Goal: Task Accomplishment & Management: Use online tool/utility

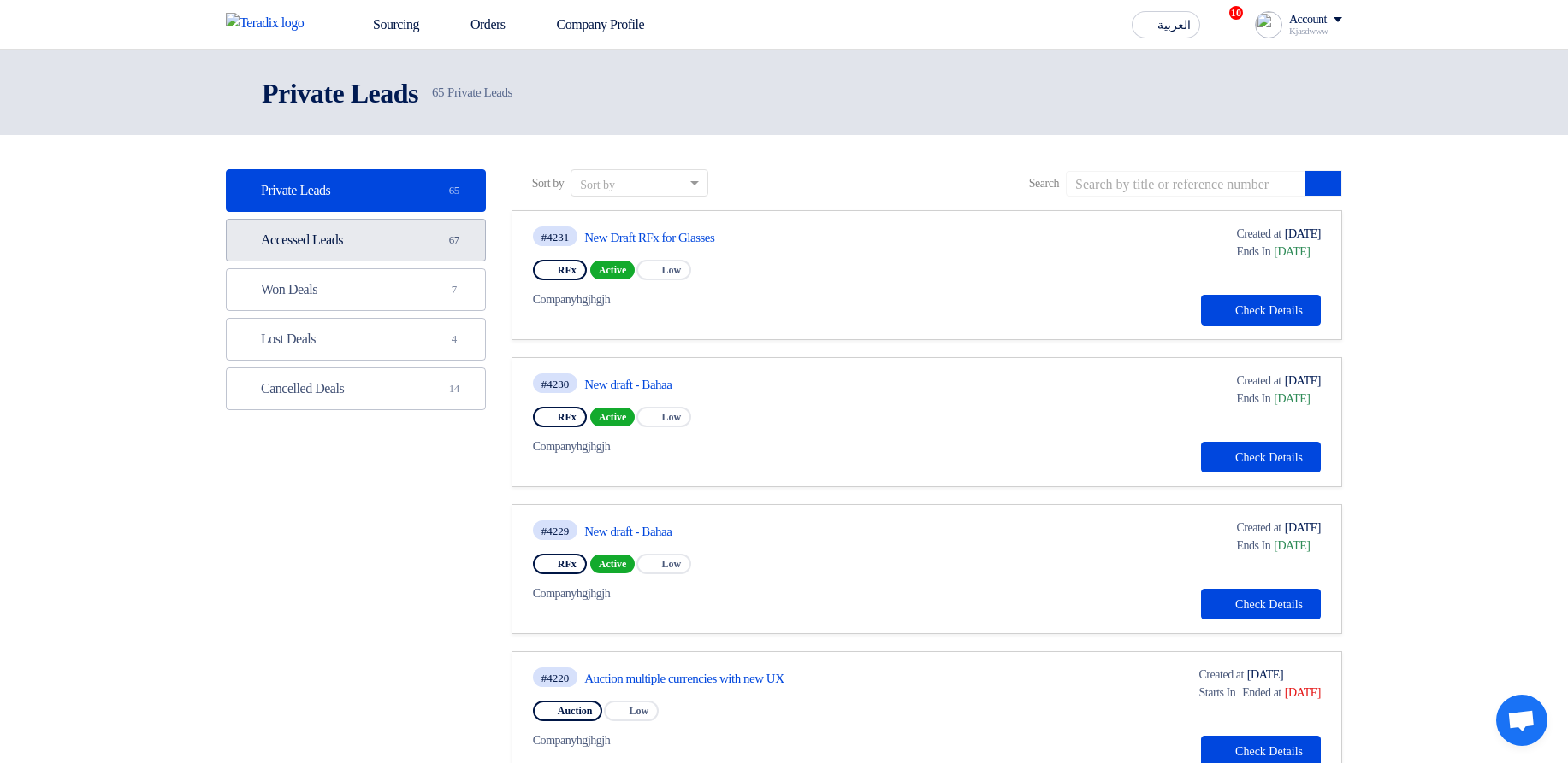
click at [414, 224] on link "Accessed Leads Accessed Leads 67" at bounding box center [356, 240] width 260 height 42
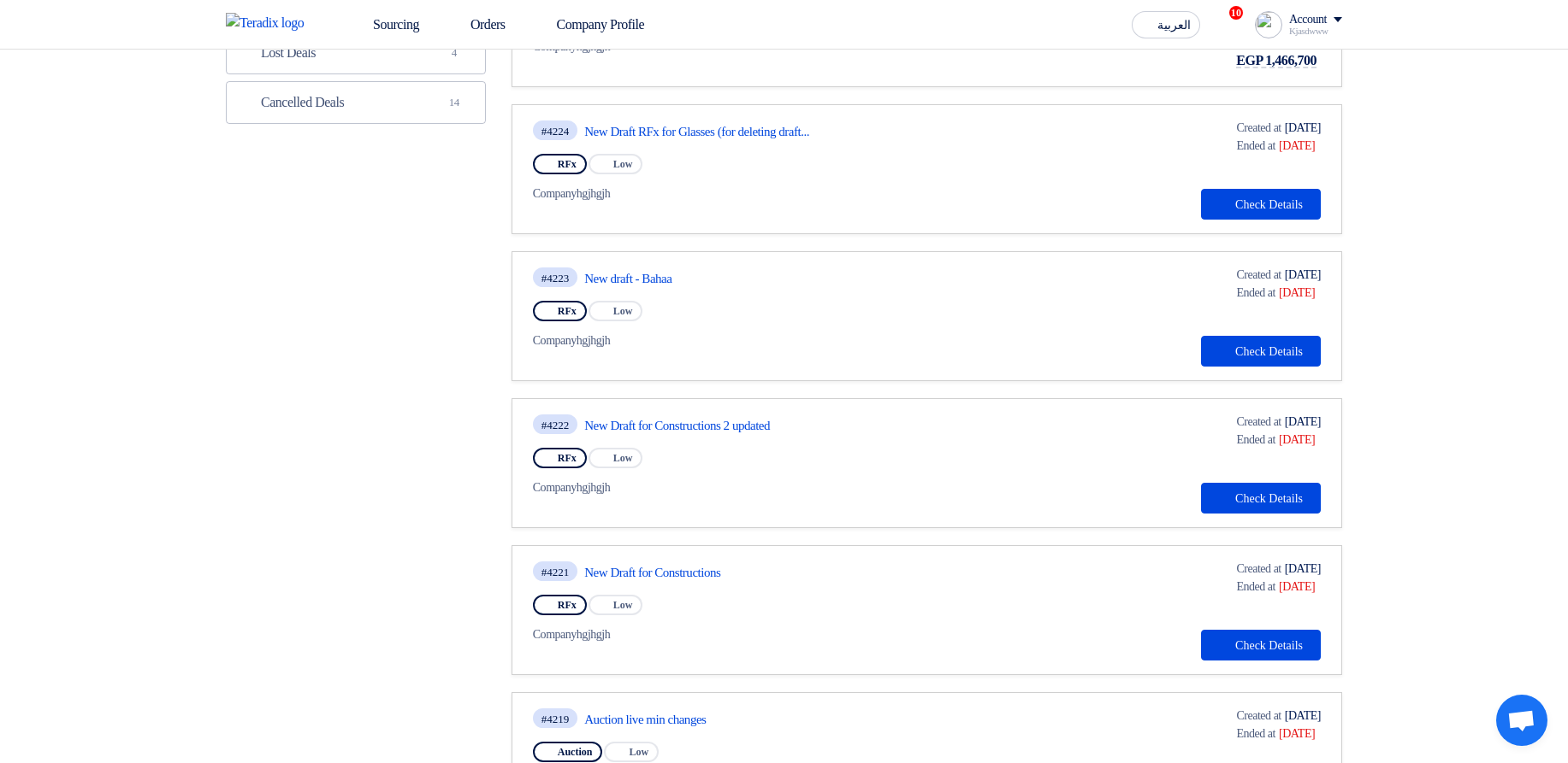
scroll to position [821, 0]
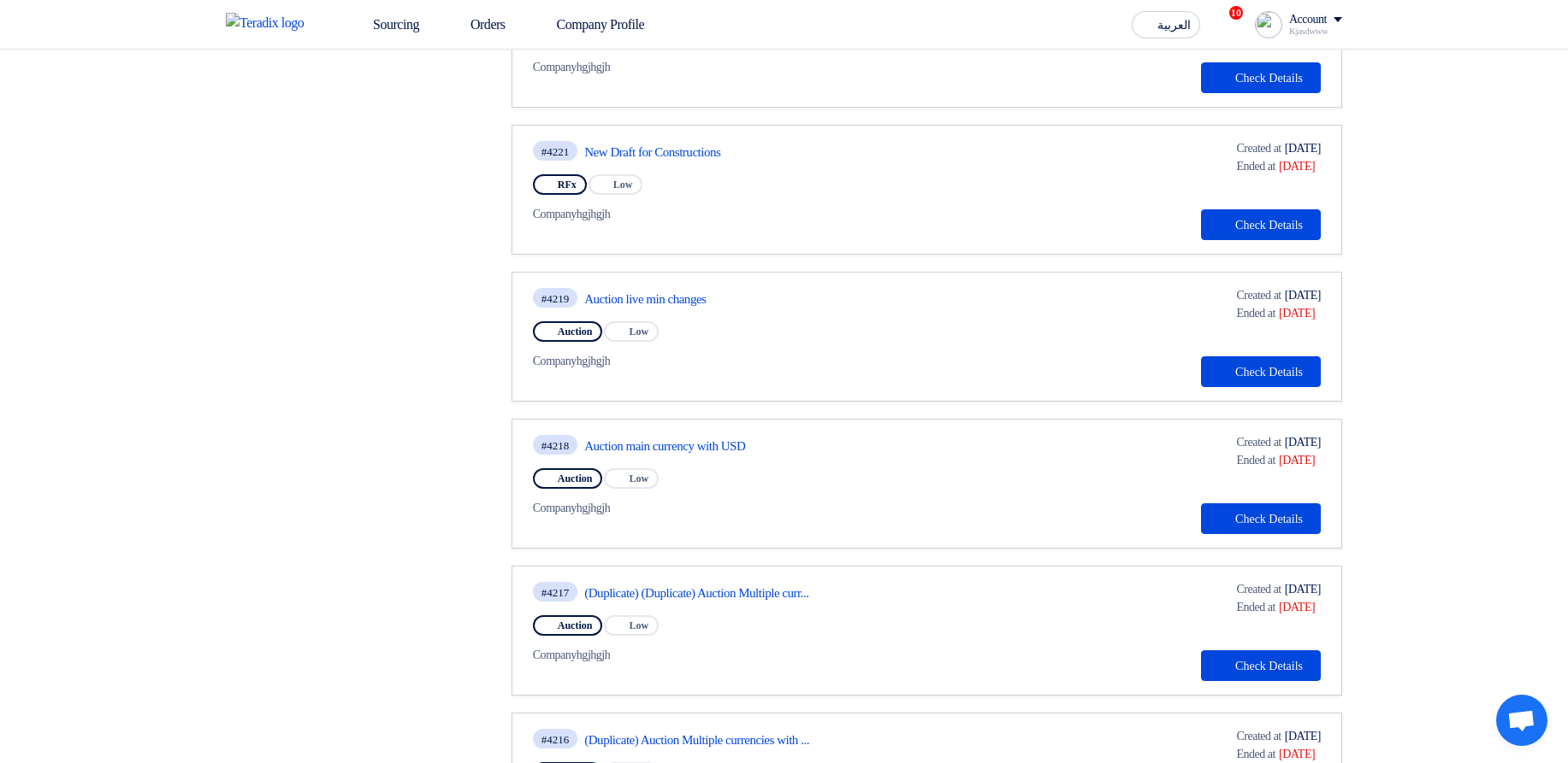
click at [655, 446] on link "Auction main currency with USD" at bounding box center [745, 446] width 321 height 16
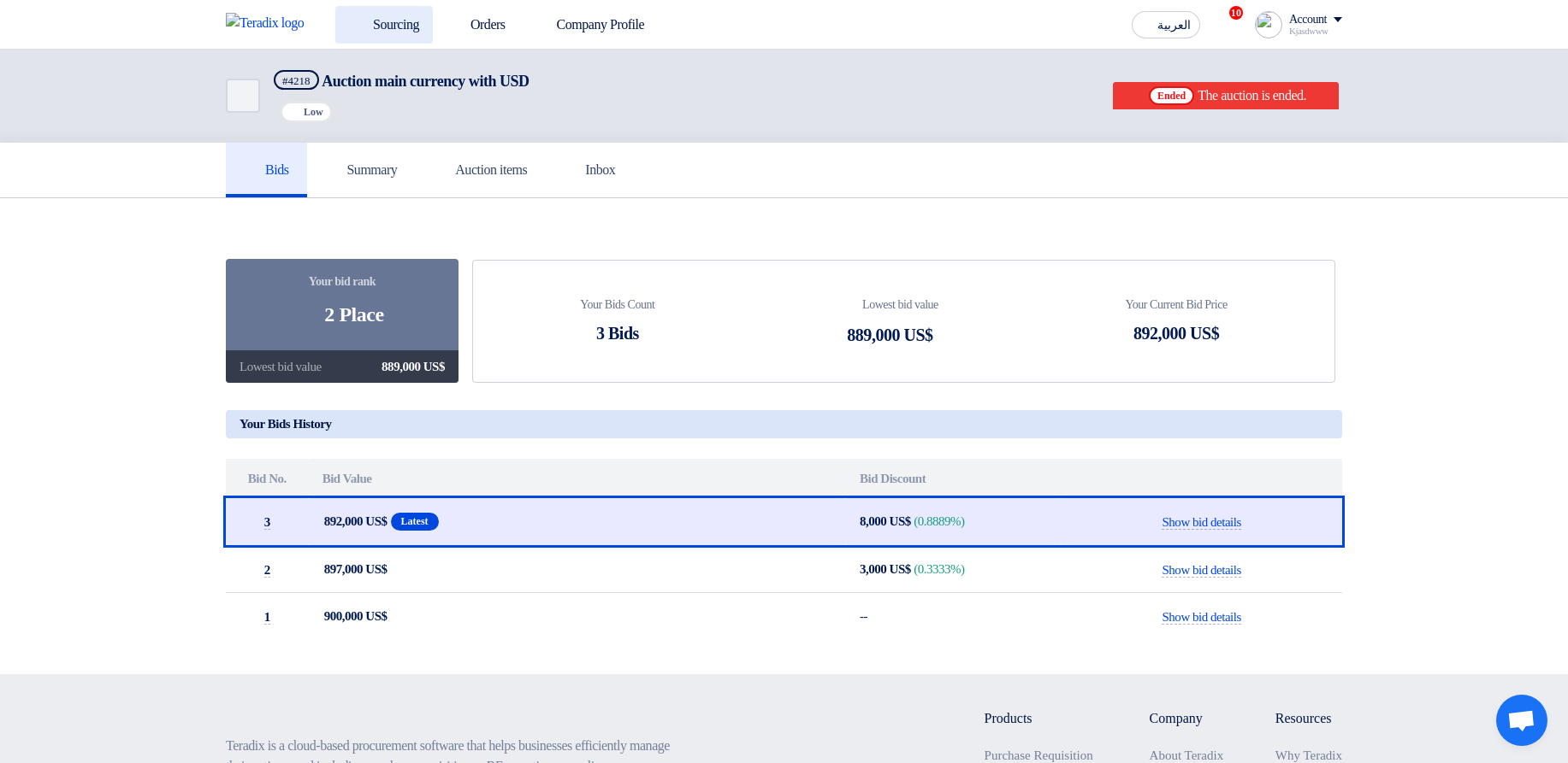
click at [372, 29] on link "Sourcing" at bounding box center [384, 25] width 97 height 37
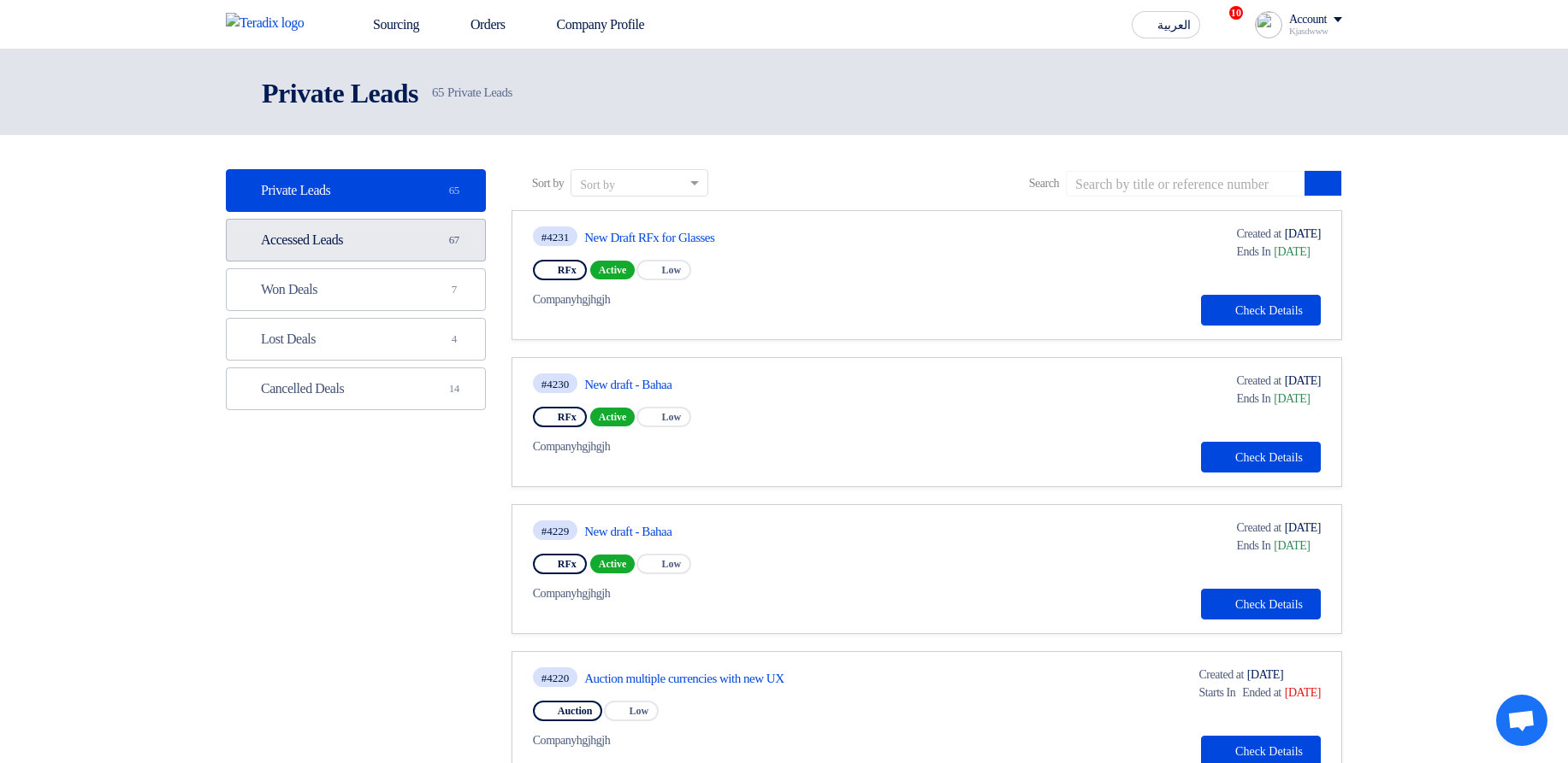
click at [414, 239] on link "Accessed Leads Accessed Leads 67" at bounding box center [356, 240] width 260 height 42
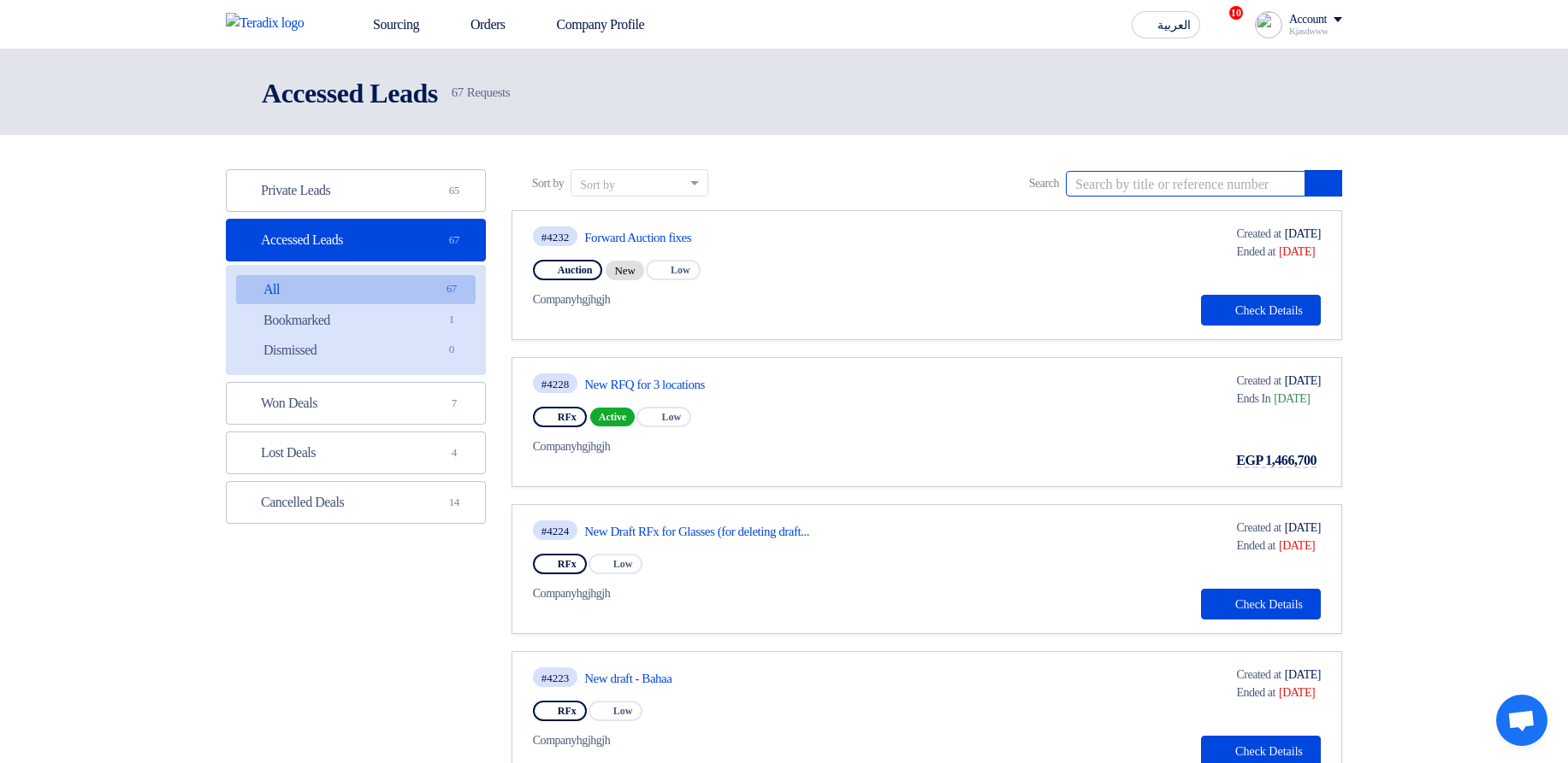
click at [1212, 180] on input at bounding box center [1184, 184] width 239 height 26
type input "auction"
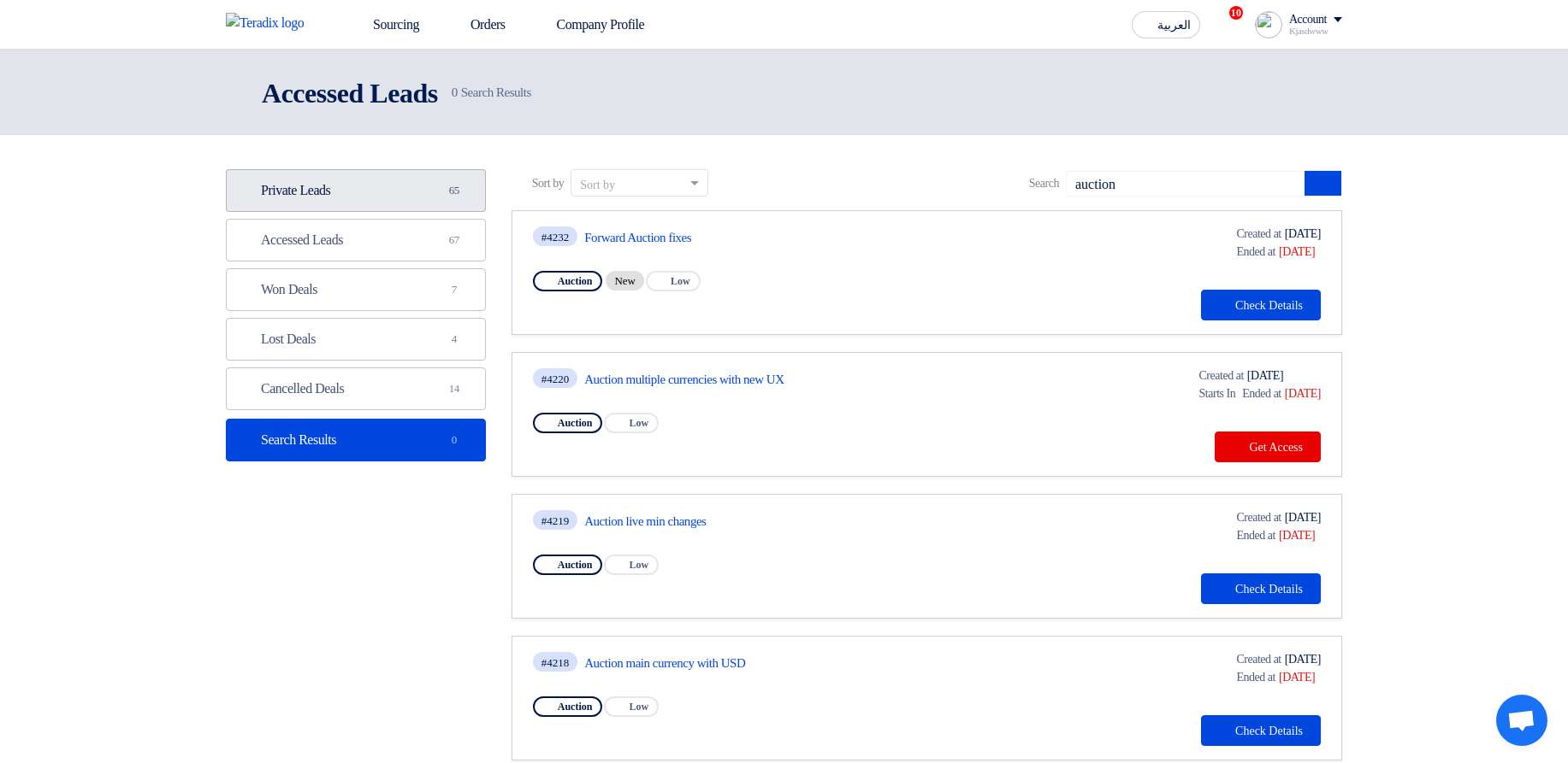
click at [414, 194] on link "Private Leads Private Leads 65" at bounding box center [356, 190] width 260 height 42
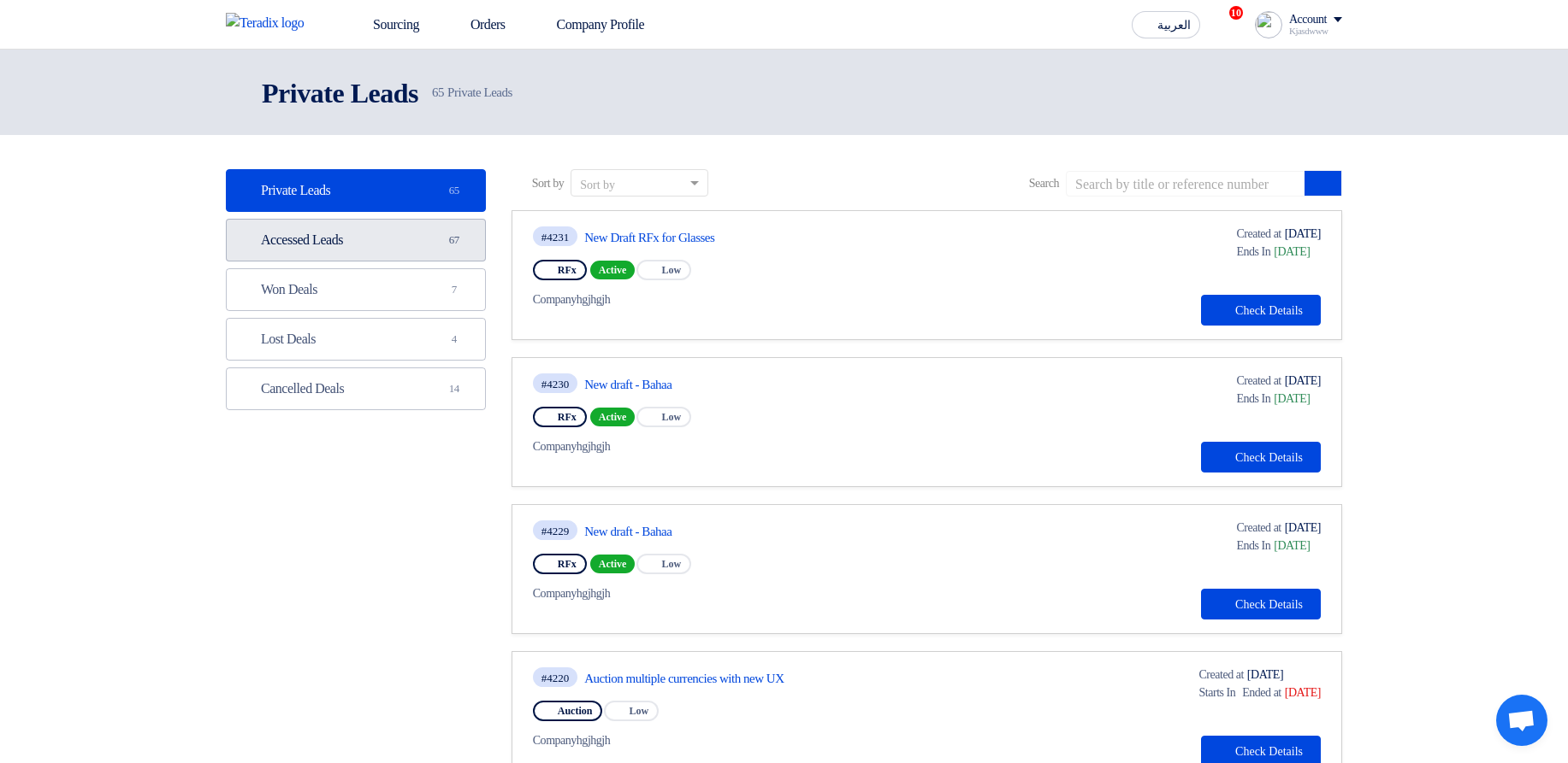
click at [422, 250] on link "Accessed Leads Accessed Leads 67" at bounding box center [356, 240] width 260 height 42
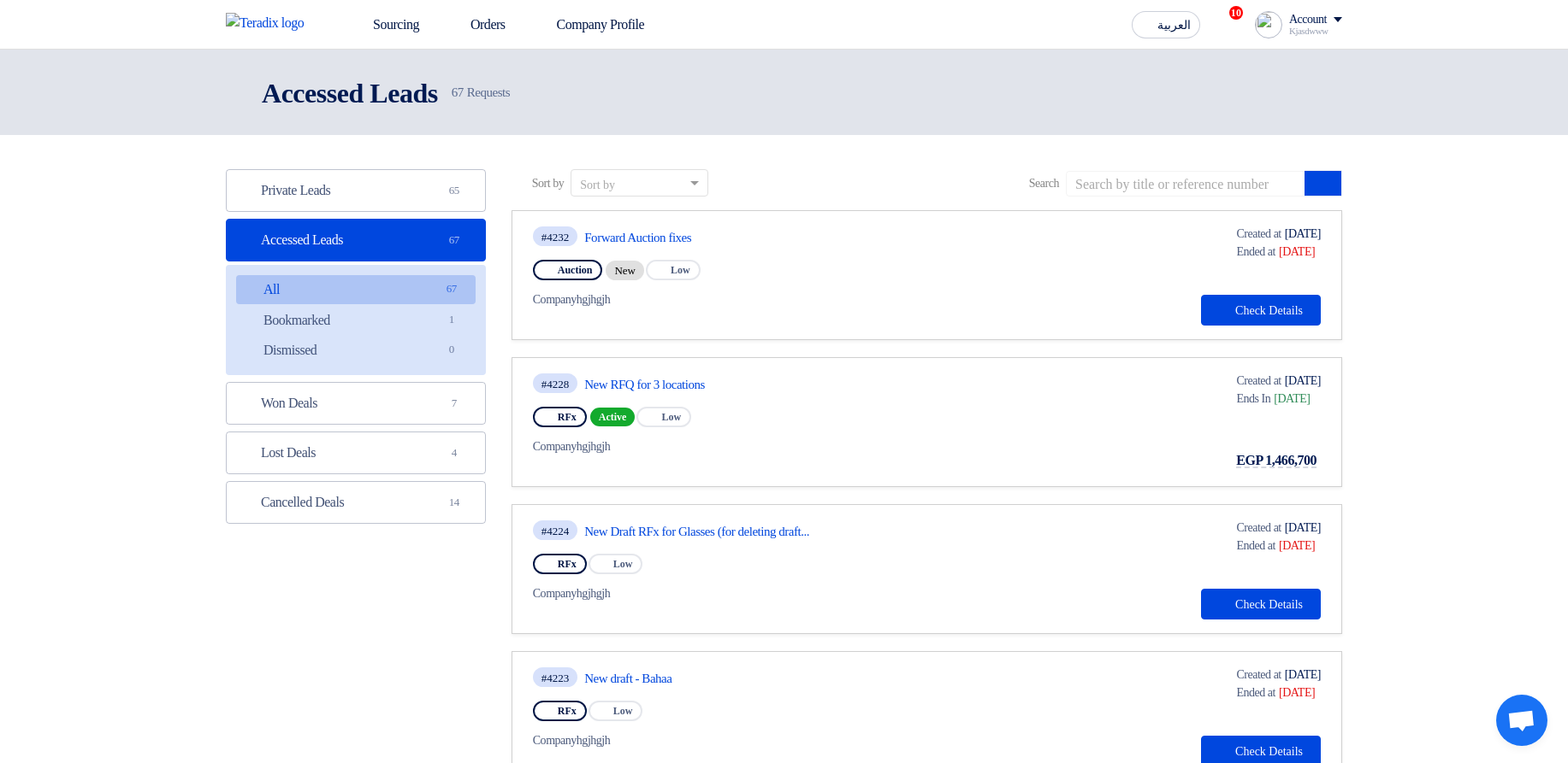
click at [430, 222] on link "Accessed Leads Accessed Leads 67" at bounding box center [356, 240] width 260 height 42
click at [423, 200] on link "Private Leads Private Leads 65" at bounding box center [356, 190] width 260 height 42
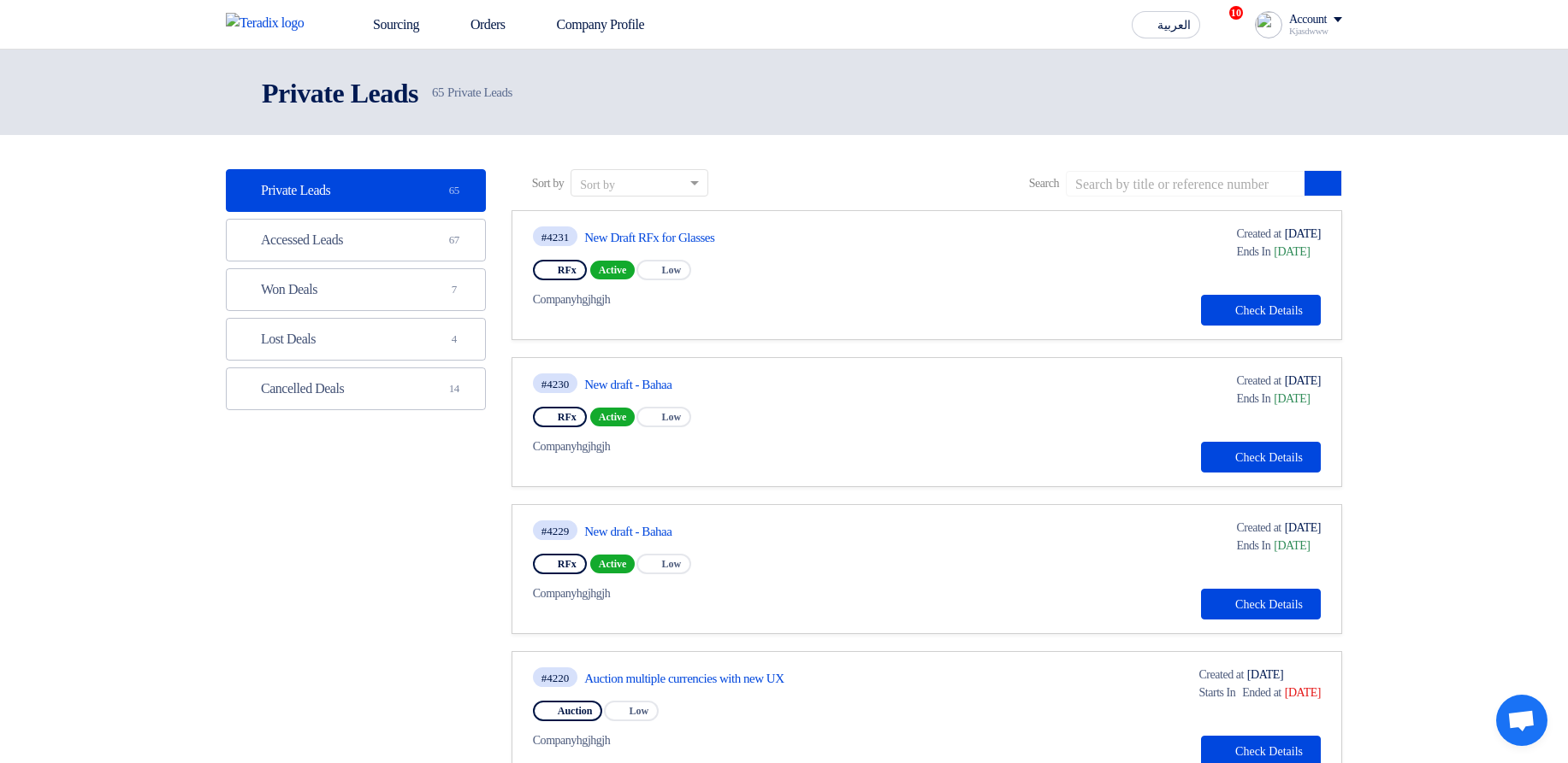
click at [638, 183] on div "Sort by" at bounding box center [629, 184] width 115 height 22
click at [878, 135] on header "Private Leads Private Leads 65 Private Leads" at bounding box center [784, 91] width 1568 height 86
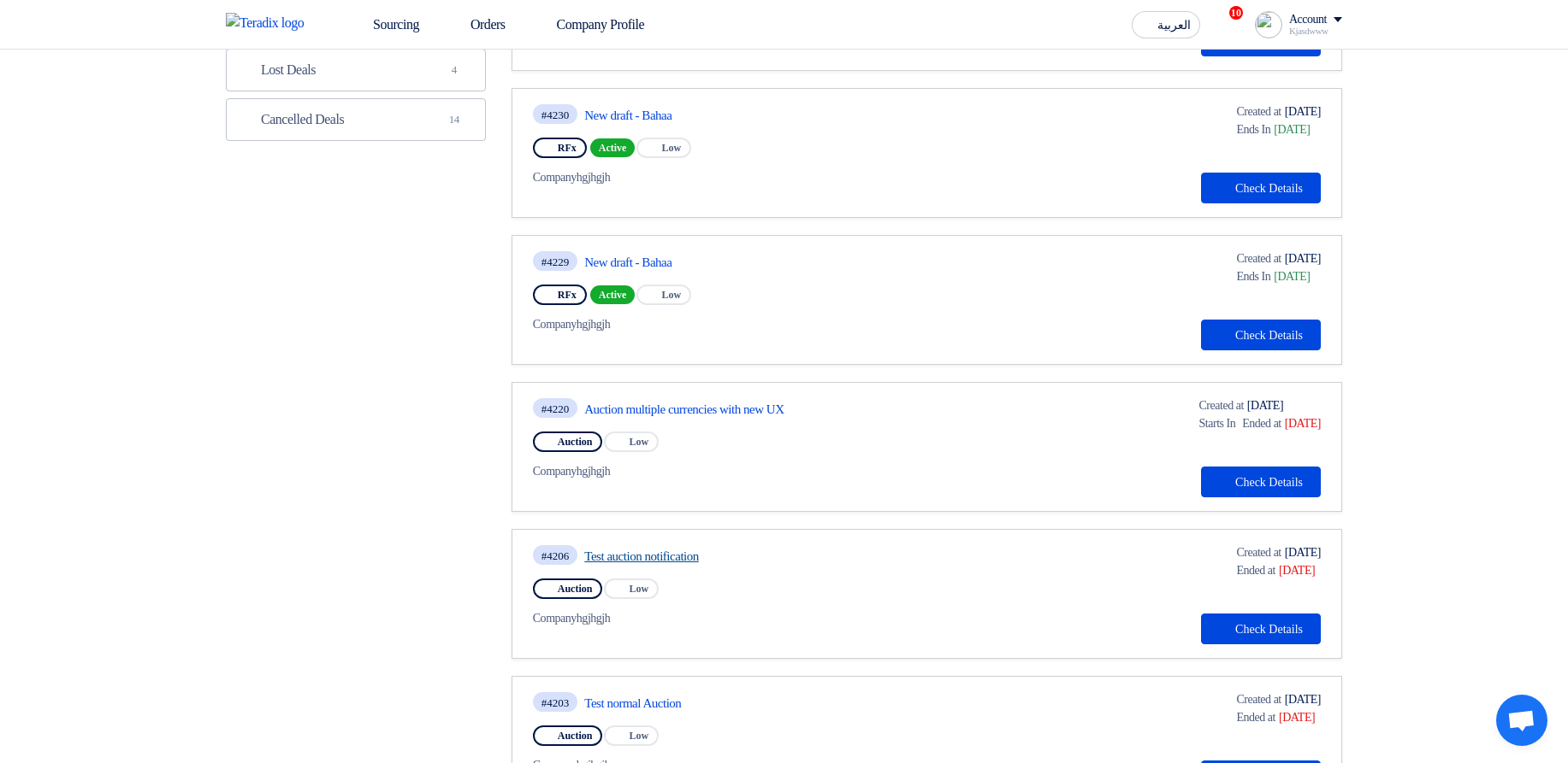
scroll to position [308, 0]
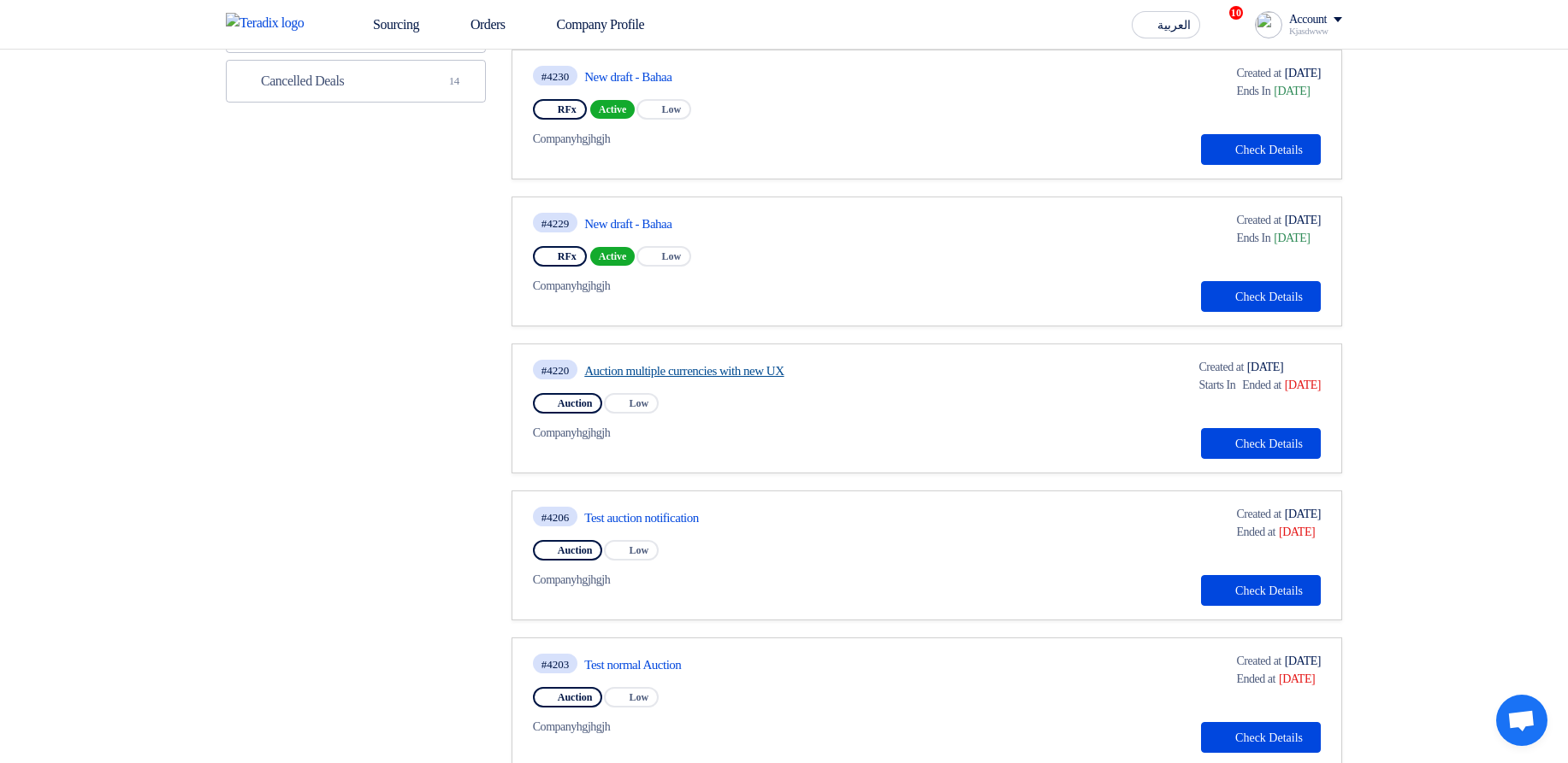
click at [681, 375] on link "Auction multiple currencies with new UX" at bounding box center [745, 372] width 321 height 16
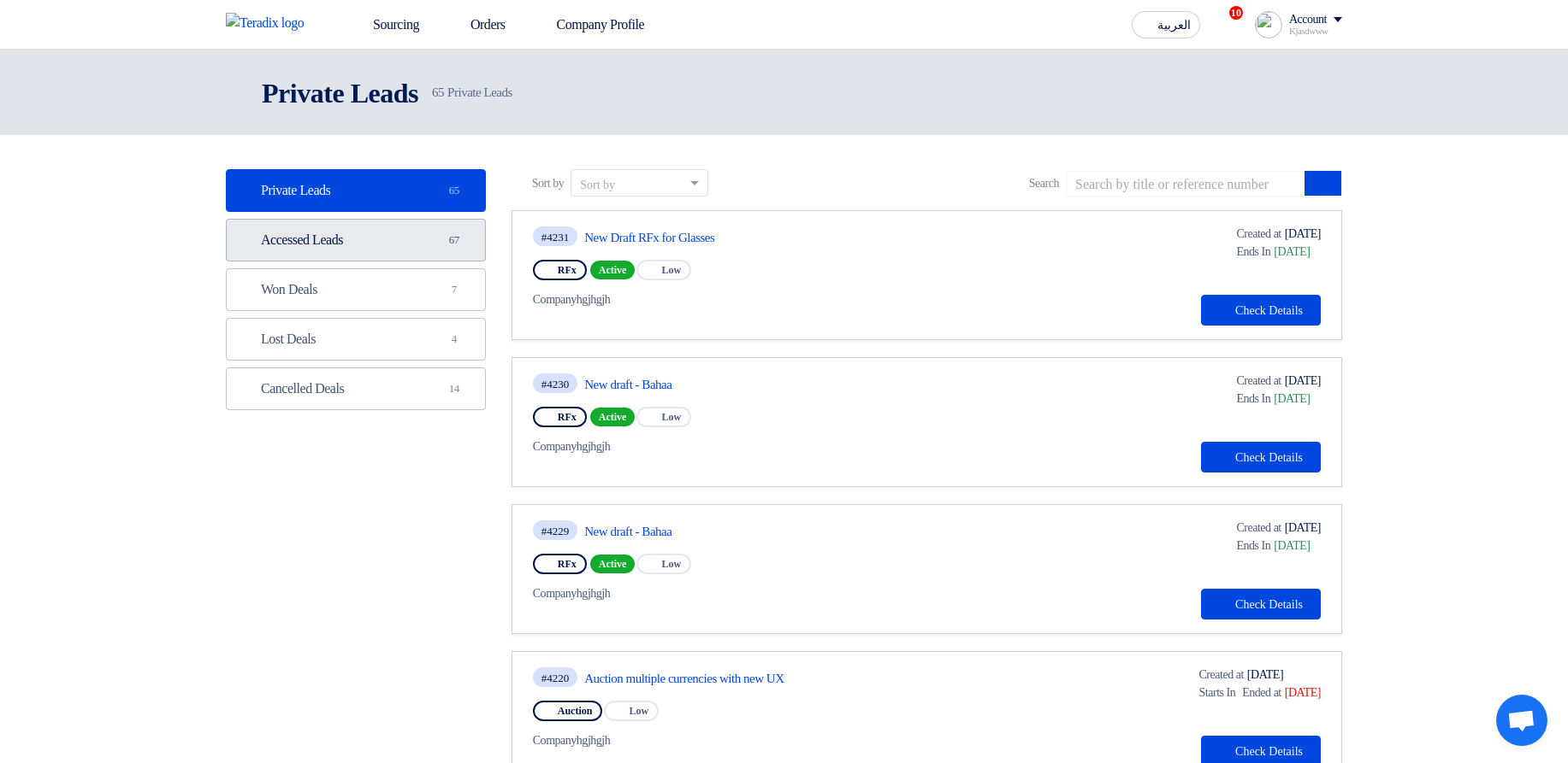
click at [388, 239] on link "Accessed Leads Accessed Leads 67" at bounding box center [356, 240] width 260 height 42
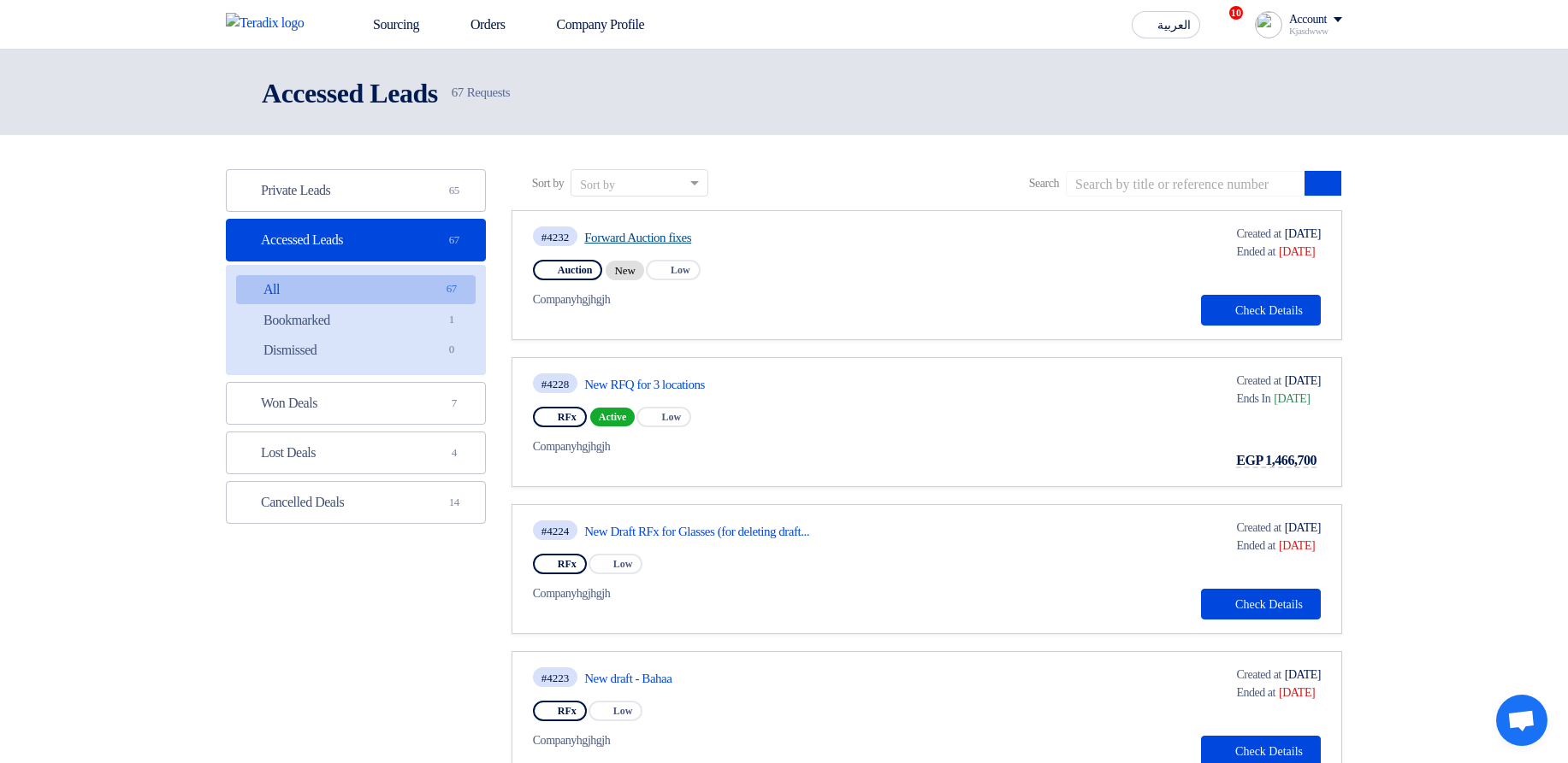
click at [652, 233] on link "Forward Auction fixes" at bounding box center [745, 238] width 321 height 16
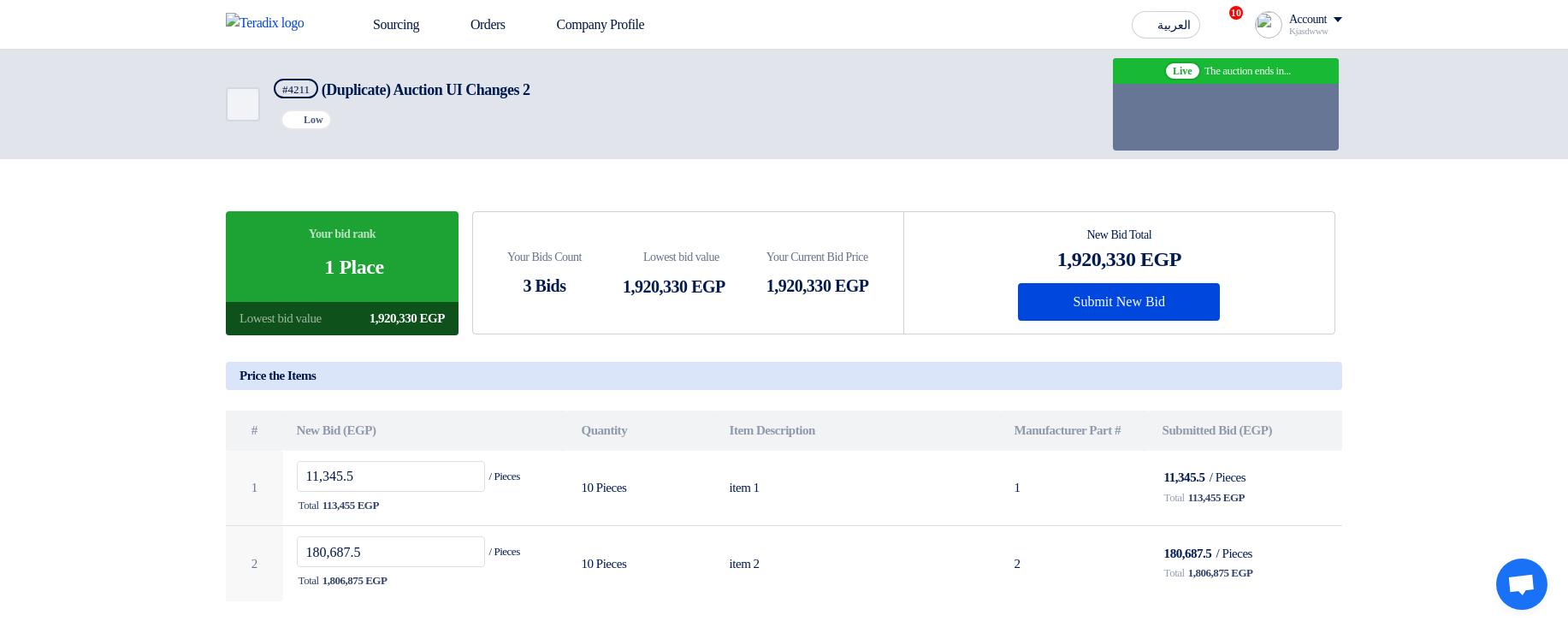
scroll to position [102, 0]
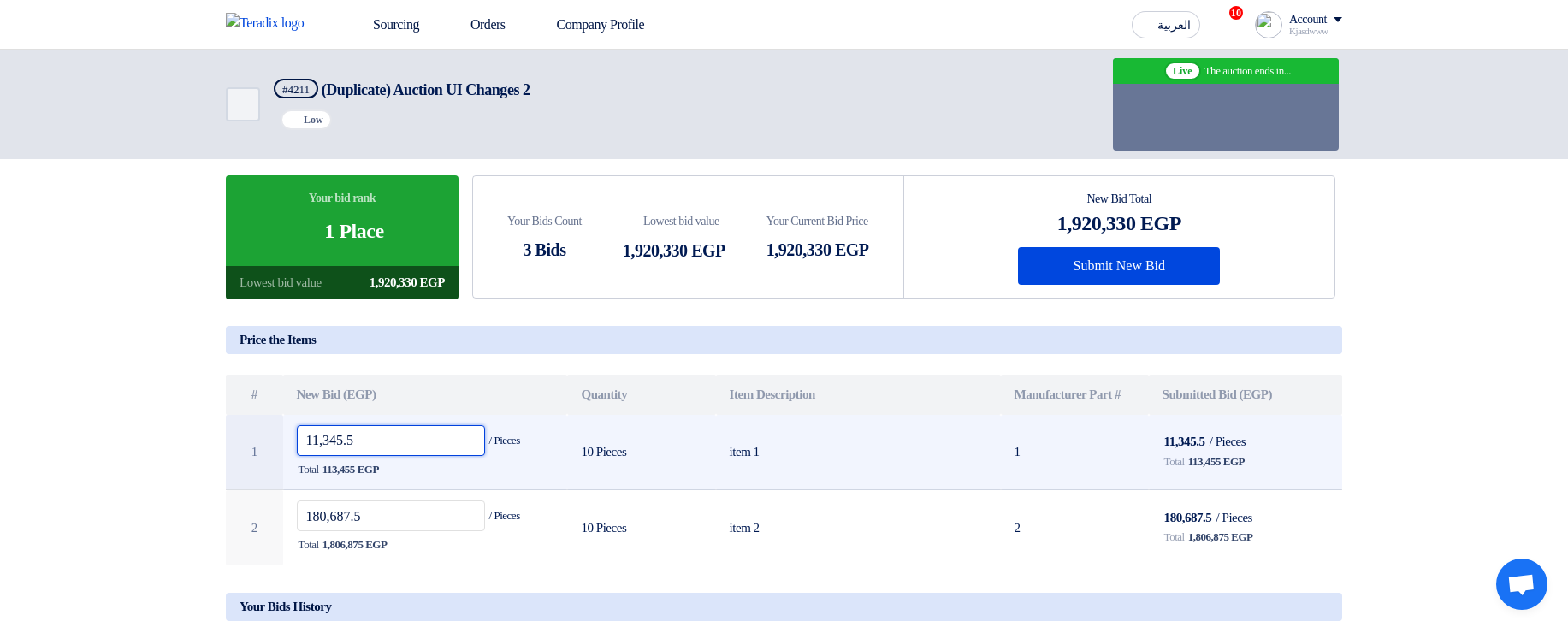
click at [412, 440] on input "11,345.5" at bounding box center [392, 440] width 189 height 31
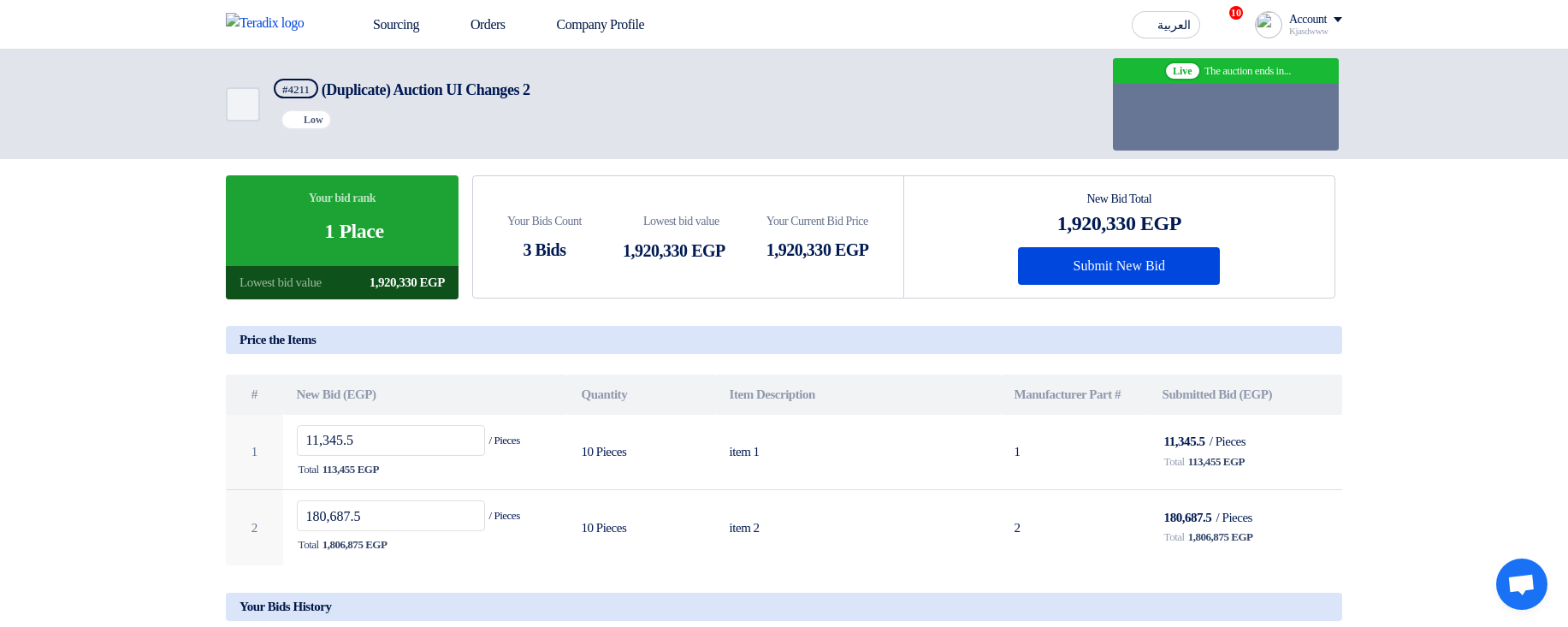
click at [1280, 286] on div "New Bid Total 1,920,330 EGP Submit New Bid" at bounding box center [1118, 236] width 430 height 121
click at [1083, 257] on button "Submit New Bid" at bounding box center [1118, 266] width 202 height 37
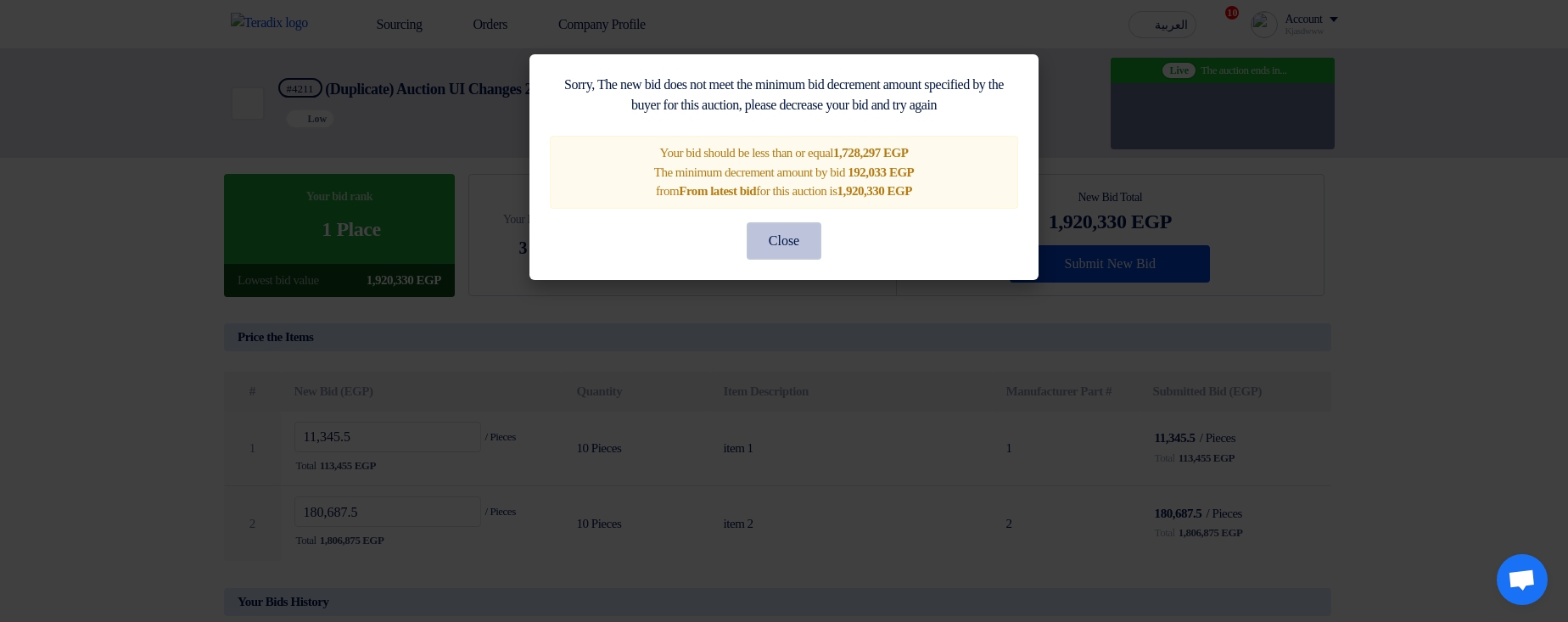
click at [813, 244] on button "Close" at bounding box center [784, 241] width 75 height 37
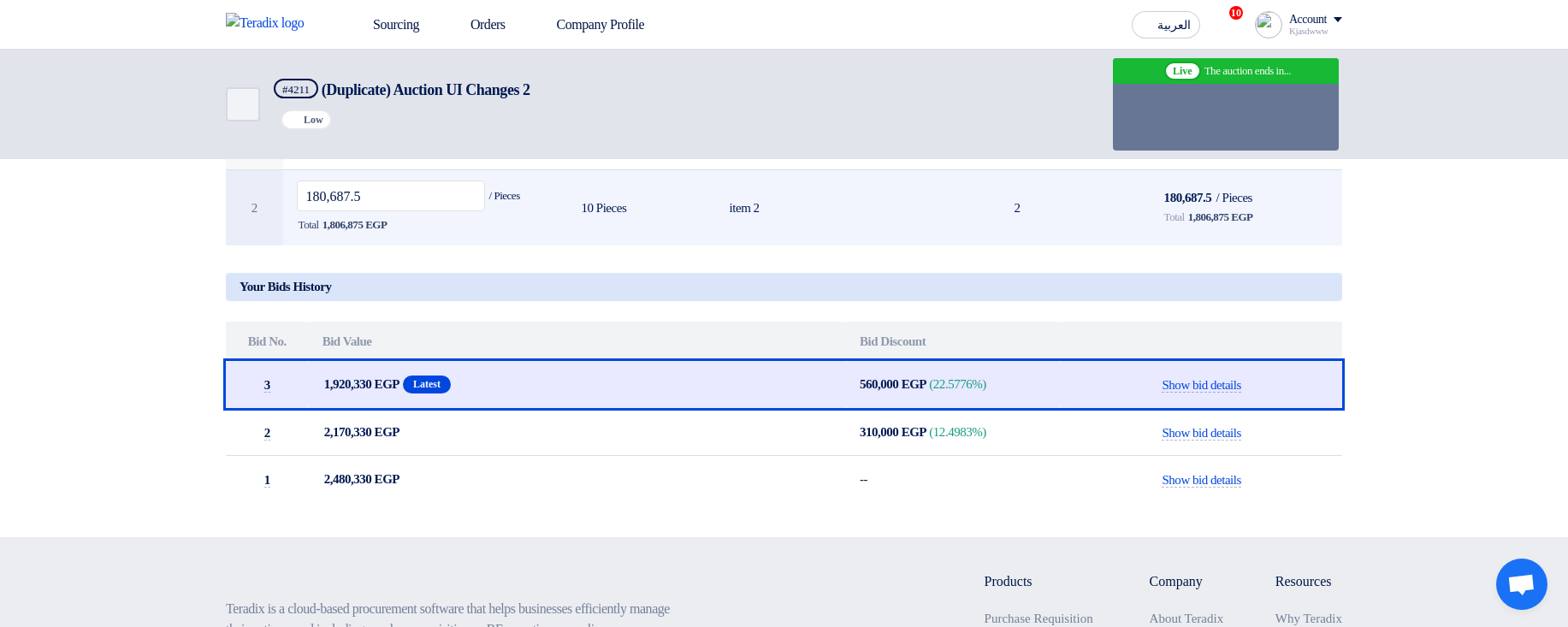
scroll to position [206, 0]
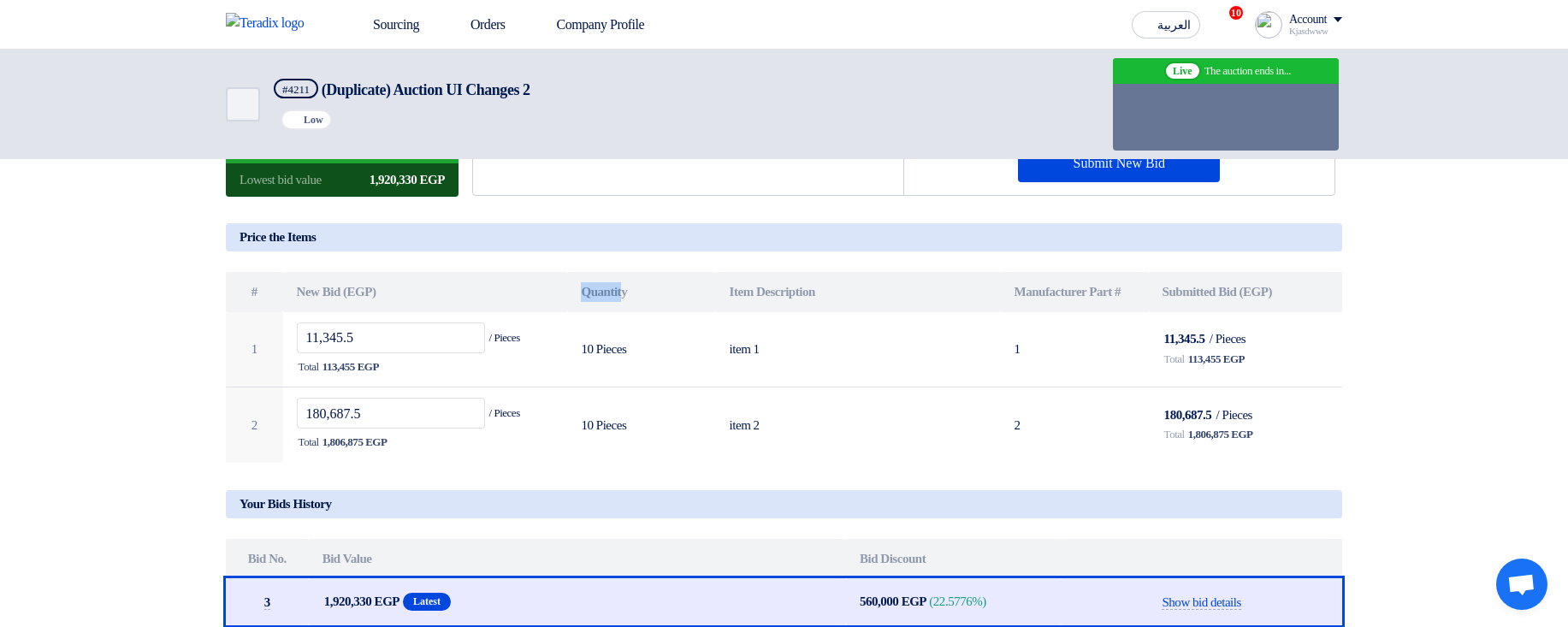
drag, startPoint x: 571, startPoint y: 303, endPoint x: 626, endPoint y: 296, distance: 55.4
click at [626, 296] on th "Quantity" at bounding box center [640, 291] width 148 height 40
click at [637, 299] on th "Quantity" at bounding box center [640, 291] width 148 height 40
drag, startPoint x: 571, startPoint y: 300, endPoint x: 649, endPoint y: 299, distance: 78.0
click at [648, 299] on th "Quantity" at bounding box center [640, 291] width 148 height 40
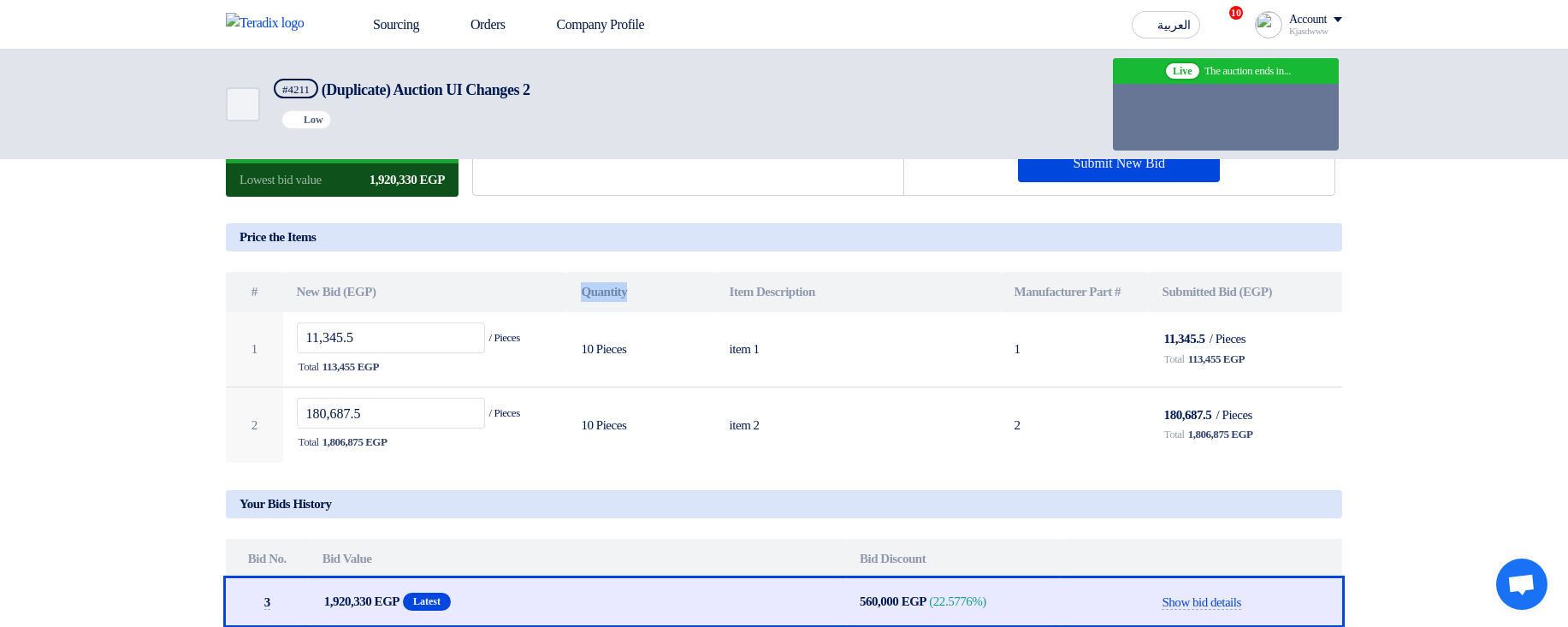
click at [651, 298] on th "Quantity" at bounding box center [640, 291] width 148 height 40
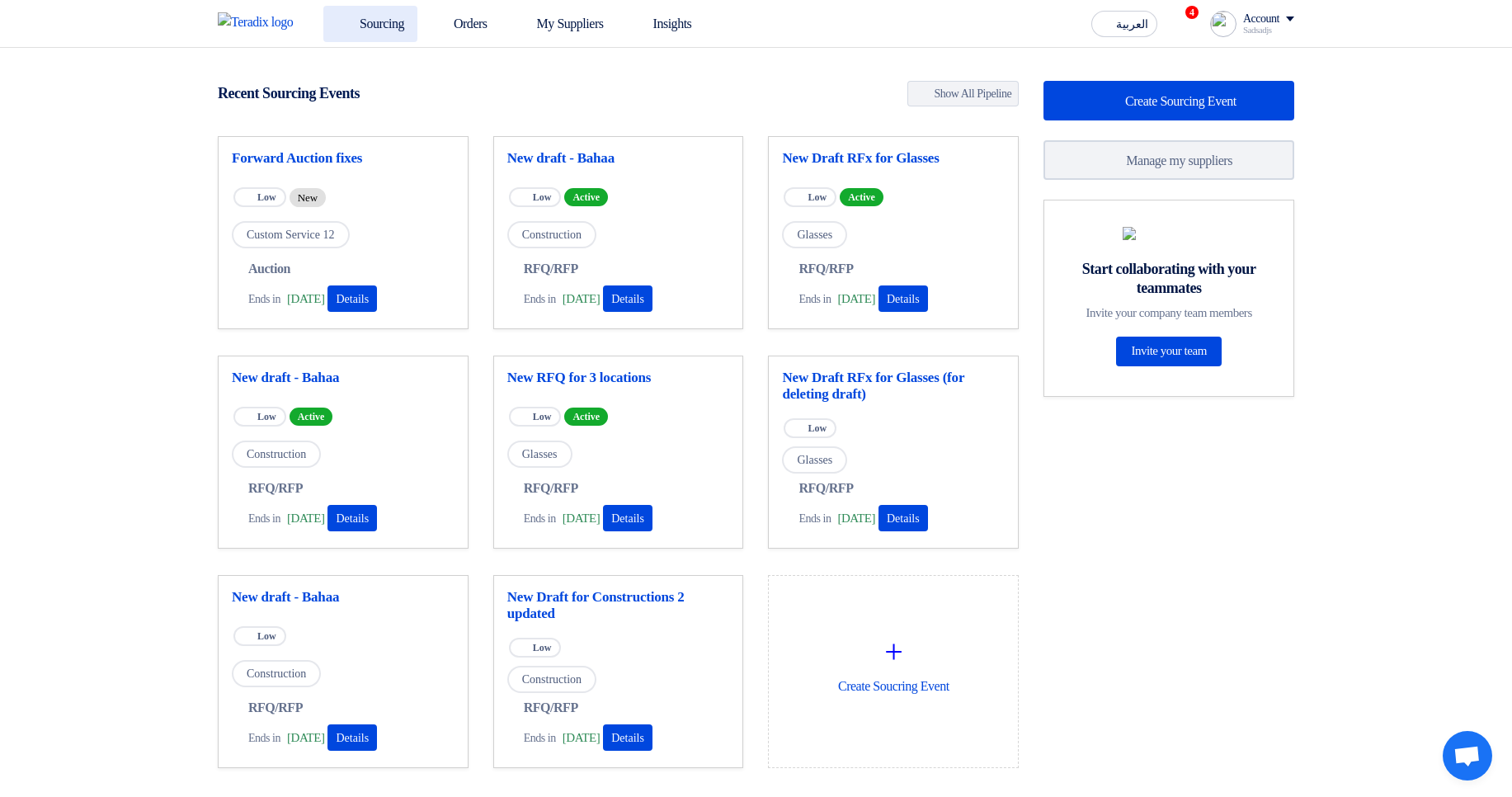
click at [413, 26] on link "Sourcing" at bounding box center [370, 24] width 94 height 36
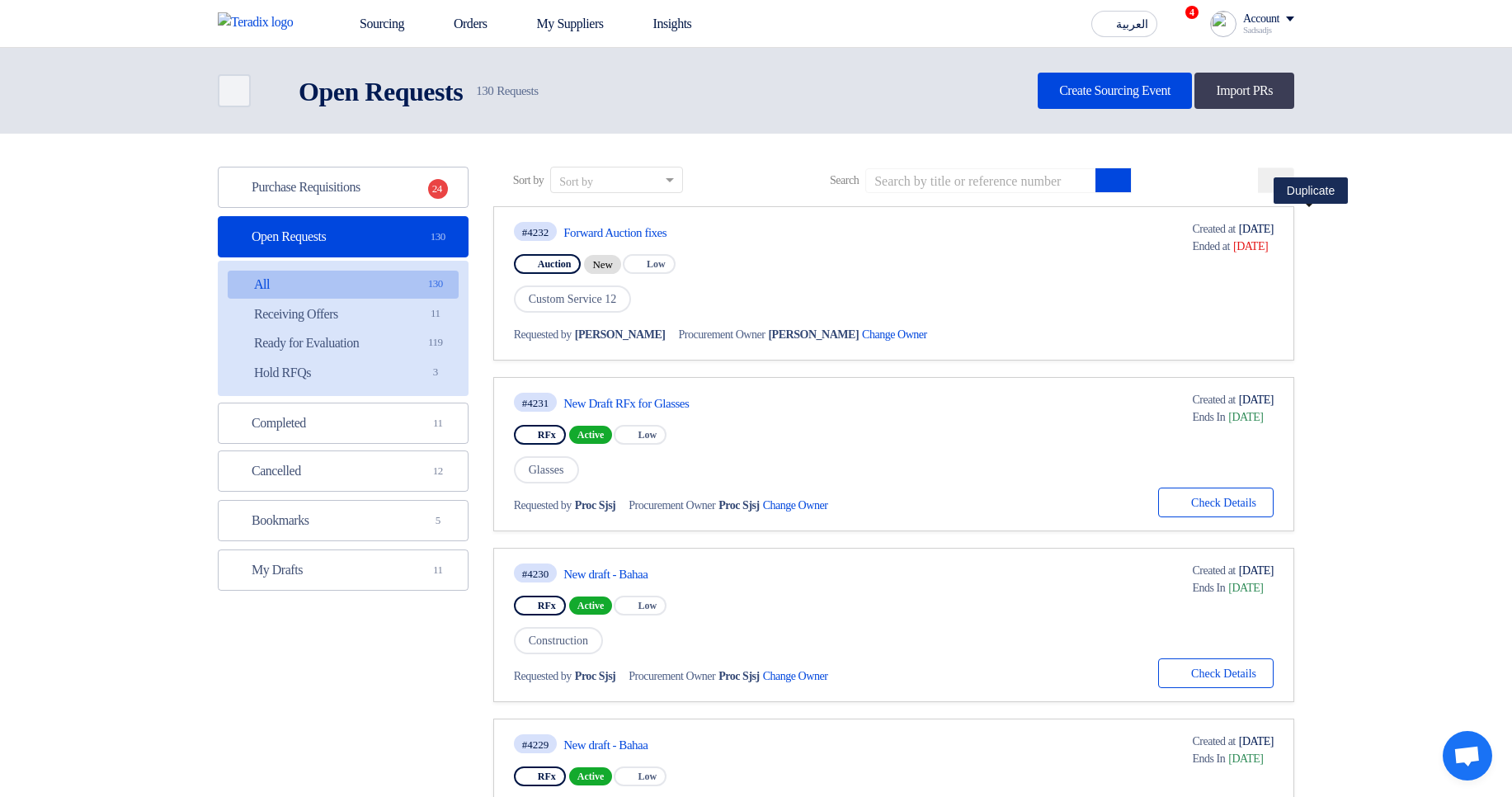
click at [1303, 207] on use at bounding box center [1303, 207] width 0 height 0
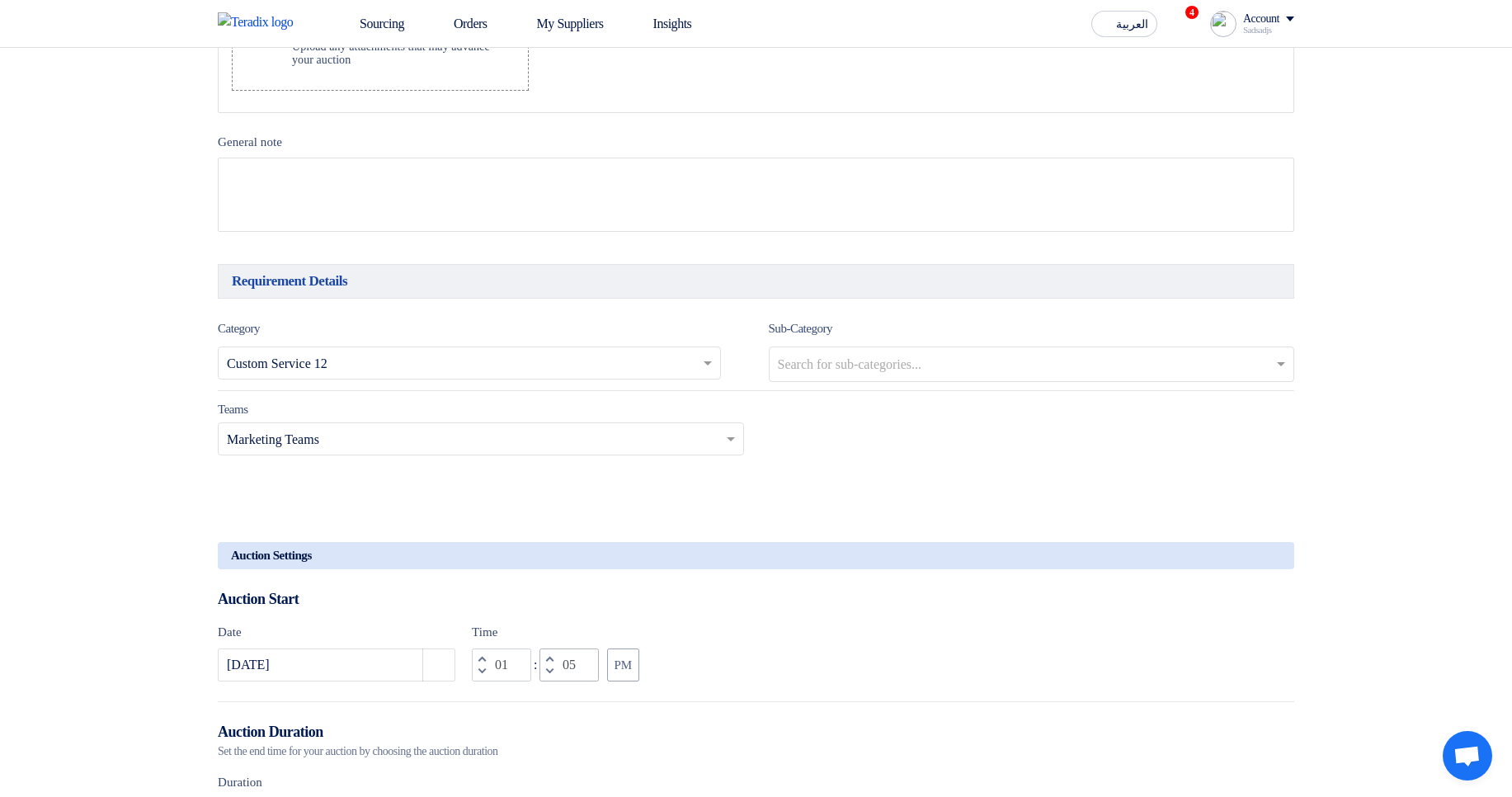
scroll to position [1089, 0]
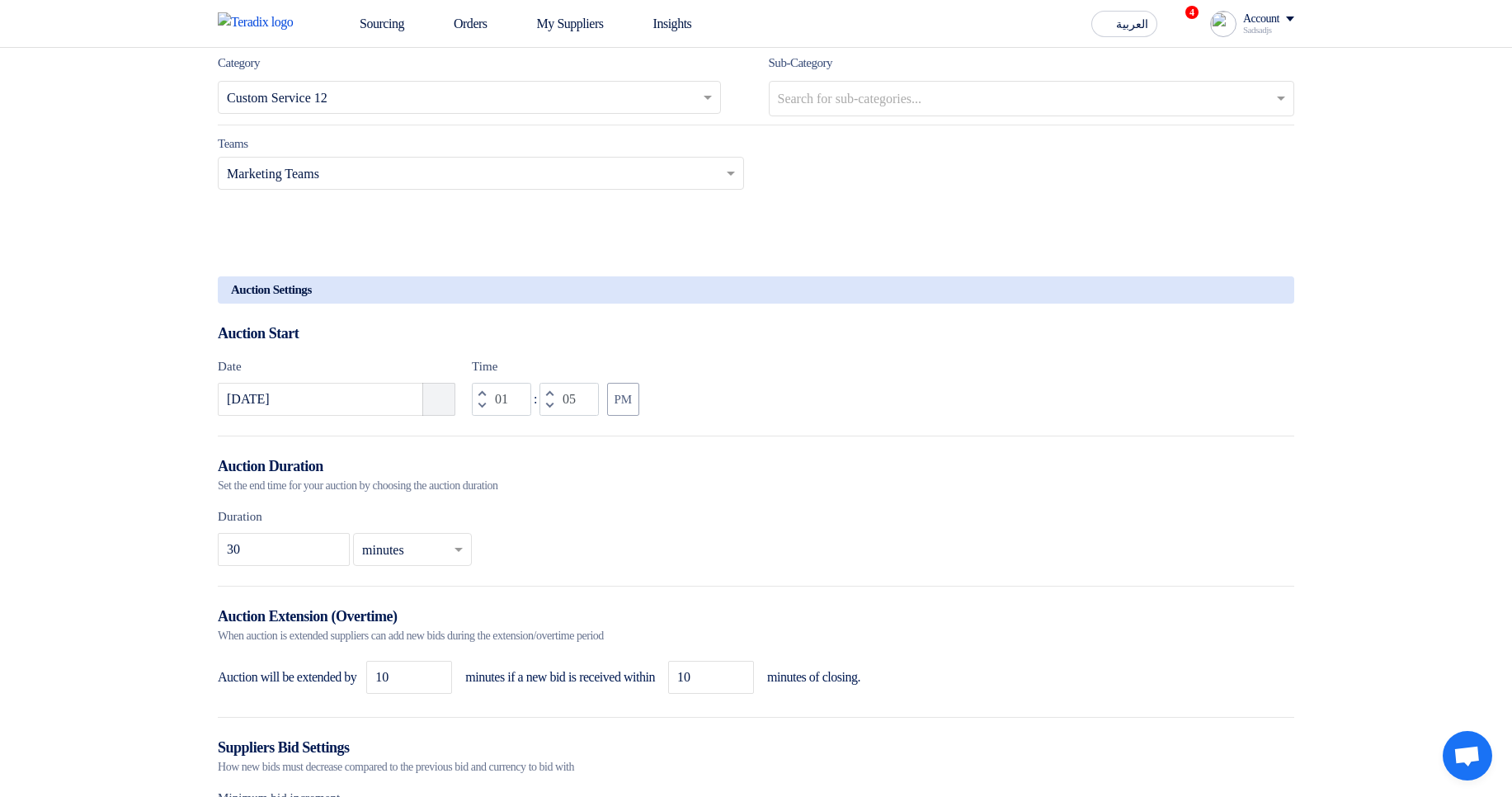
click at [434, 416] on button "Pick a date" at bounding box center [438, 398] width 33 height 33
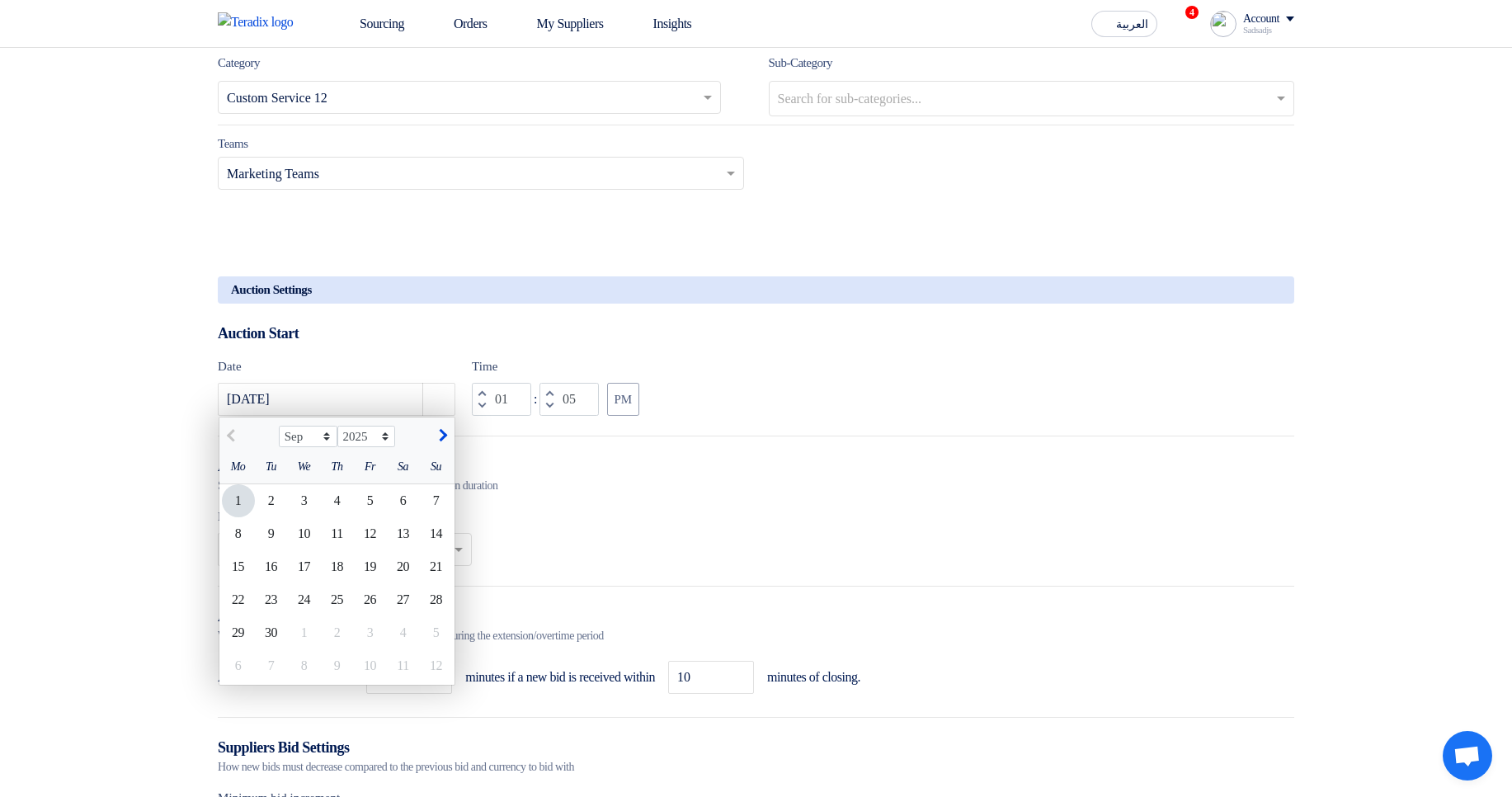
drag, startPoint x: 233, startPoint y: 515, endPoint x: 244, endPoint y: 511, distance: 11.7
click at [233, 515] on div "1" at bounding box center [238, 500] width 33 height 33
type input "9/1/2025"
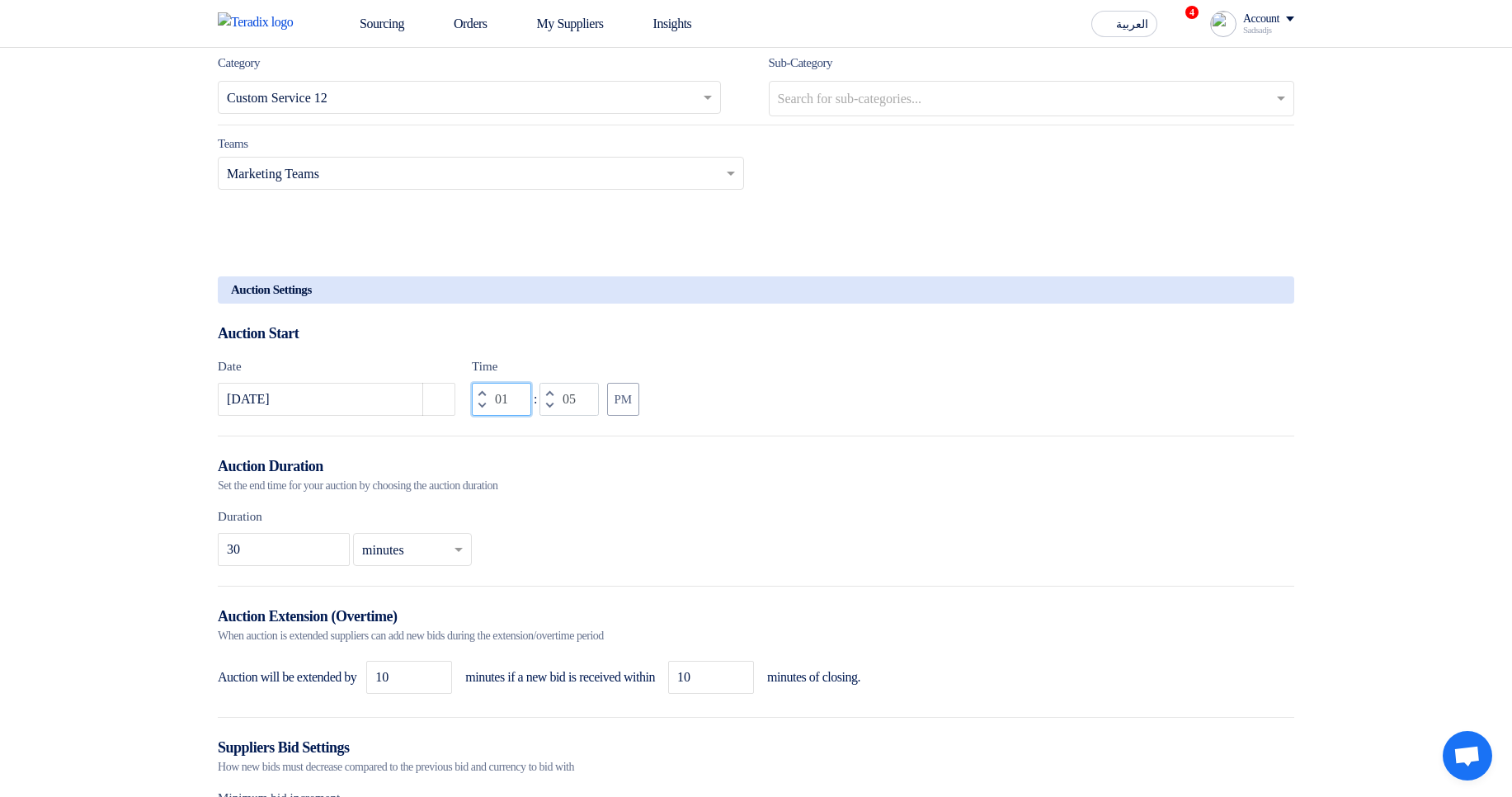
click at [507, 414] on input "01" at bounding box center [501, 398] width 60 height 33
type input "04"
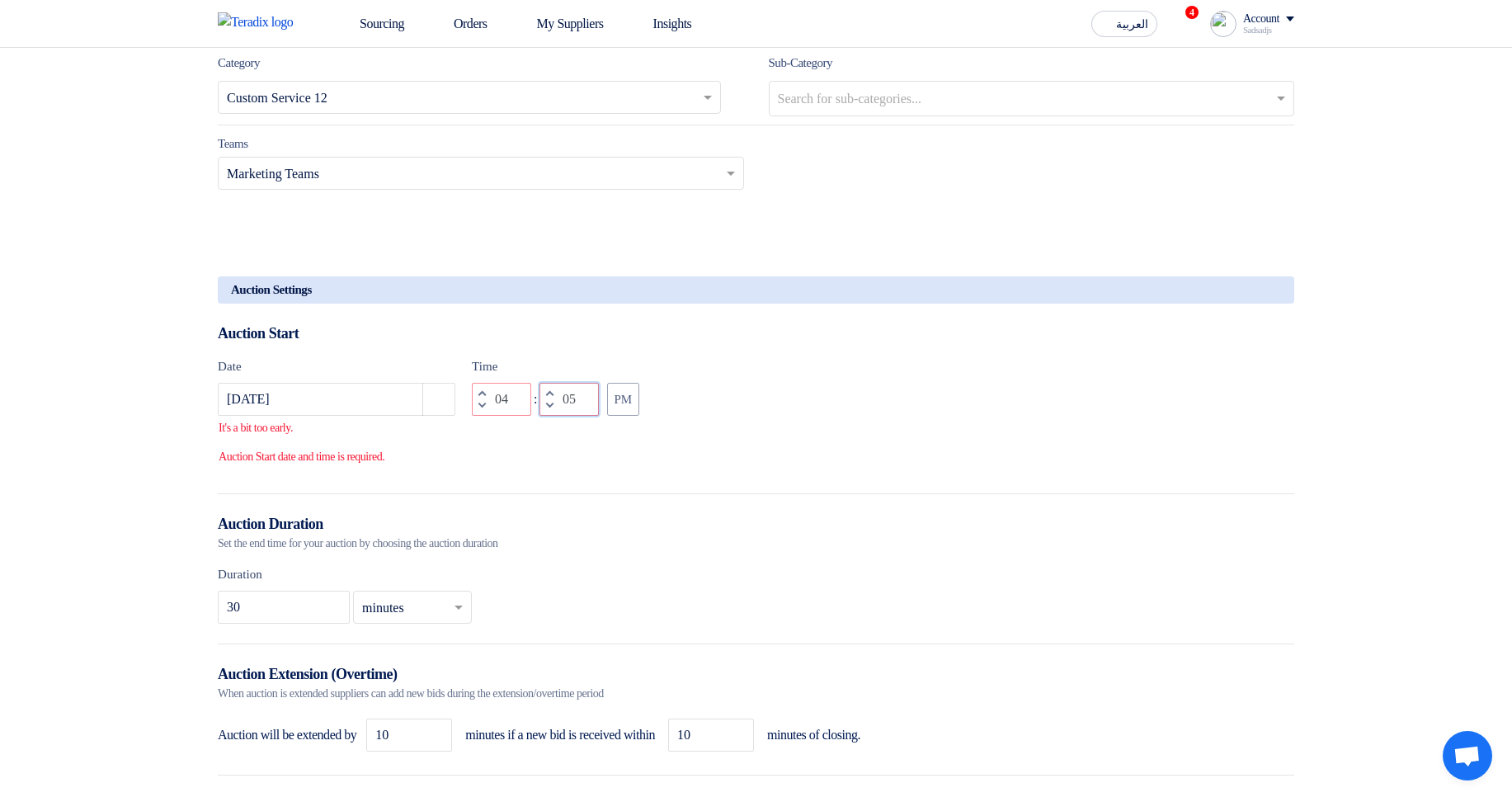
click at [567, 416] on input "05" at bounding box center [569, 398] width 60 height 33
type input "35"
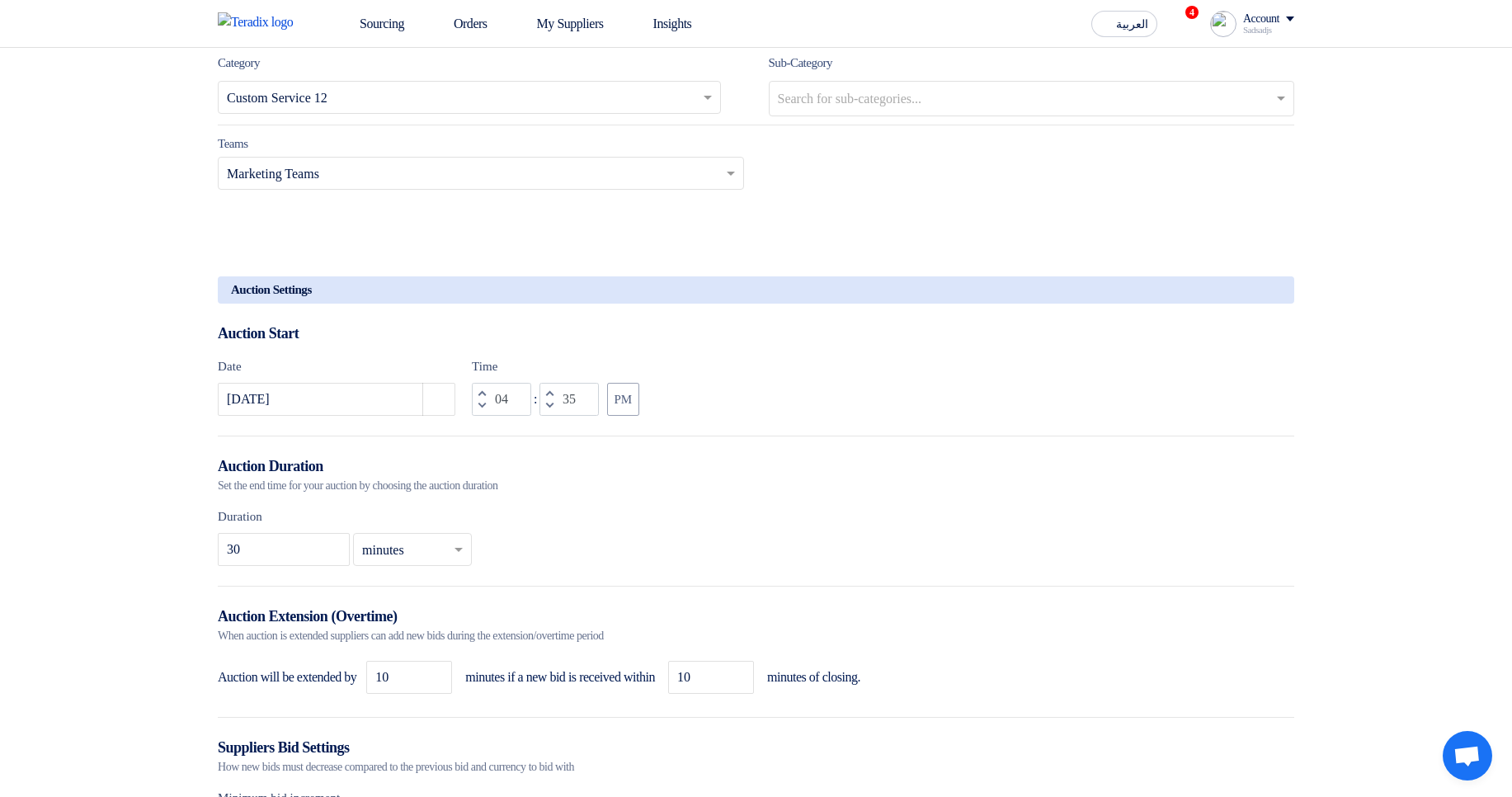
click at [862, 486] on form "Basic Information Auction Event Title (Duplicate) Forward Auction fixes Purchas…" at bounding box center [756, 523] width 1077 height 2716
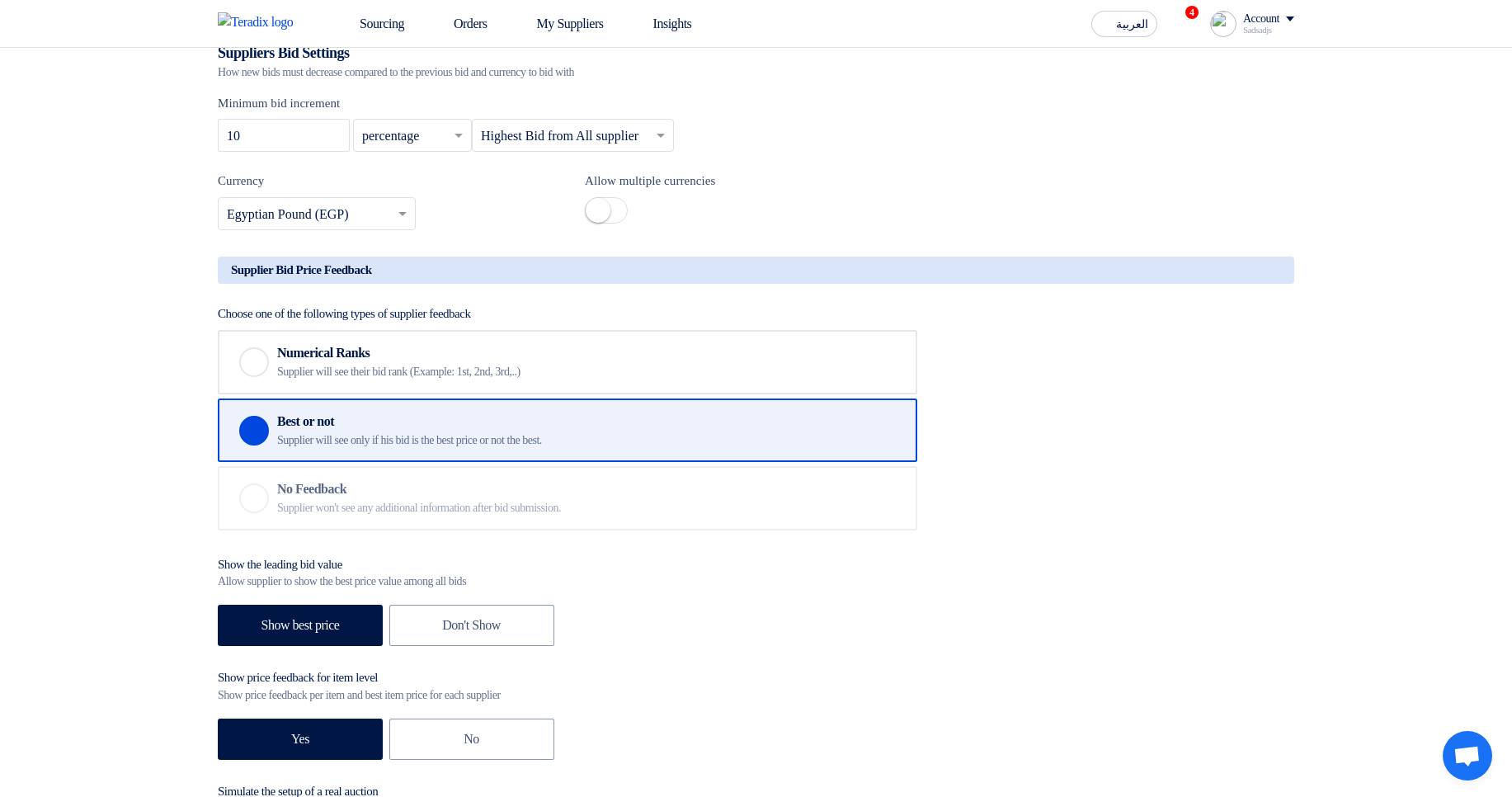
scroll to position [2178, 0]
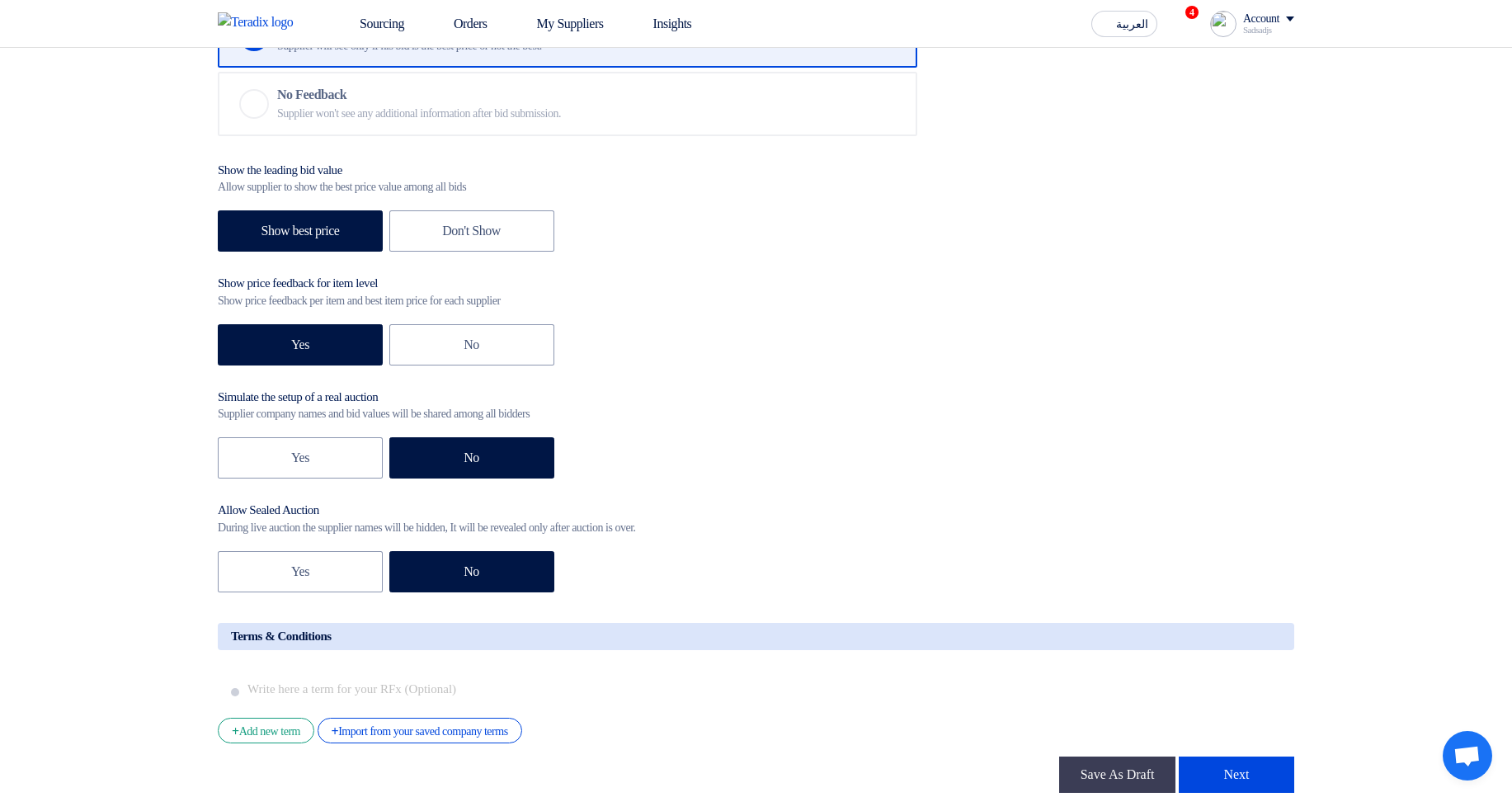
click at [421, 179] on div "Show the leading bid value" at bounding box center [342, 170] width 249 height 16
click at [418, 187] on div "Choose one of the following types of supplier feedback Checked Numerical Ranks …" at bounding box center [756, 252] width 1077 height 687
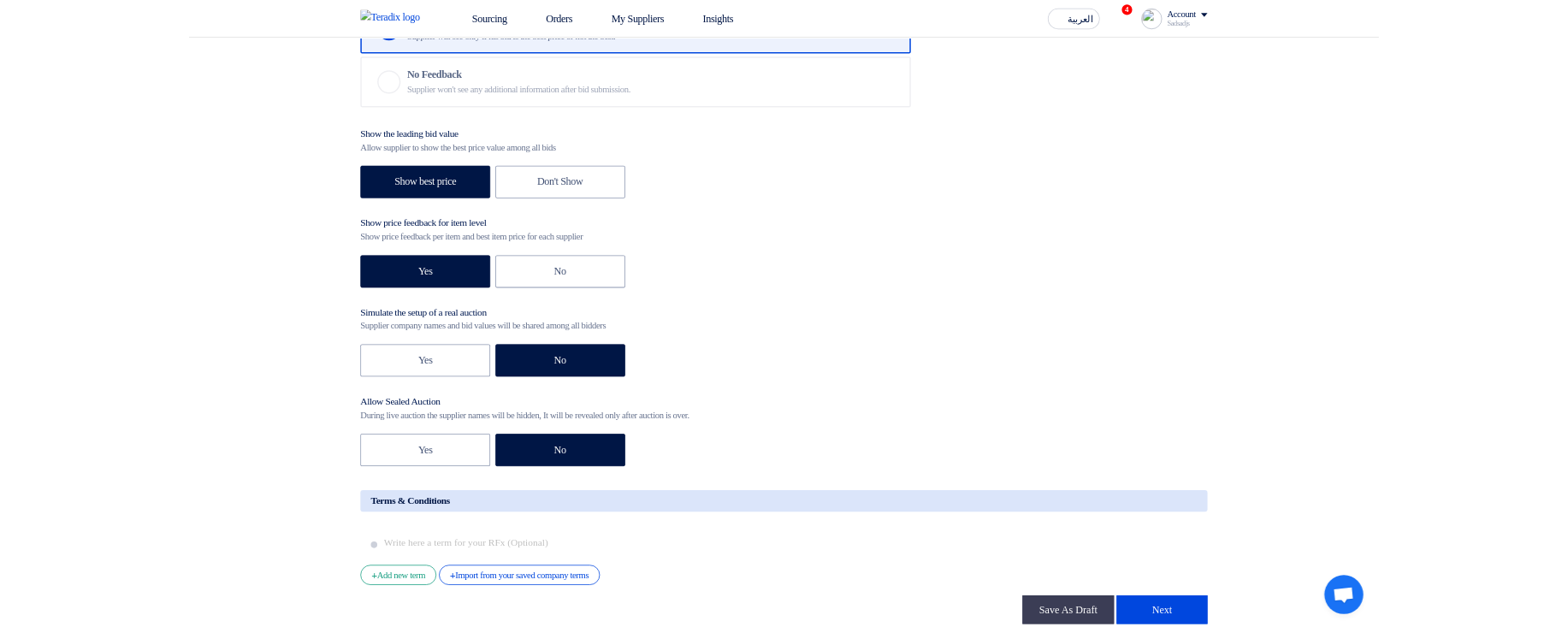
scroll to position [2054, 0]
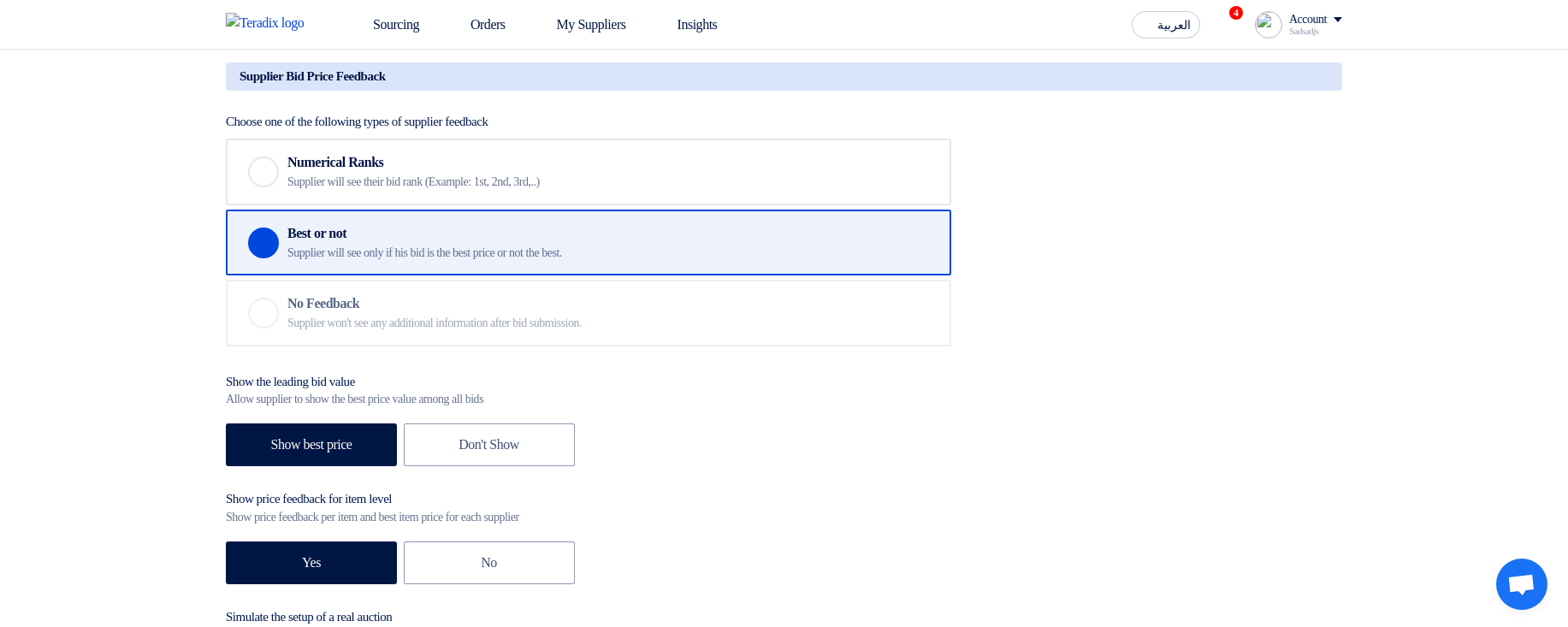
click at [293, 171] on div "Numerical Ranks" at bounding box center [547, 162] width 520 height 17
click at [0, 0] on input "Checked Numerical Ranks Supplier will see their bid rank (Example: 1st, 2nd, 3r…" at bounding box center [0, 0] width 0 height 0
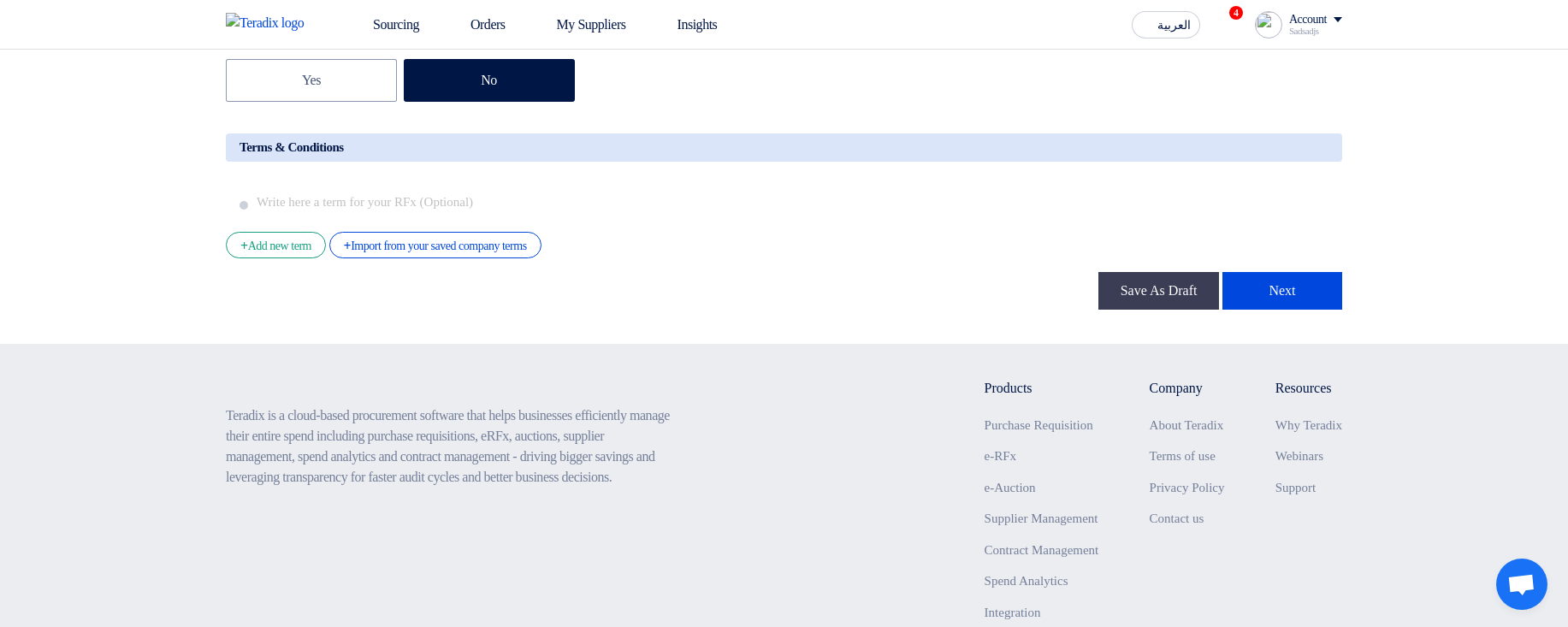
scroll to position [2773, 0]
click at [1309, 309] on button "Next" at bounding box center [1282, 290] width 120 height 37
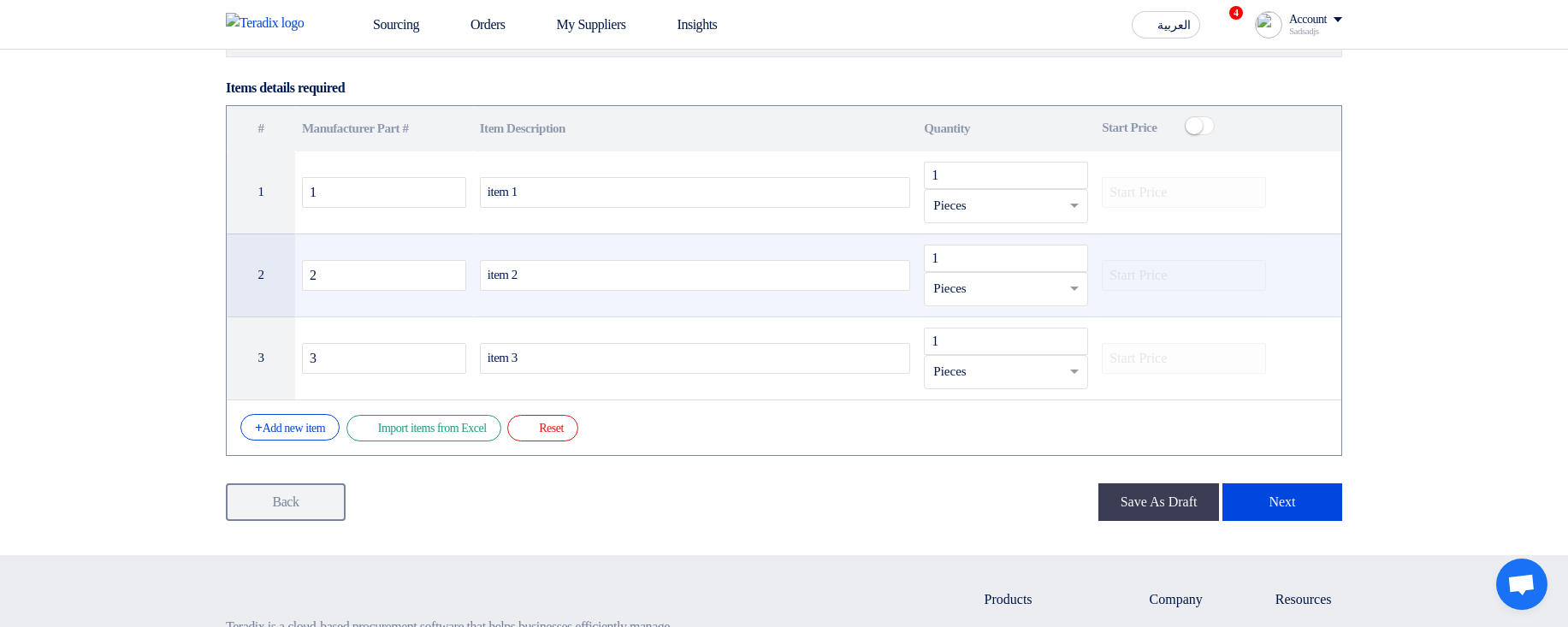
scroll to position [308, 0]
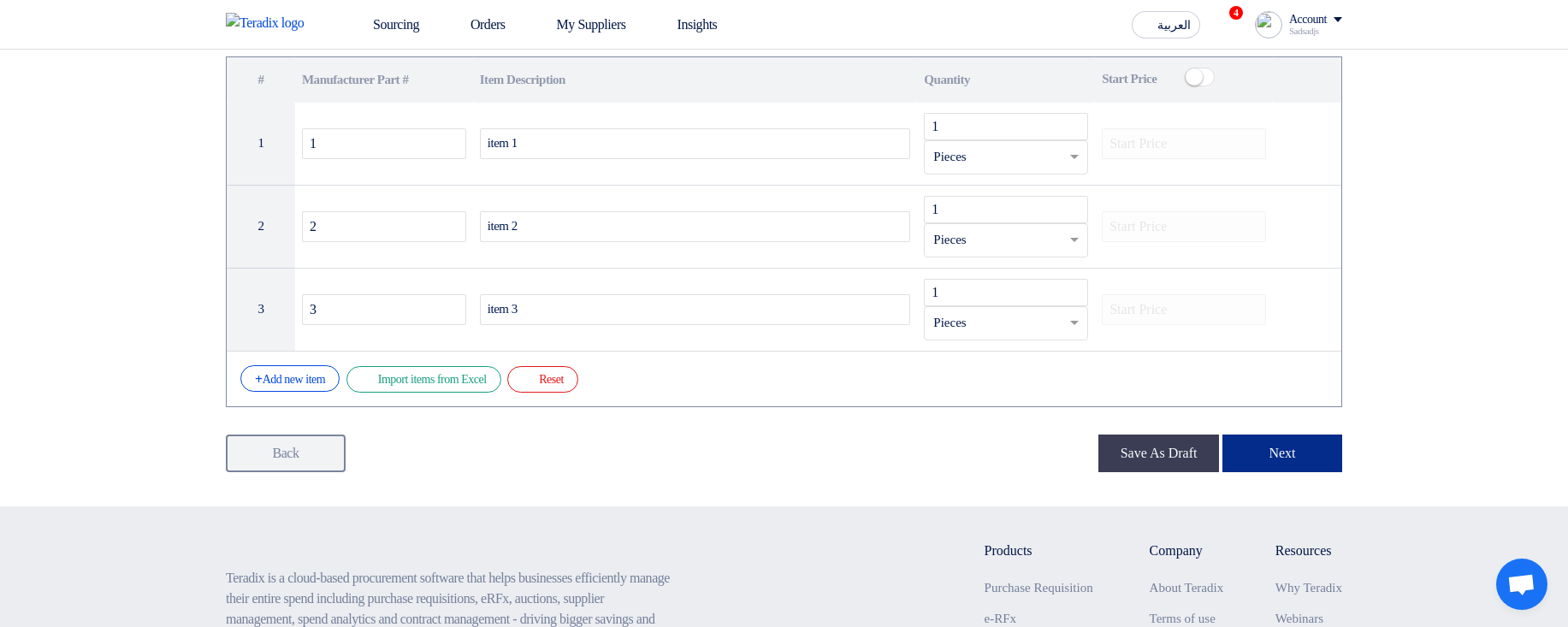
click at [1281, 449] on button "Next" at bounding box center [1282, 454] width 120 height 37
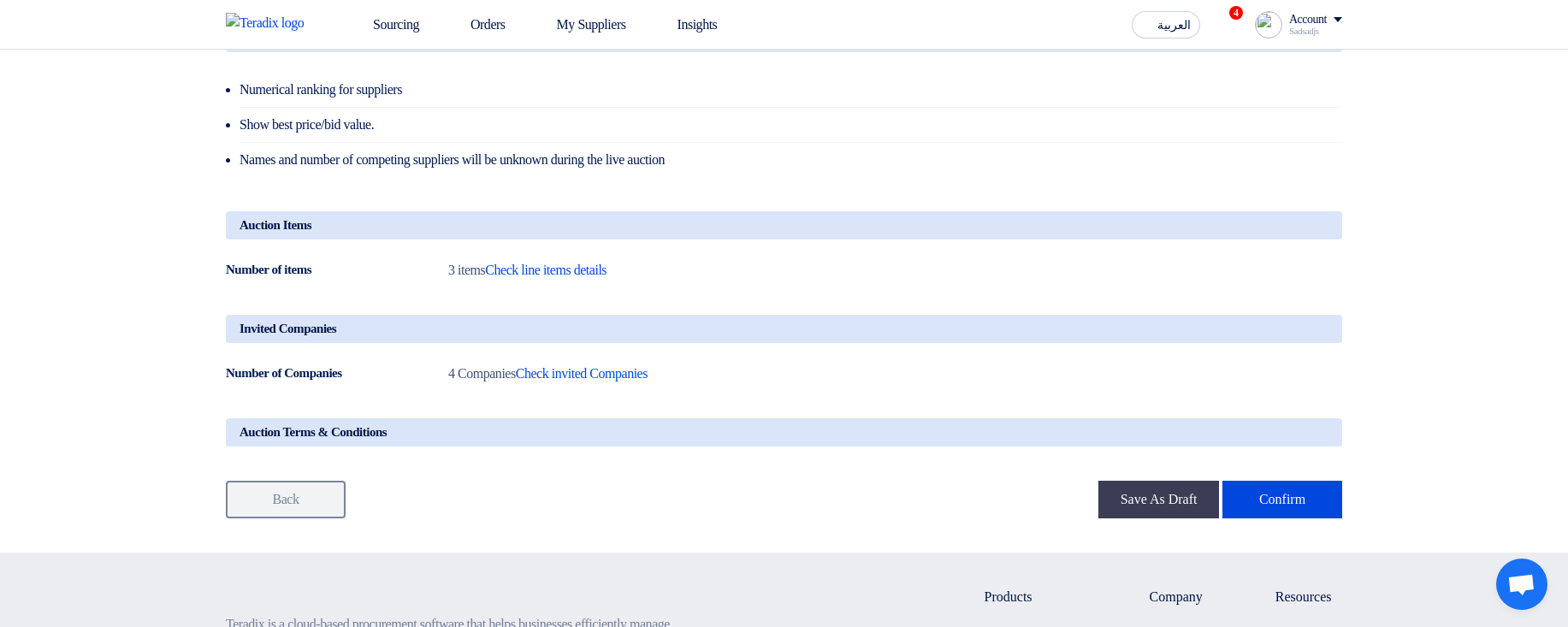
scroll to position [924, 0]
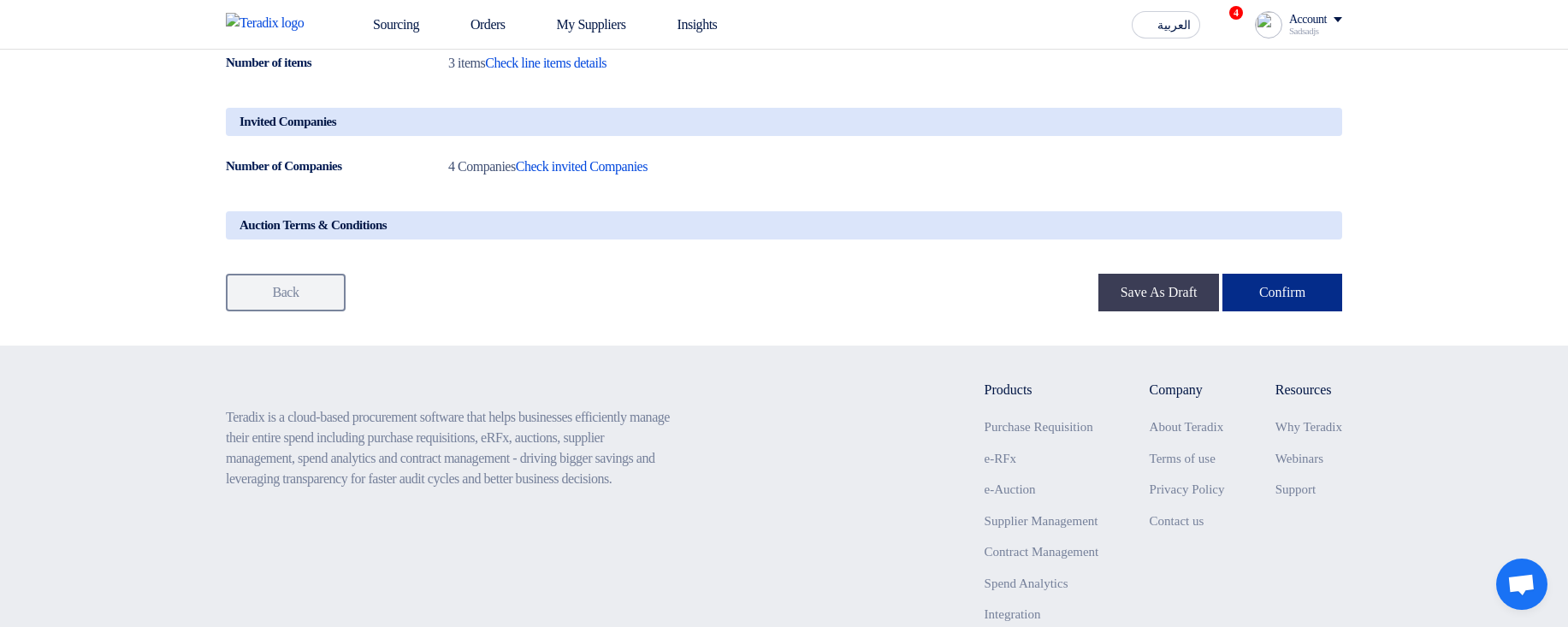
click at [1238, 311] on button "Confirm" at bounding box center [1282, 292] width 120 height 37
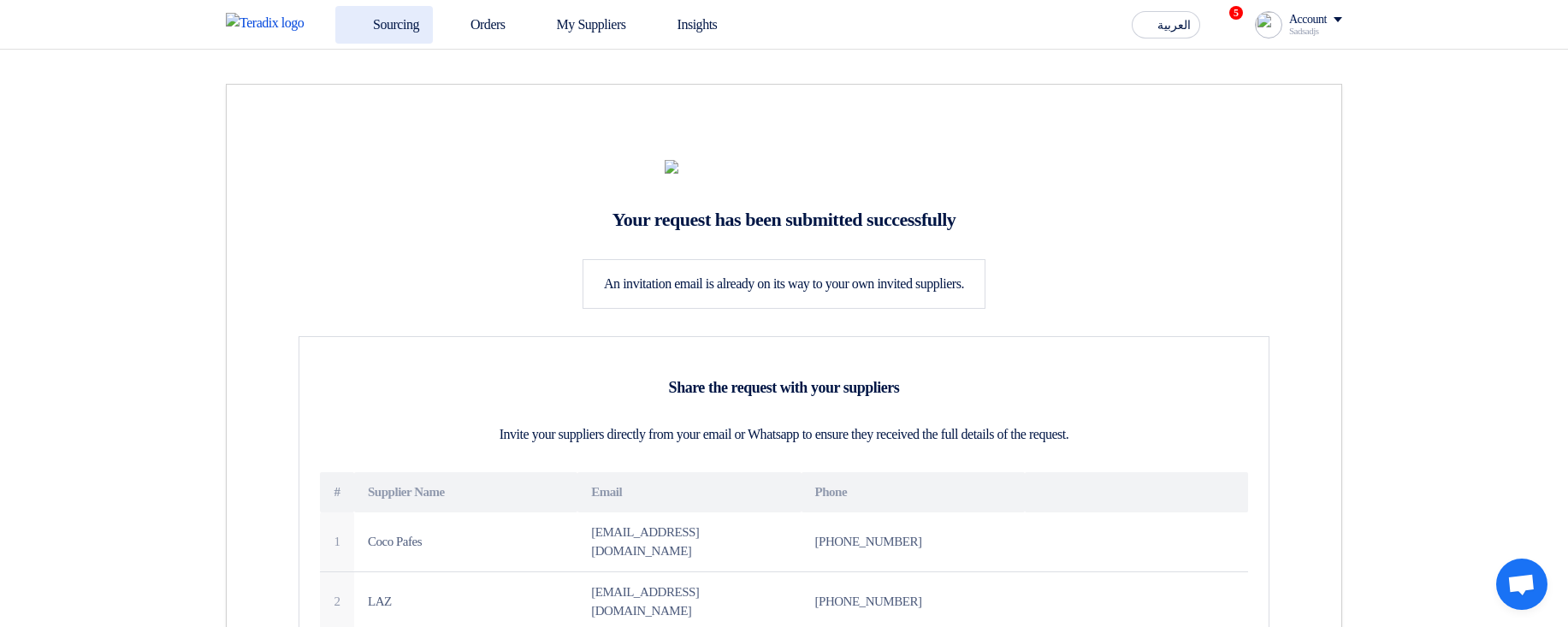
click at [422, 36] on link "Sourcing" at bounding box center [384, 25] width 97 height 37
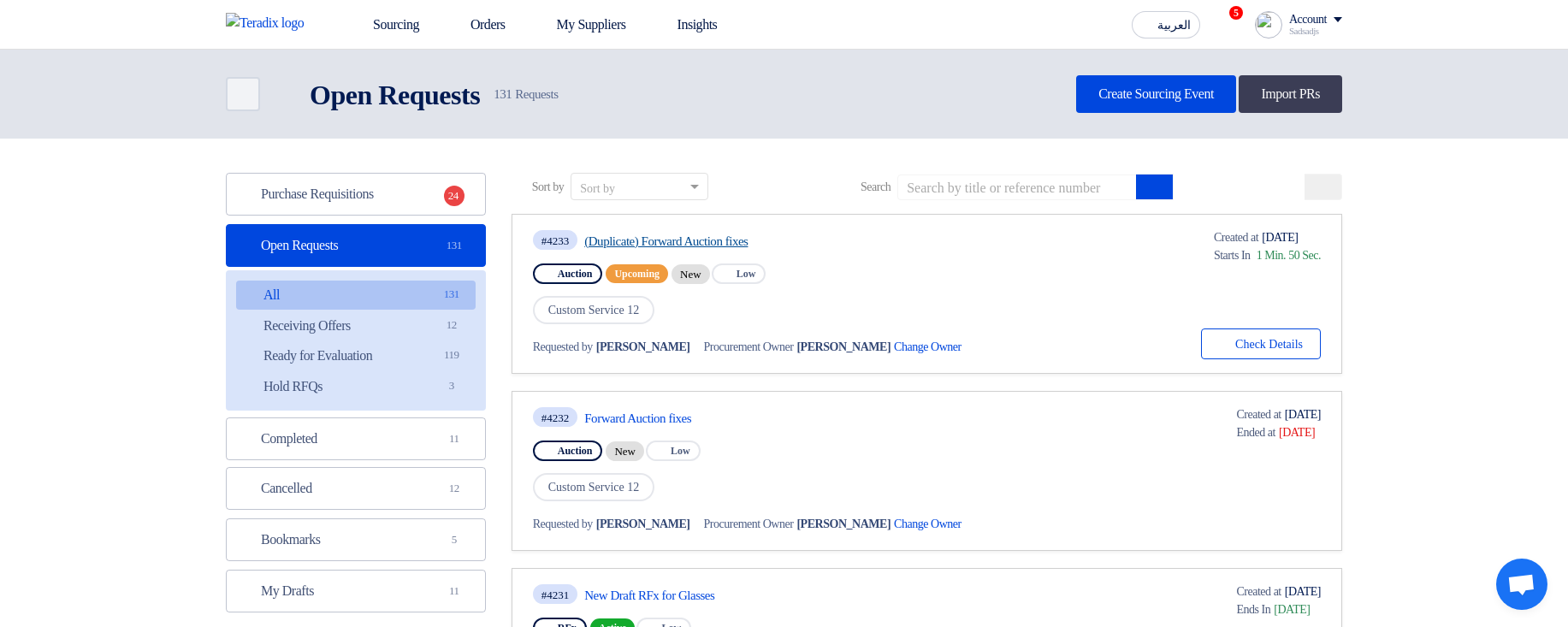
click at [717, 235] on link "(Duplicate) Forward Auction fixes" at bounding box center [745, 241] width 321 height 16
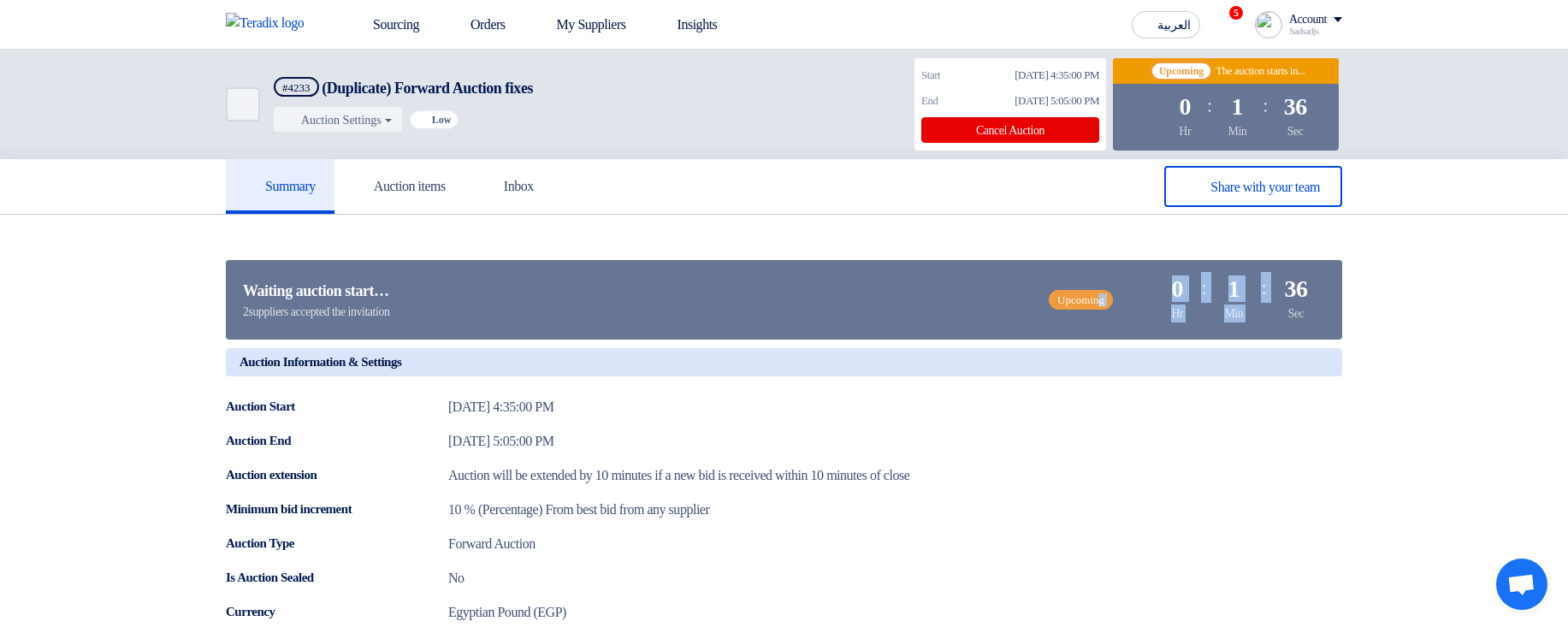
drag, startPoint x: 1311, startPoint y: 282, endPoint x: 937, endPoint y: 282, distance: 374.0
click at [937, 282] on div "Waiting auction start… 2 suppliers accepted the invitation Upcoming Time Remain…" at bounding box center [784, 299] width 1116 height 80
click at [941, 295] on div "Waiting auction start… 2 suppliers accepted the invitation Upcoming Time Remain…" at bounding box center [784, 299] width 1116 height 80
drag, startPoint x: 941, startPoint y: 295, endPoint x: 1443, endPoint y: 291, distance: 502.0
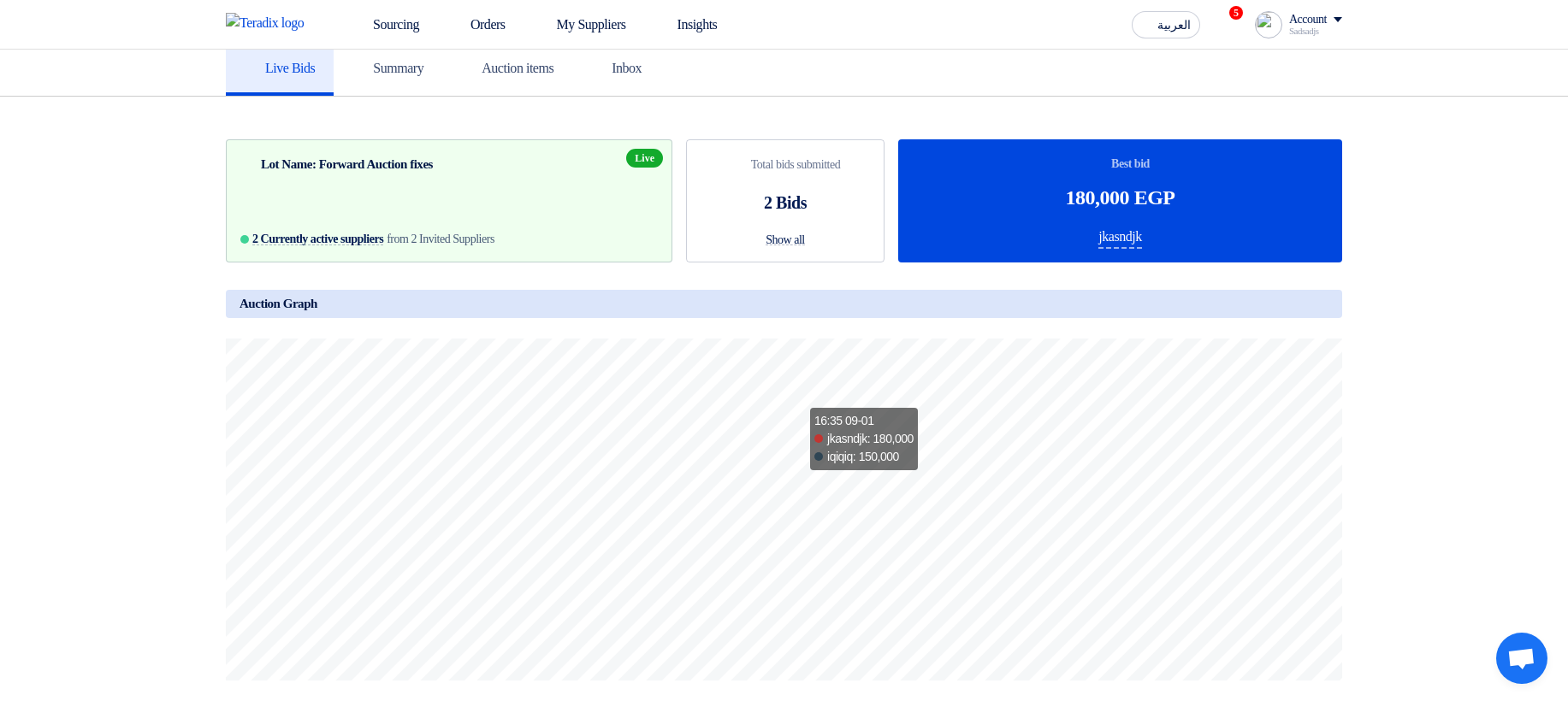
scroll to position [410, 0]
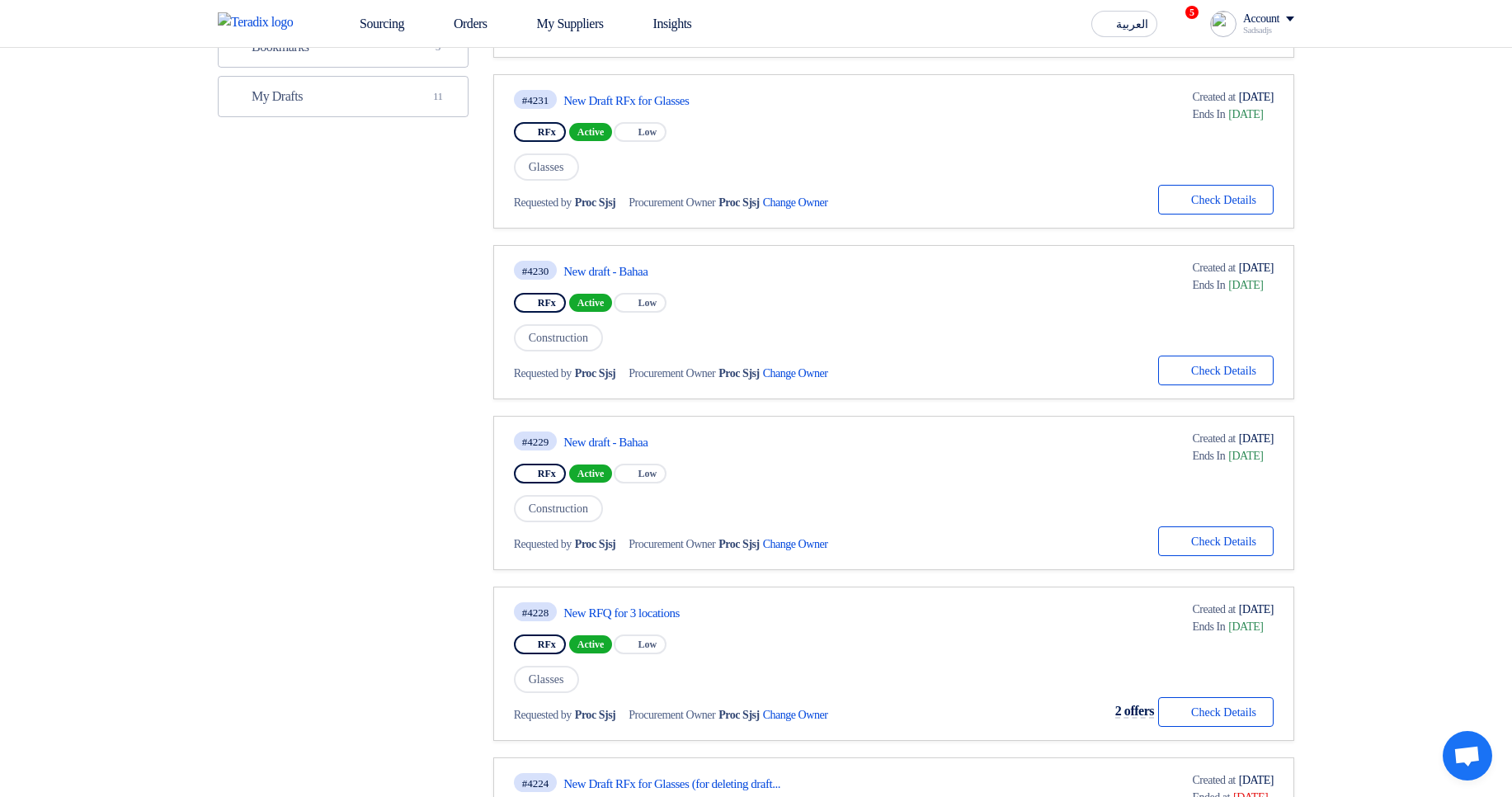
scroll to position [495, 0]
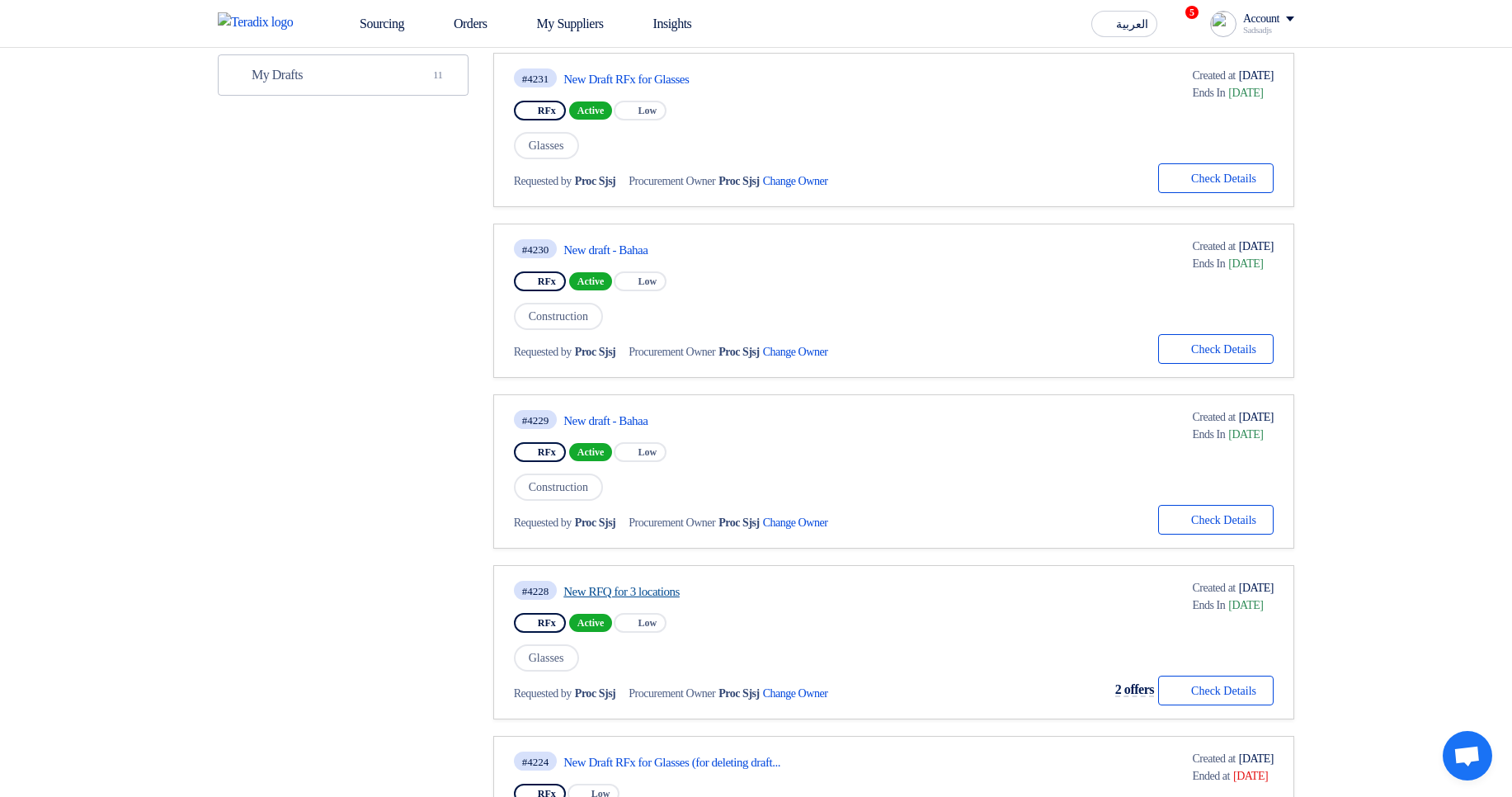
click at [676, 594] on link "New RFQ for 3 locations" at bounding box center [718, 592] width 309 height 15
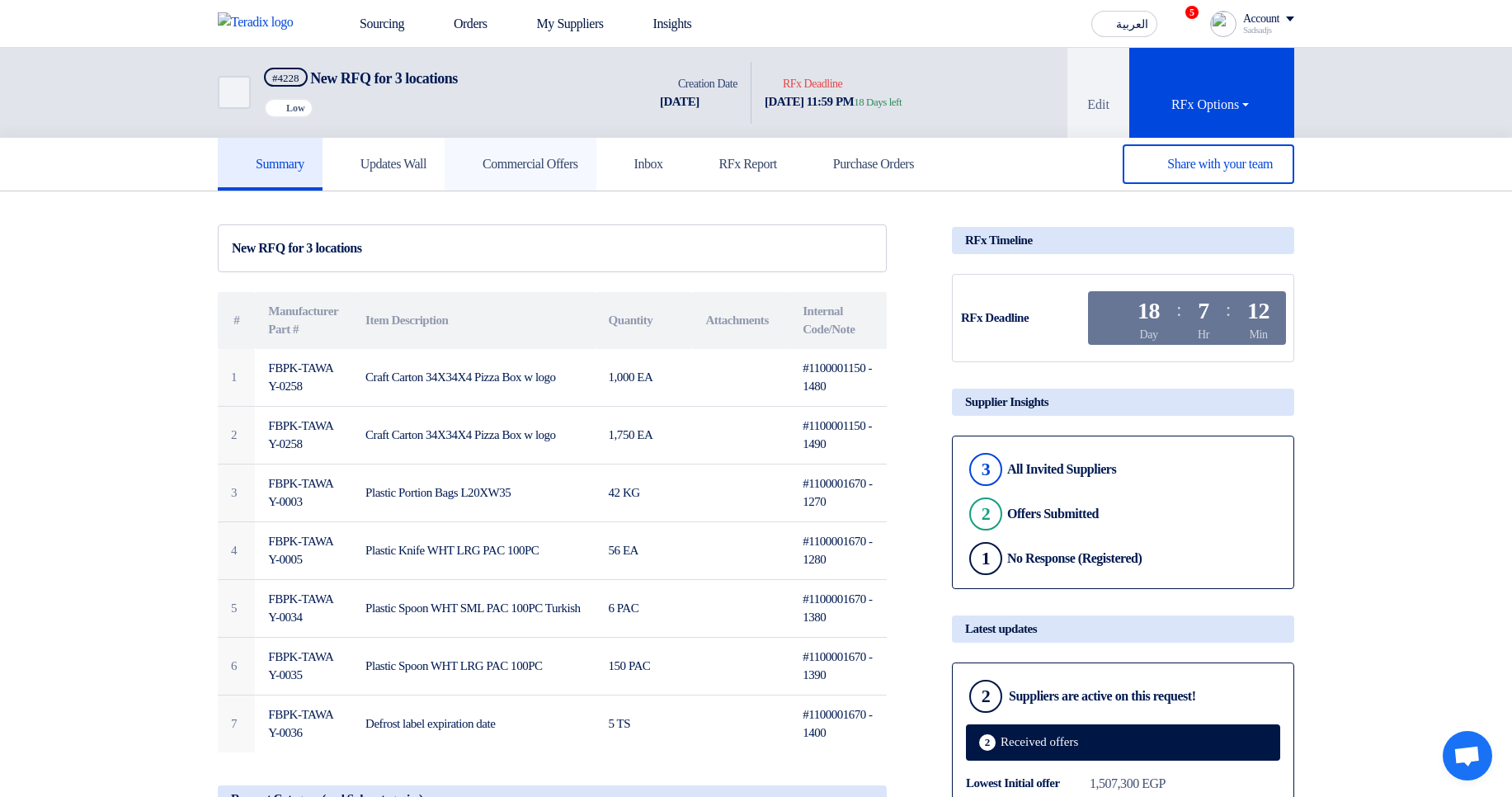
click at [505, 174] on link "Commercial Offers" at bounding box center [521, 164] width 152 height 53
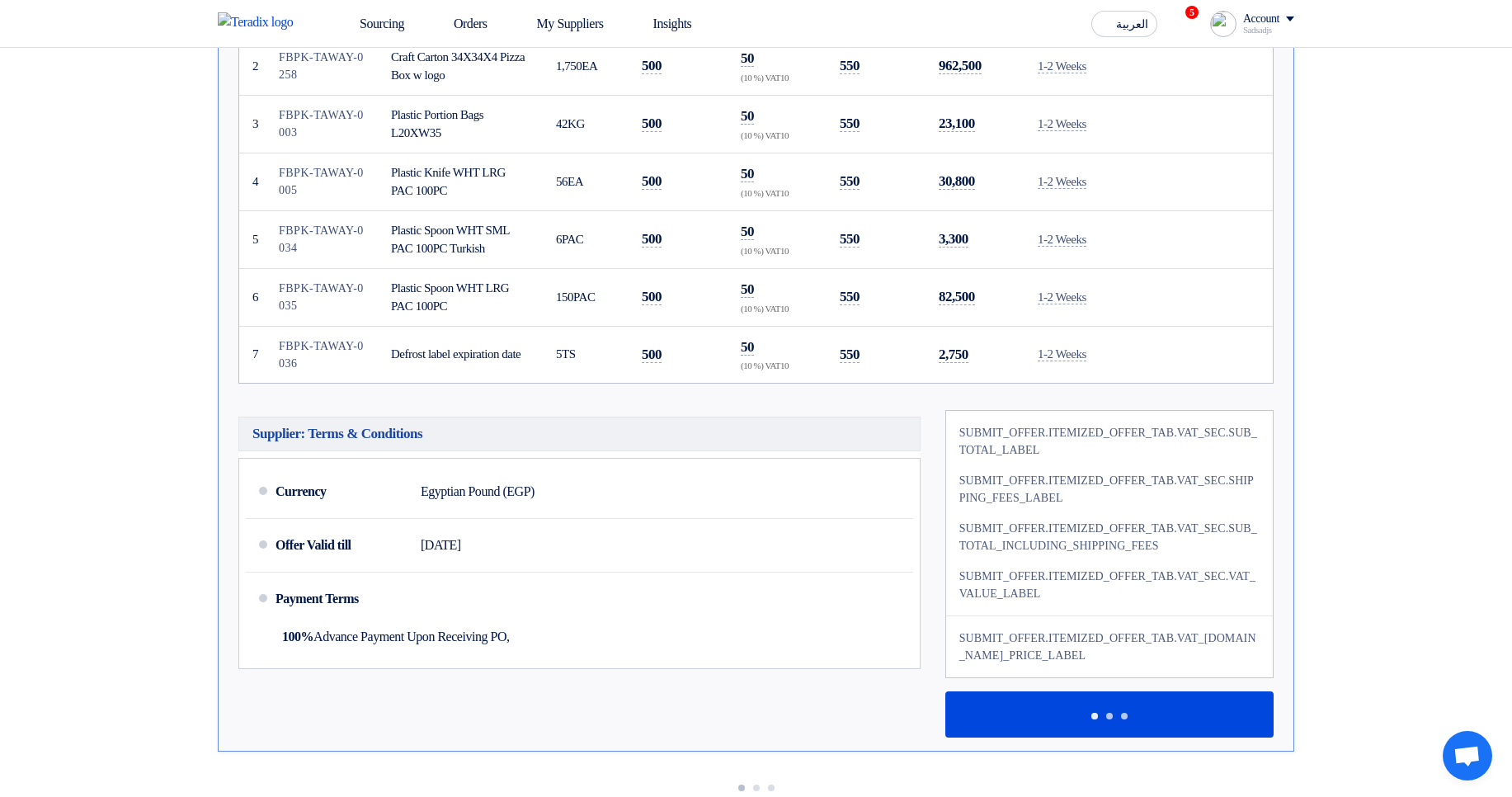
scroll to position [306, 0]
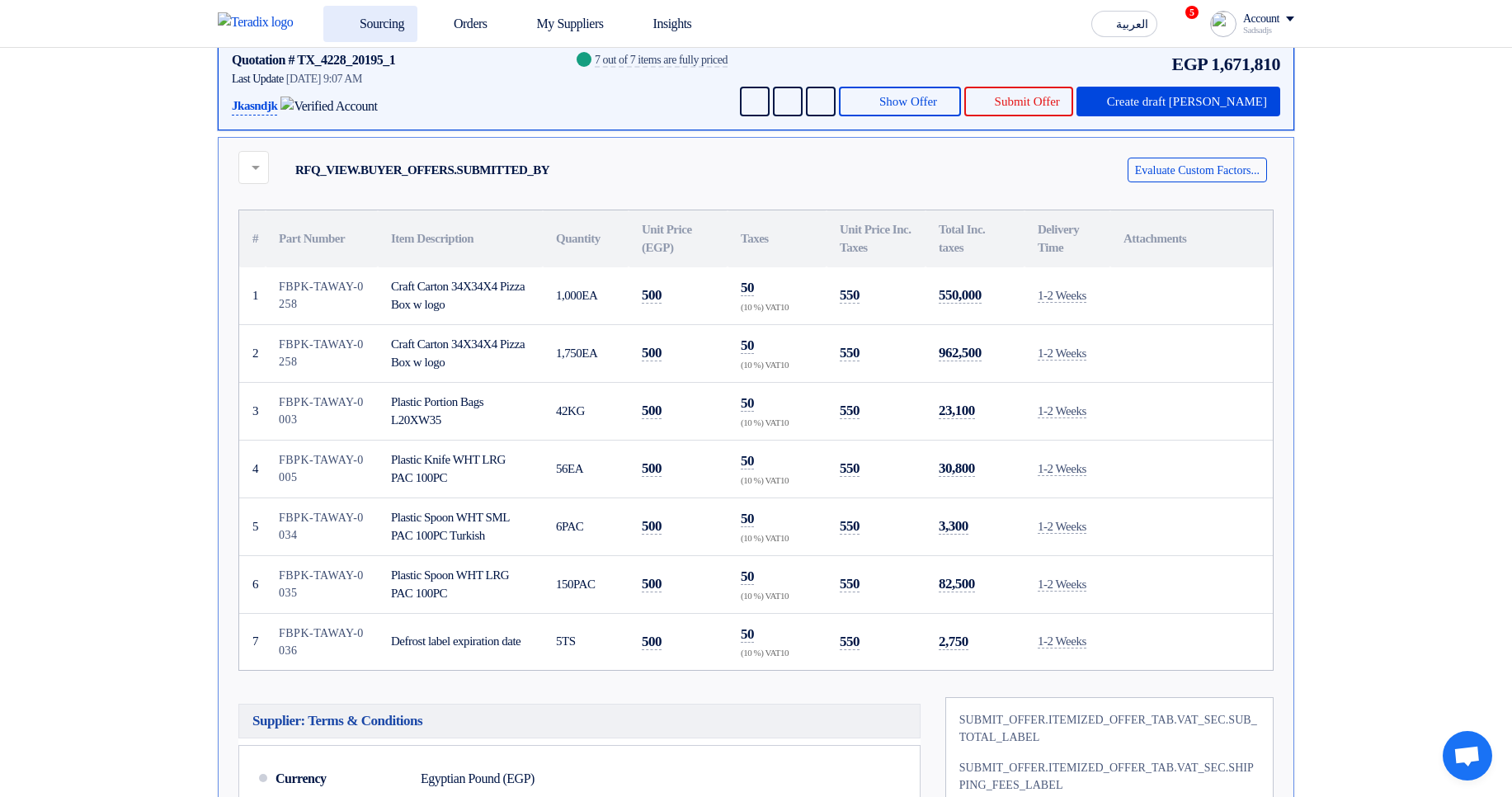
click at [388, 25] on link "Sourcing" at bounding box center [370, 24] width 94 height 36
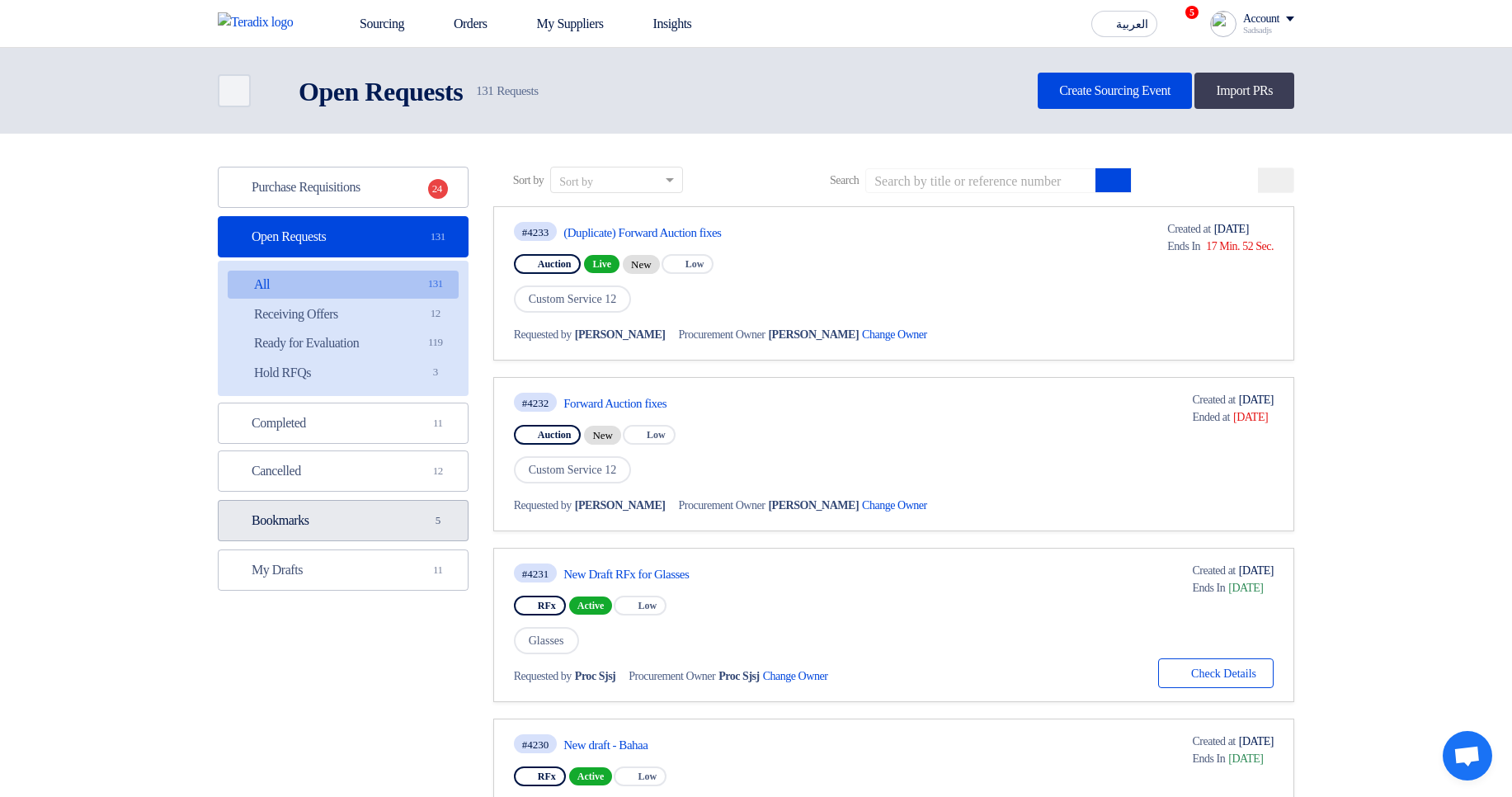
click at [363, 513] on link "Bookmarks Bookmarks 5" at bounding box center [343, 520] width 250 height 41
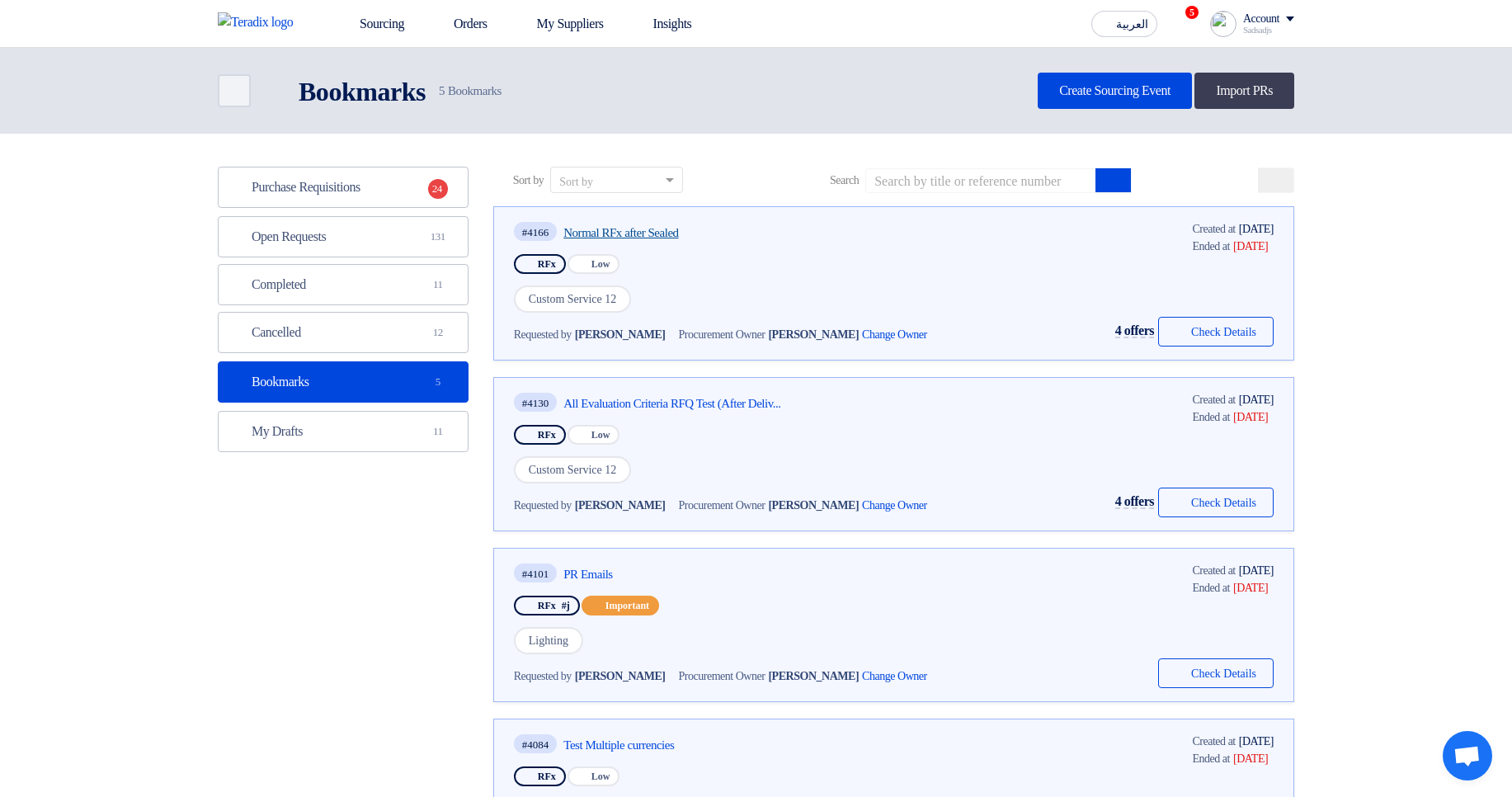
click at [677, 231] on link "Normal RFx after Sealed" at bounding box center [718, 232] width 309 height 15
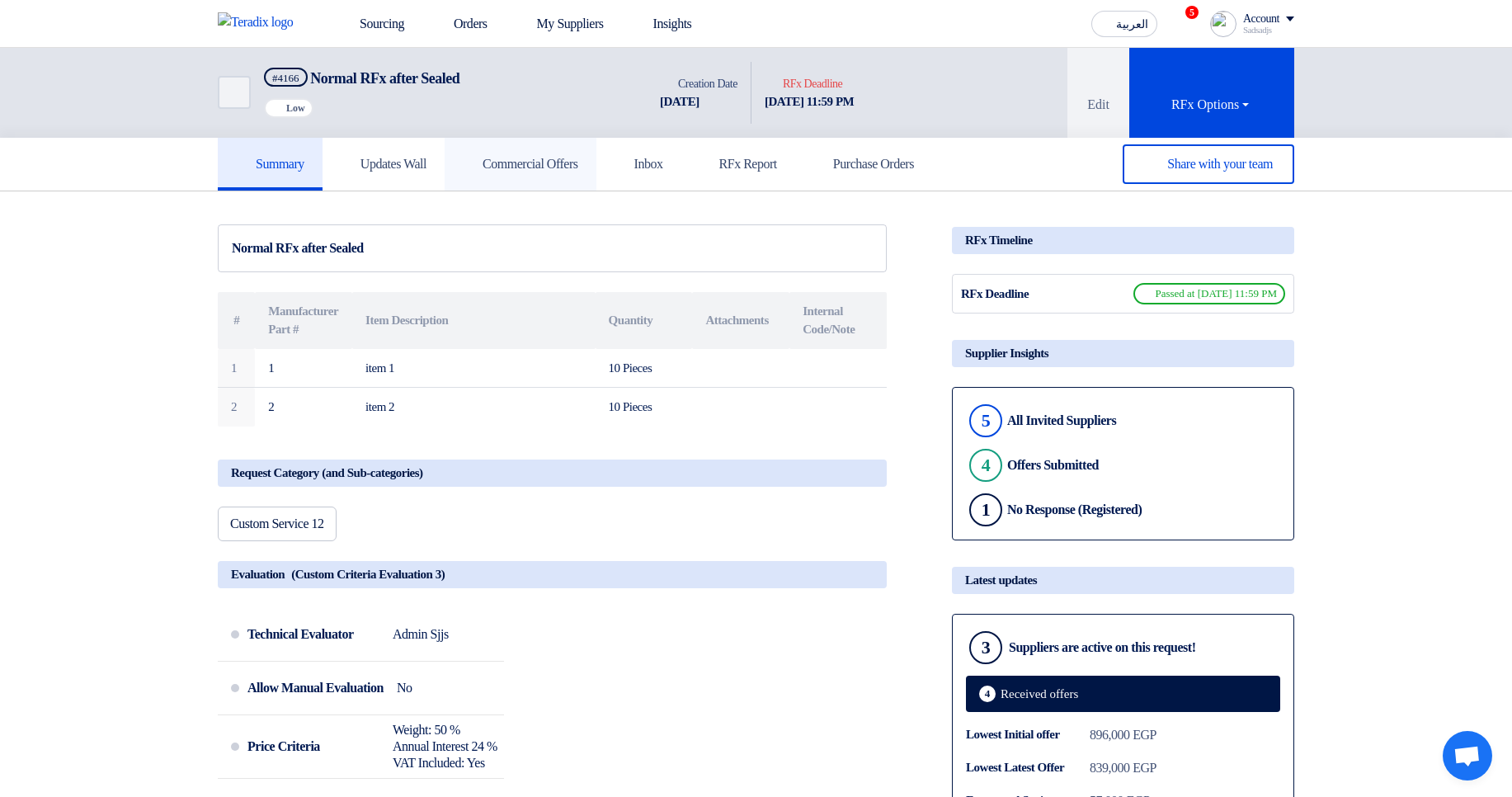
click at [565, 159] on h5 "Commercial Offers" at bounding box center [521, 163] width 116 height 16
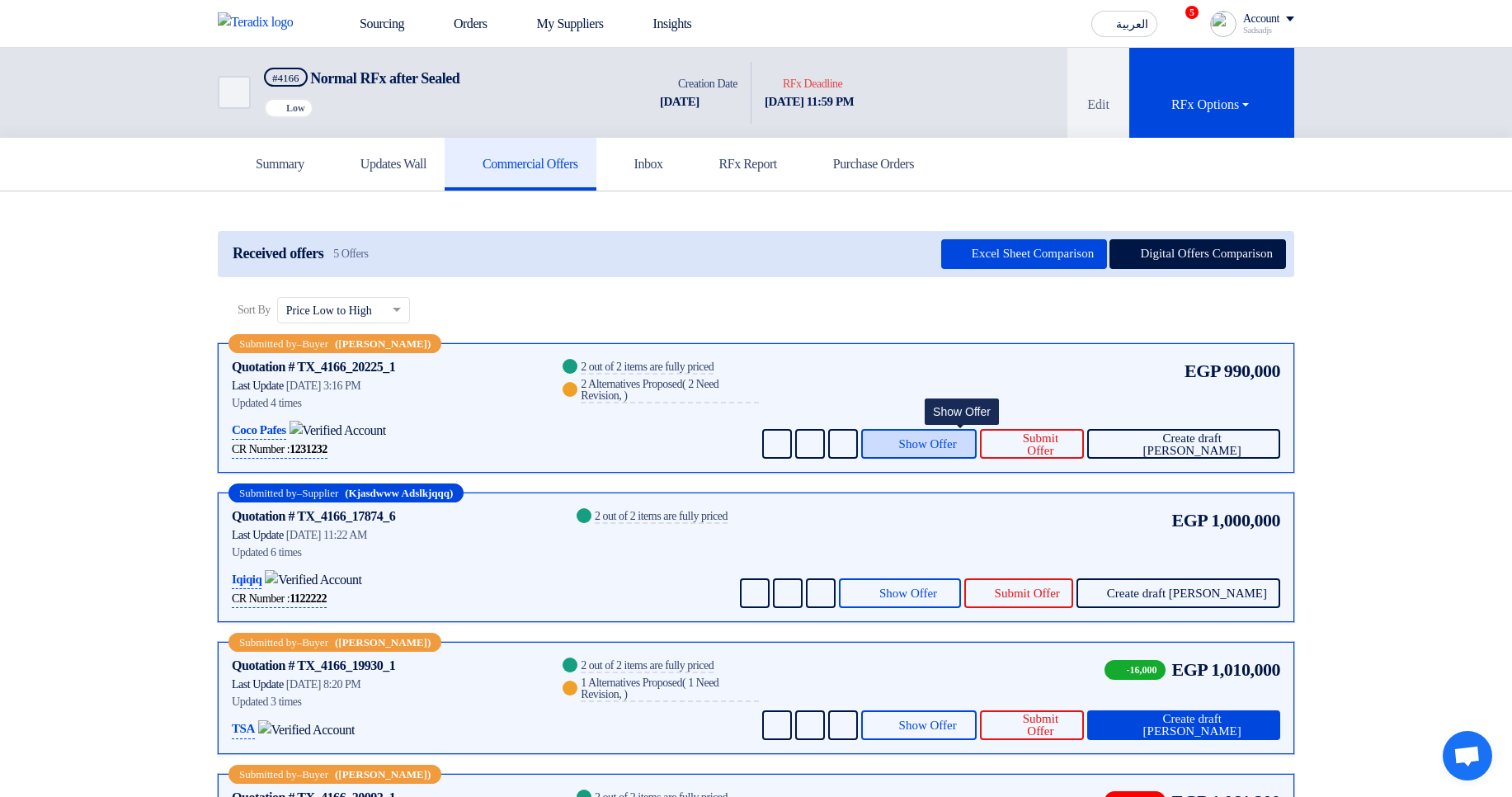
click at [976, 453] on button "Show Offer" at bounding box center [919, 443] width 117 height 29
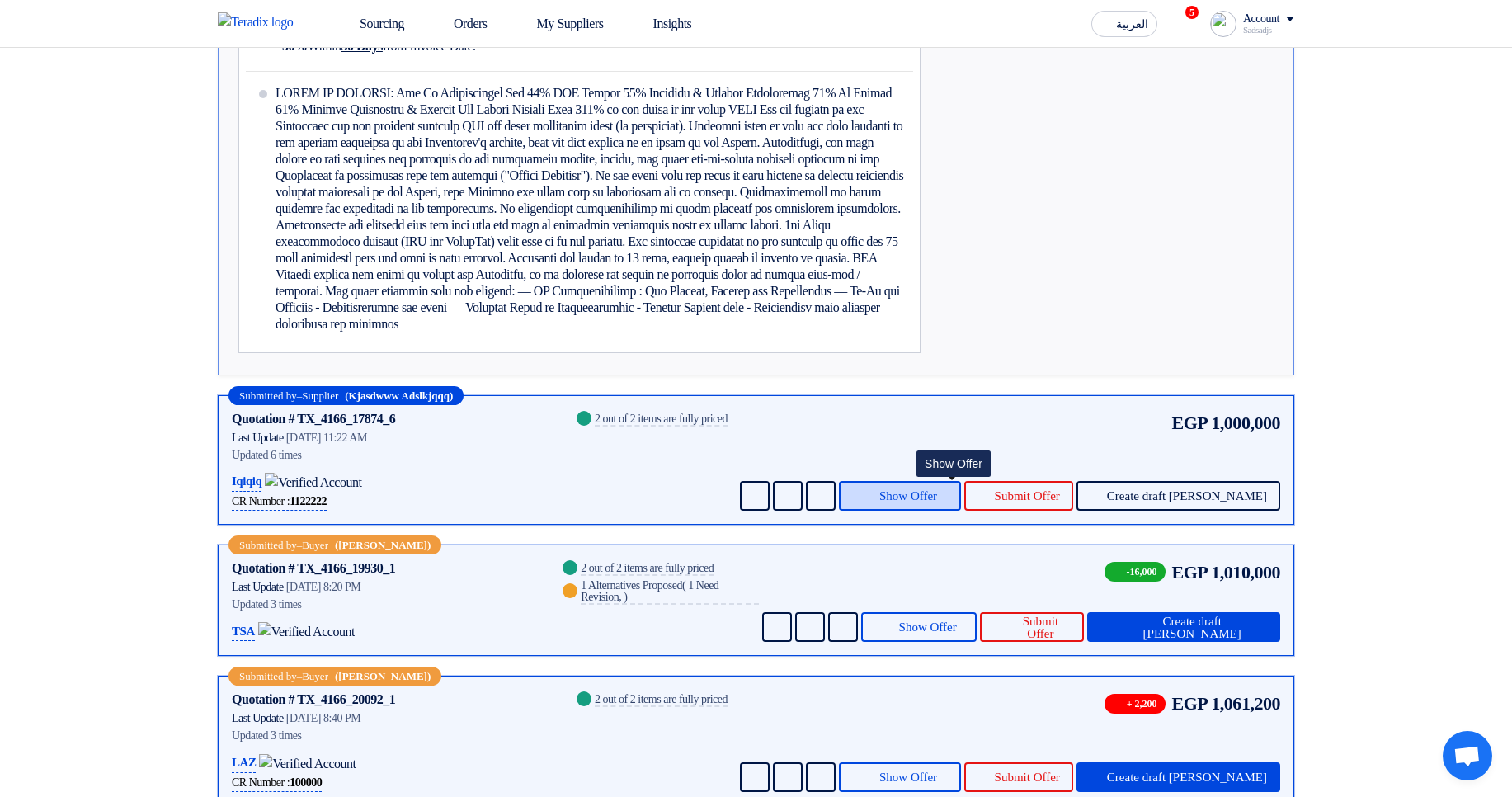
click at [935, 503] on span "Show Offer" at bounding box center [908, 495] width 58 height 12
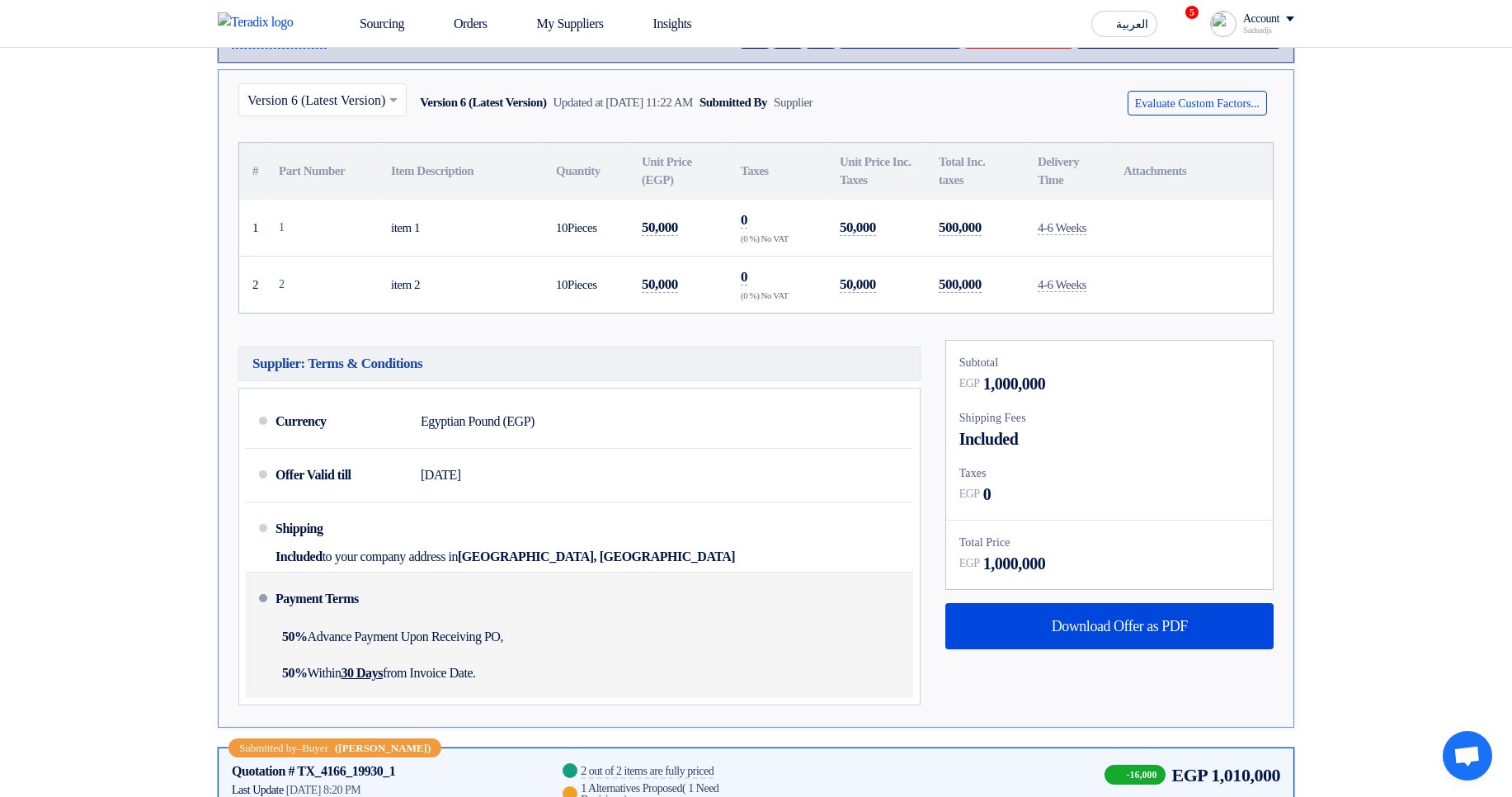
scroll to position [866, 0]
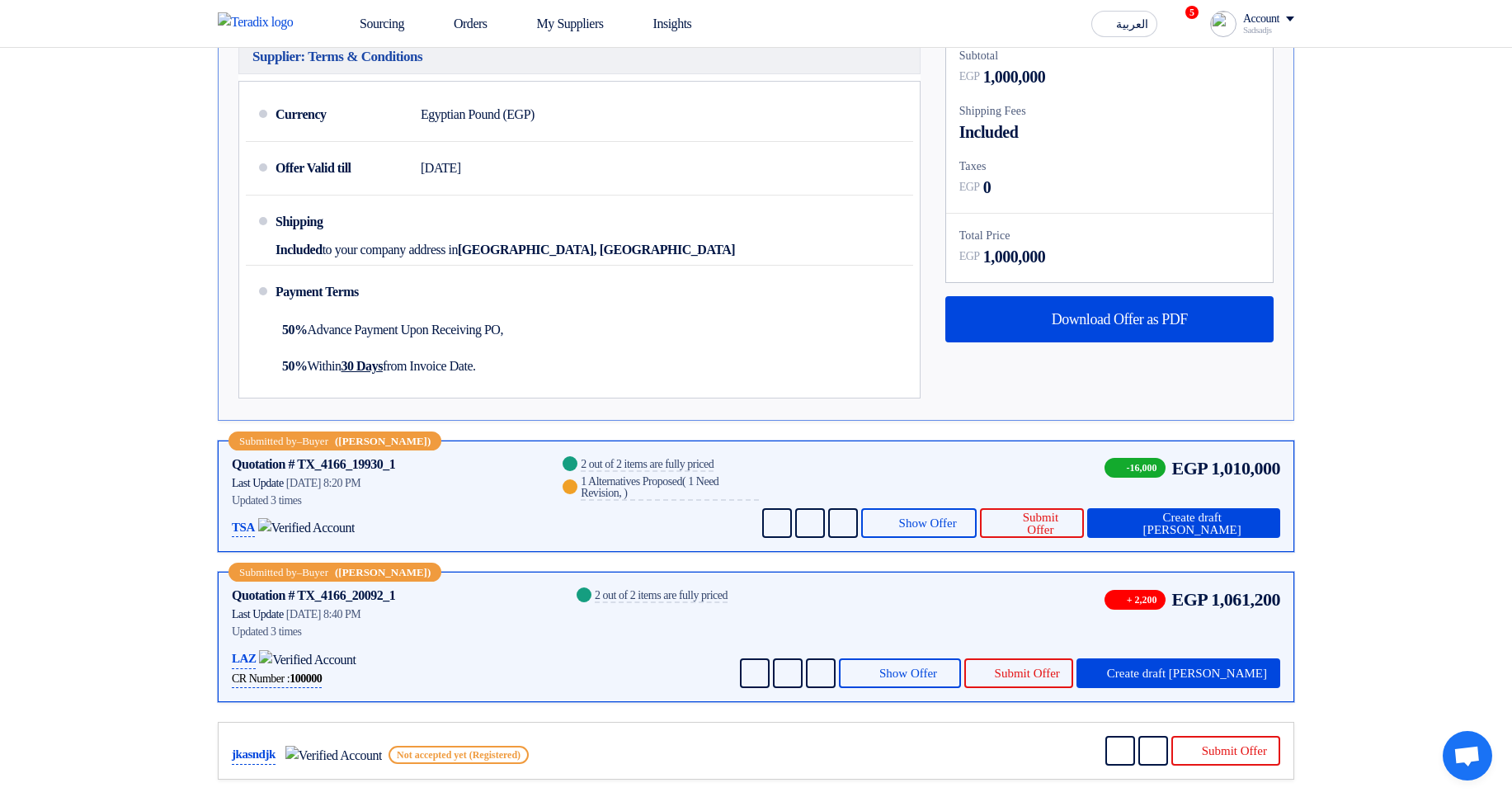
click at [945, 547] on div "Submitted by – Buyer (Sadsadjs Askjd) Quotation # TX_4166_19930_1 Contacts Last…" at bounding box center [756, 495] width 1077 height 111
click at [944, 525] on span "Show Offer" at bounding box center [928, 523] width 58 height 12
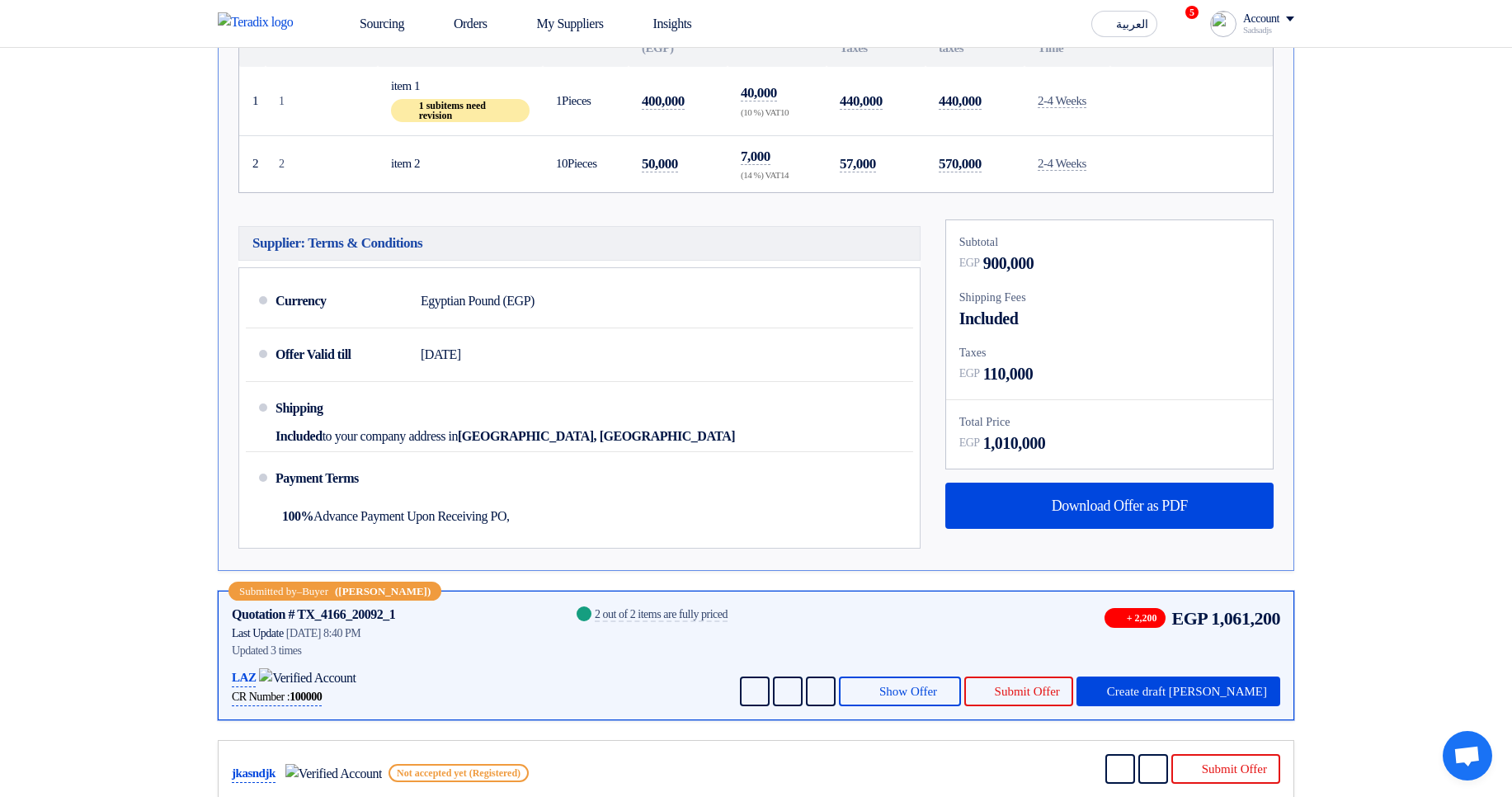
scroll to position [1236, 0]
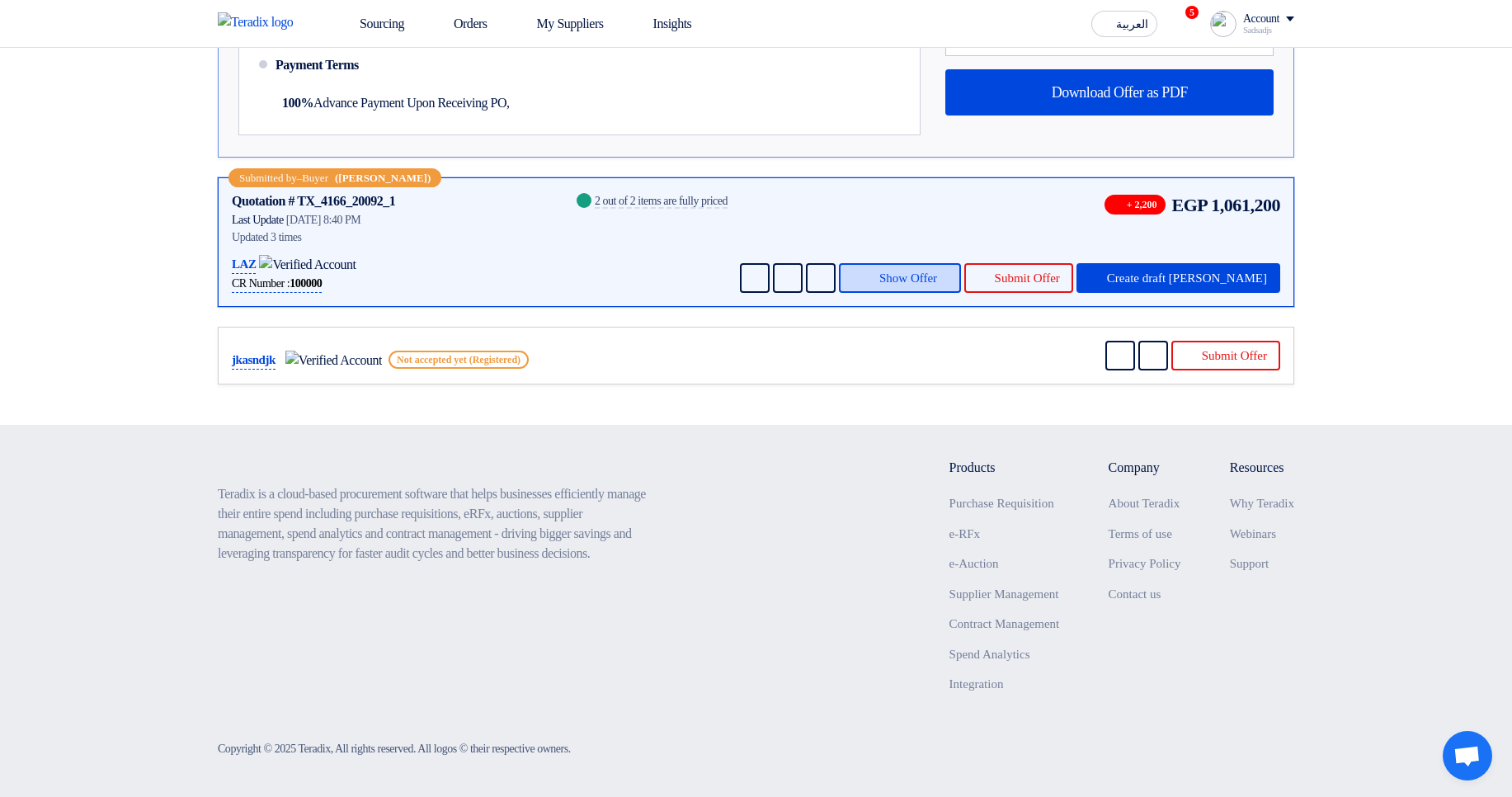
click at [937, 272] on span "Show Offer" at bounding box center [908, 278] width 58 height 12
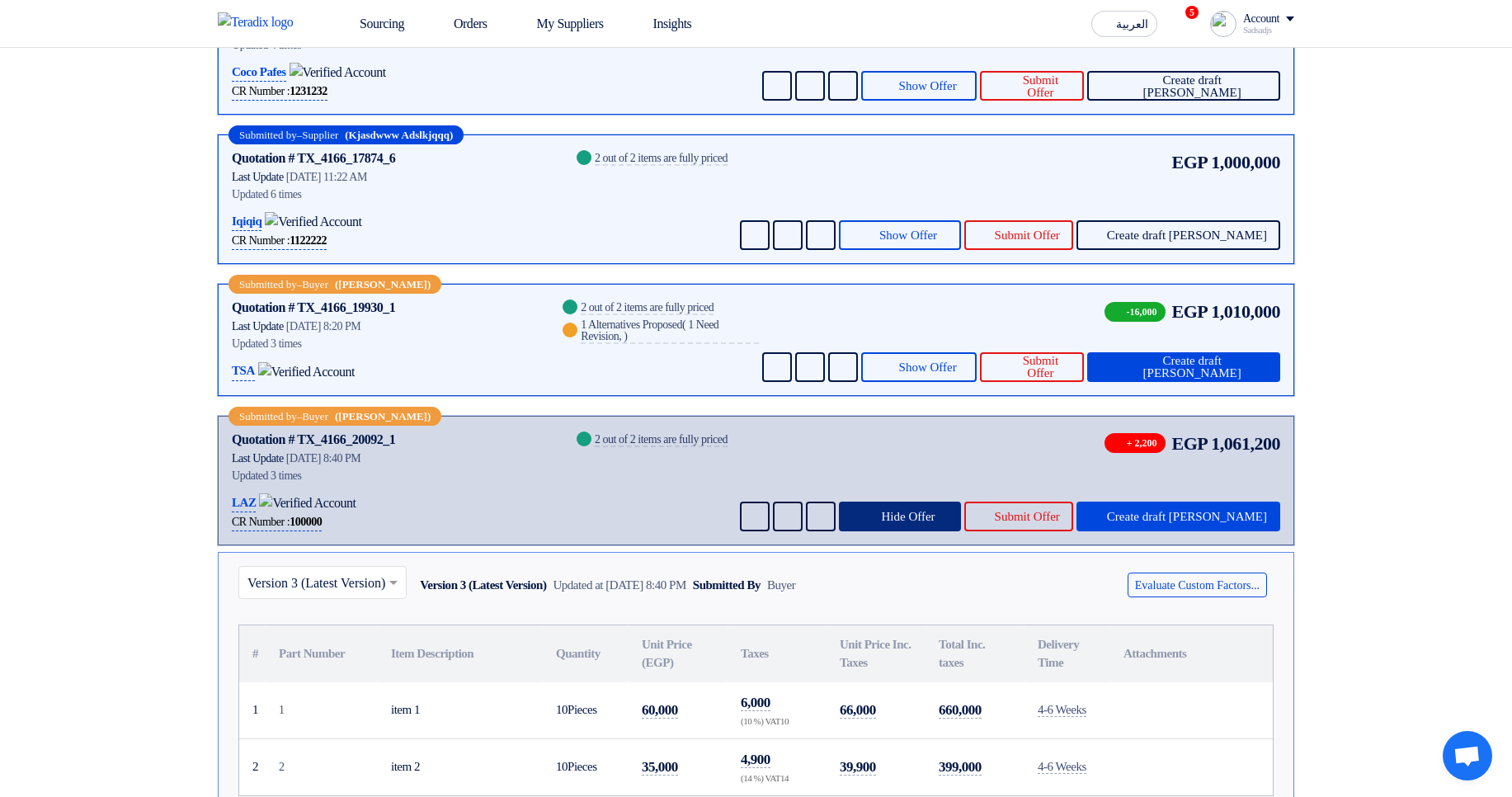
scroll to position [345, 0]
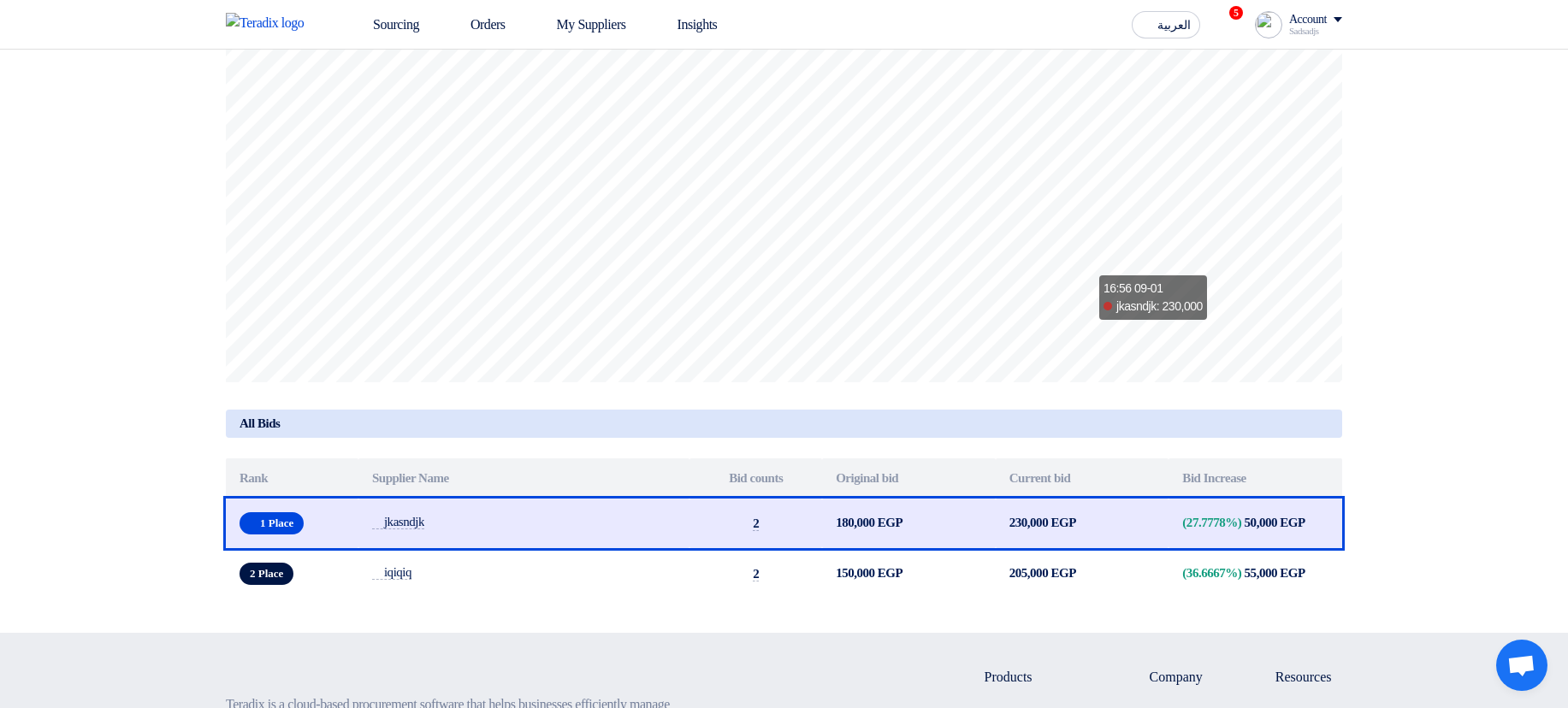
scroll to position [513, 0]
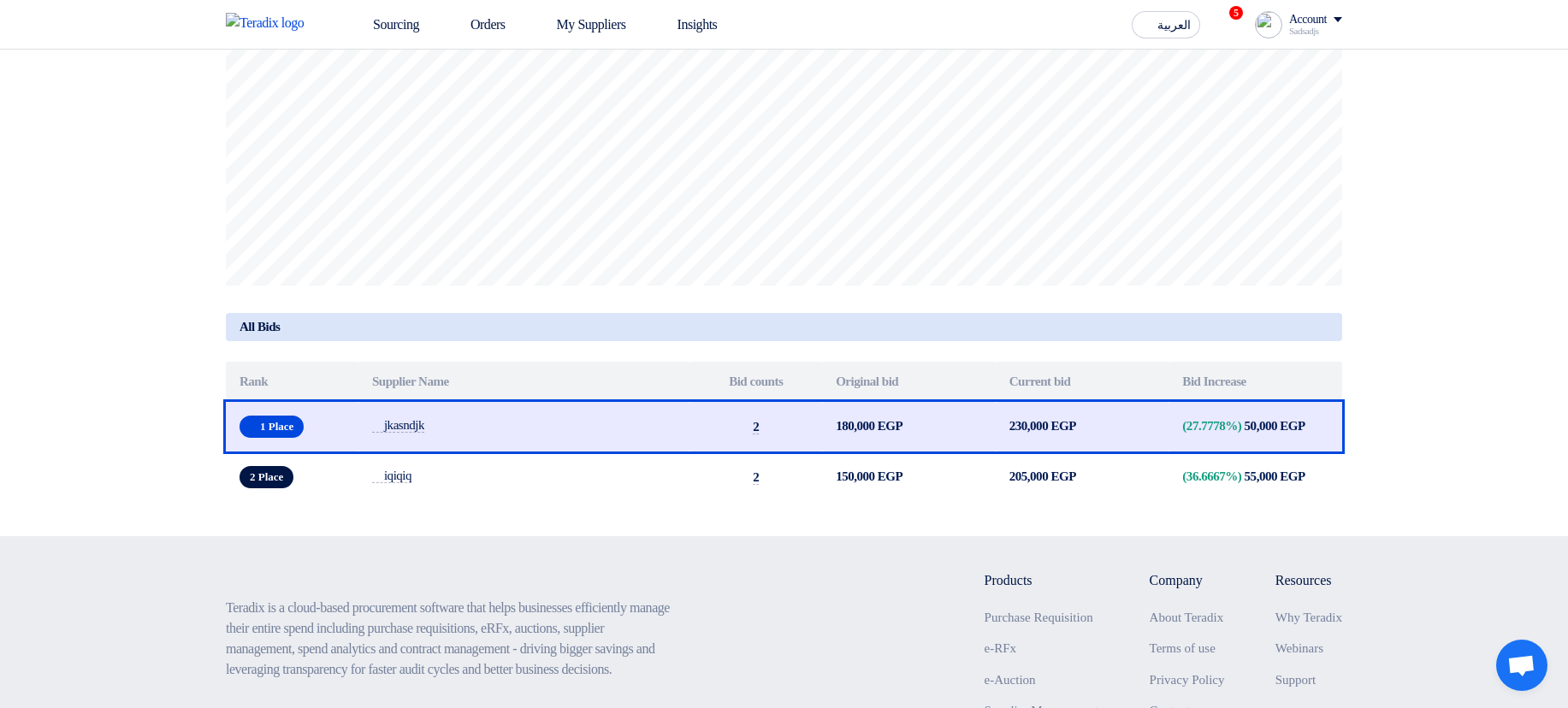
drag, startPoint x: 1216, startPoint y: 437, endPoint x: 1405, endPoint y: 429, distance: 189.2
click at [1396, 430] on section "Auction Lot Lot Name: Forward Auction fixes 2 Currently active suppliers from 2…" at bounding box center [784, 119] width 1568 height 835
click at [1456, 305] on section "Auction Lot Lot Name: Forward Auction fixes 2 Currently active suppliers from 2…" at bounding box center [784, 119] width 1568 height 835
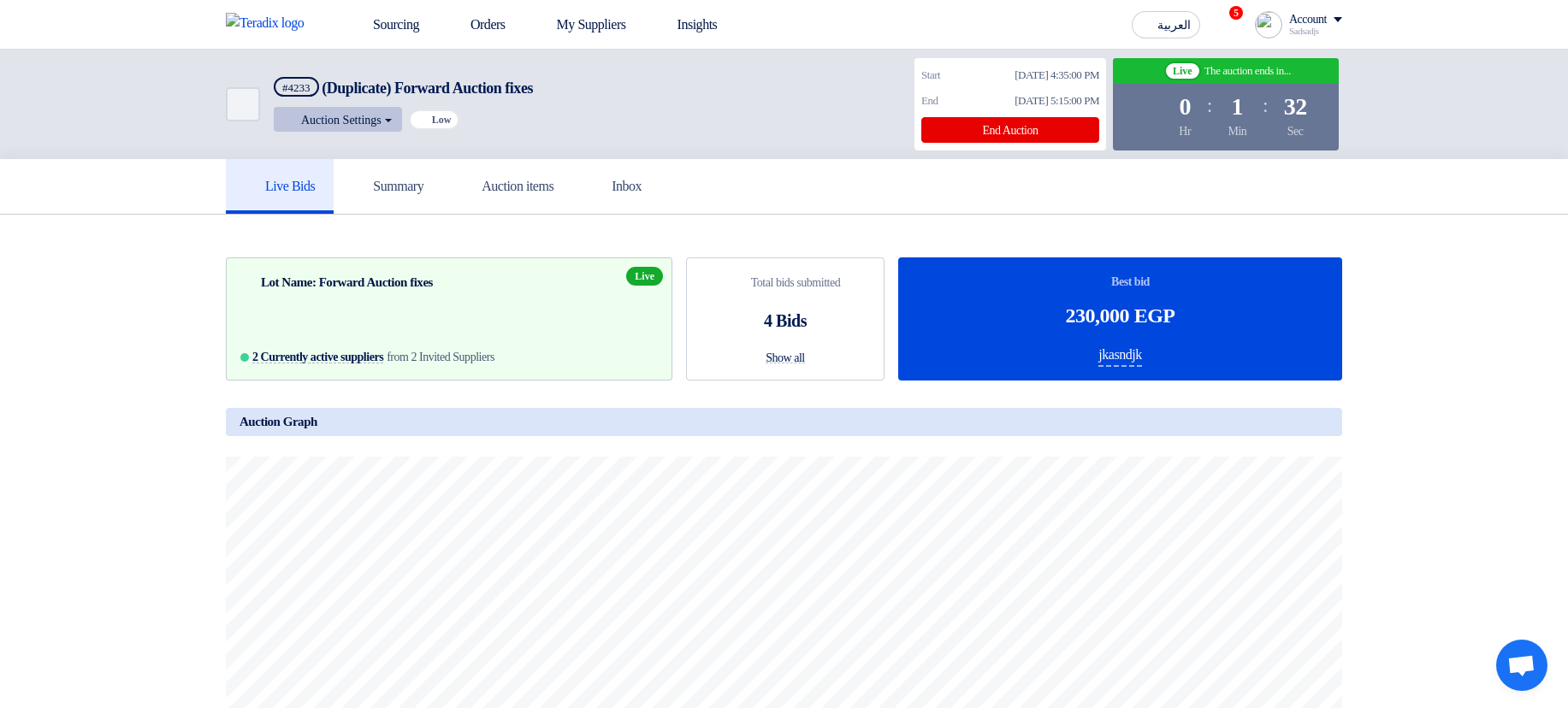
click at [371, 115] on button "Auction Settings" at bounding box center [337, 119] width 128 height 25
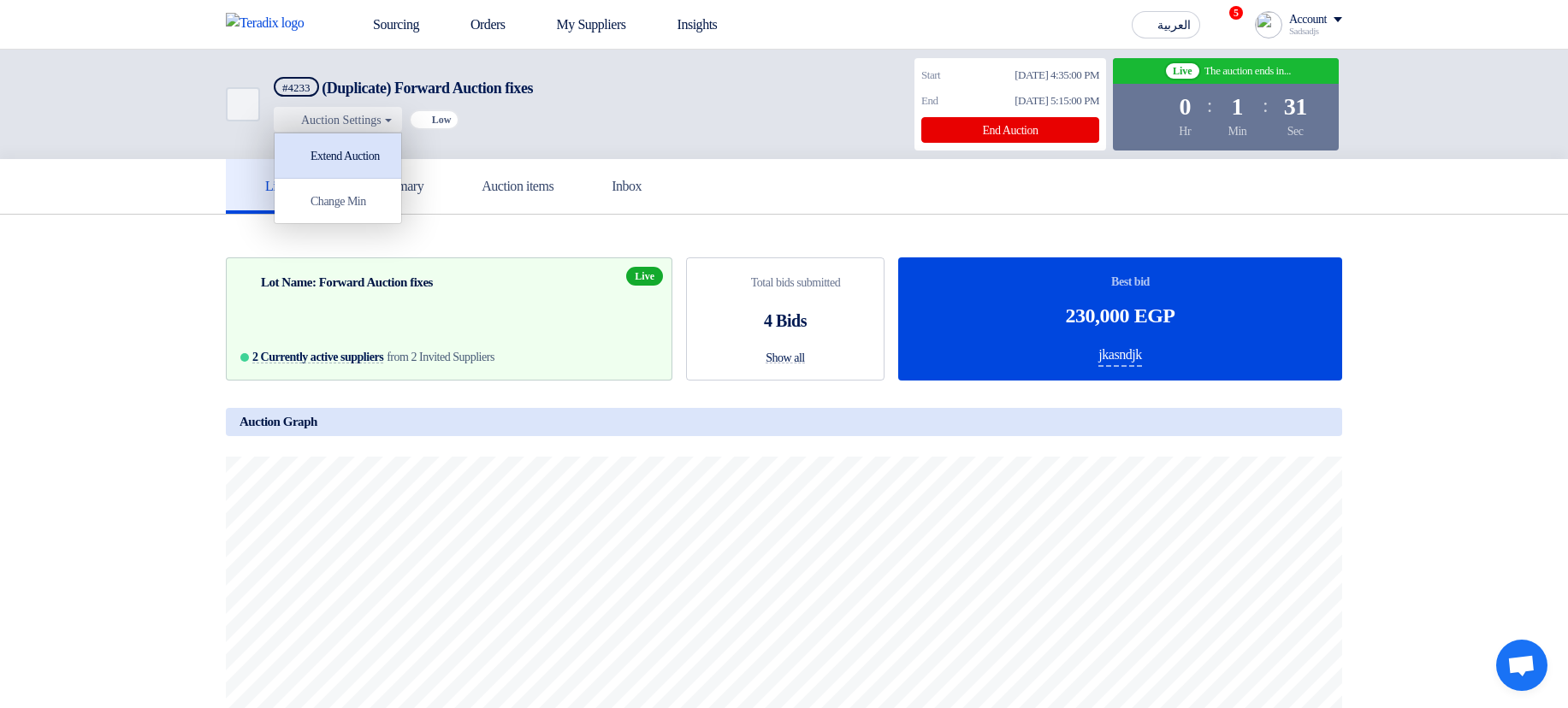
click at [378, 154] on div "Extend Auction" at bounding box center [337, 155] width 109 height 28
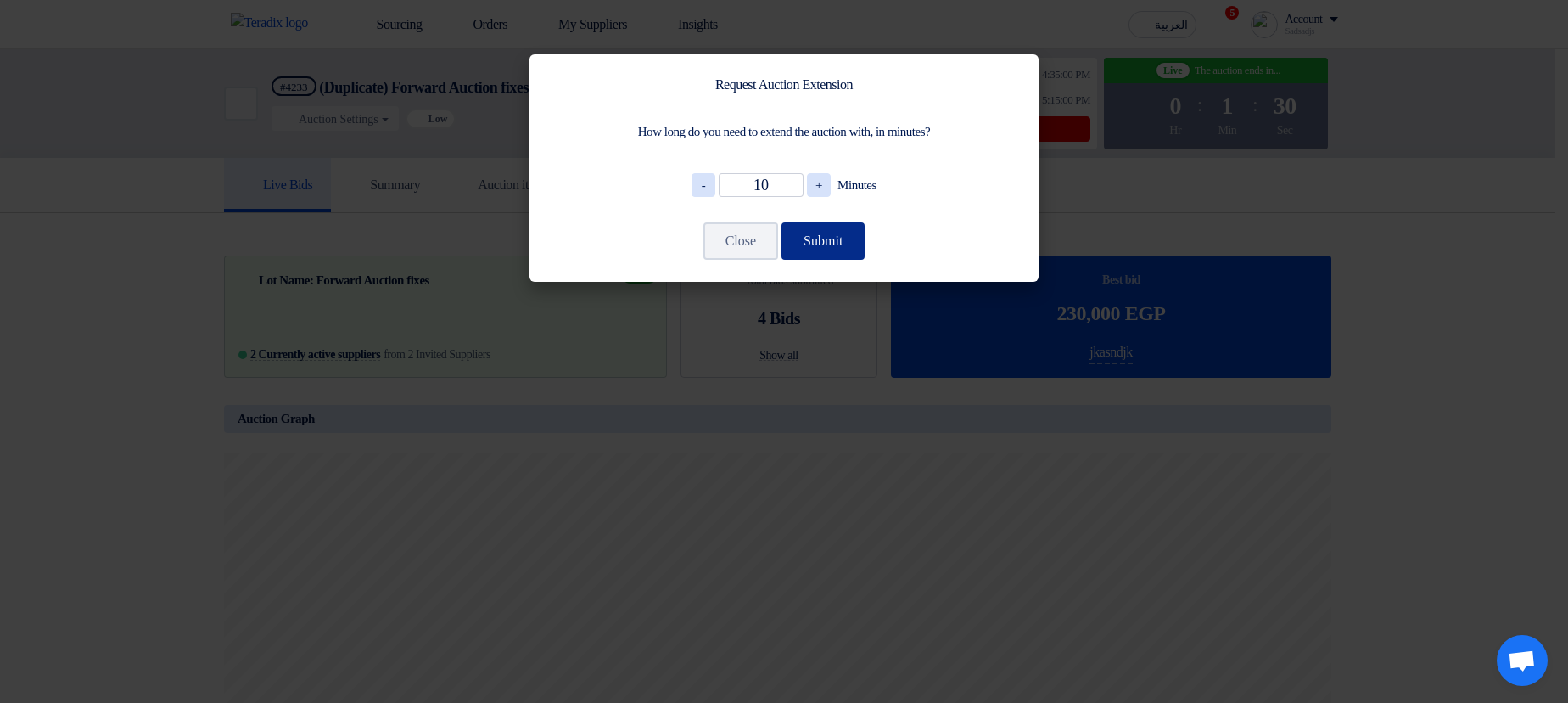
click at [822, 228] on button "Submit" at bounding box center [823, 241] width 83 height 37
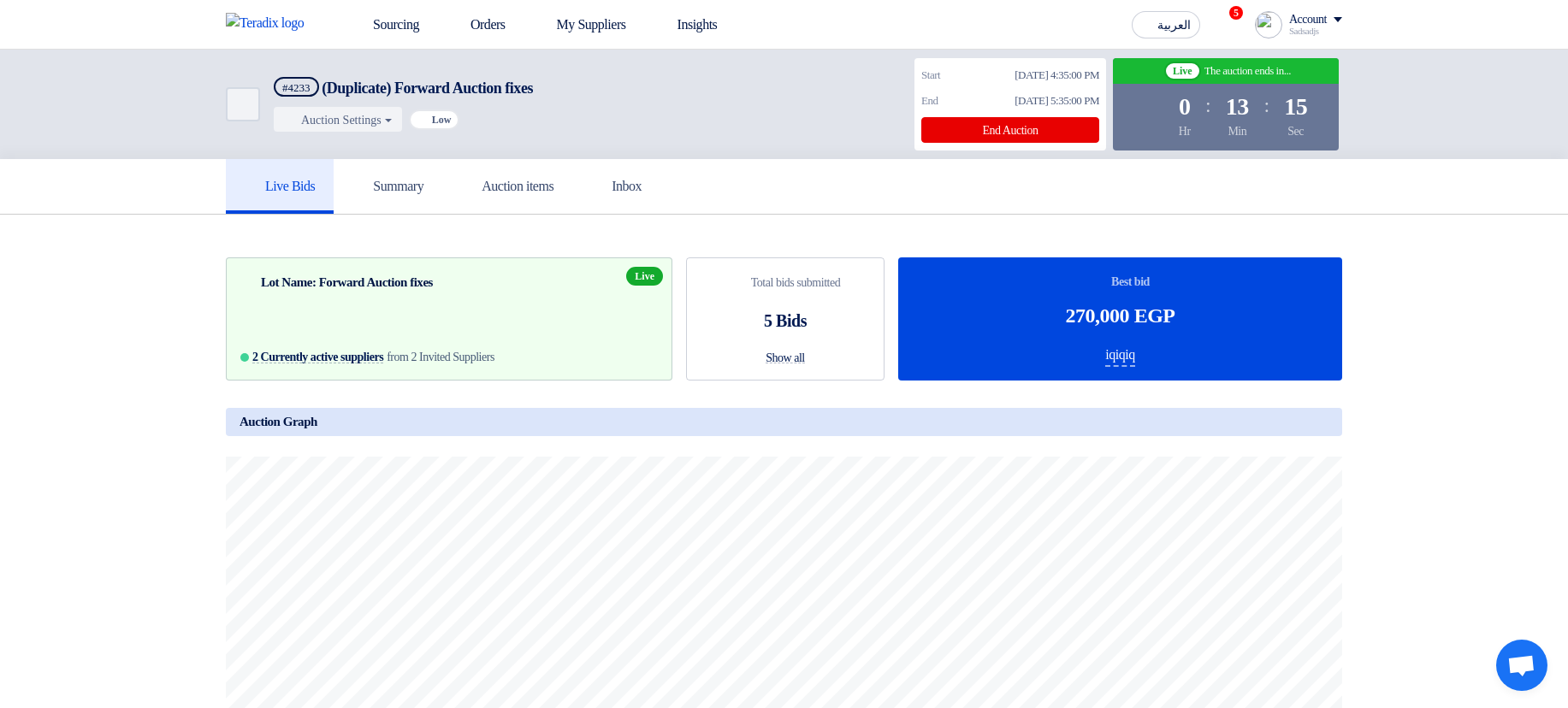
scroll to position [102, 0]
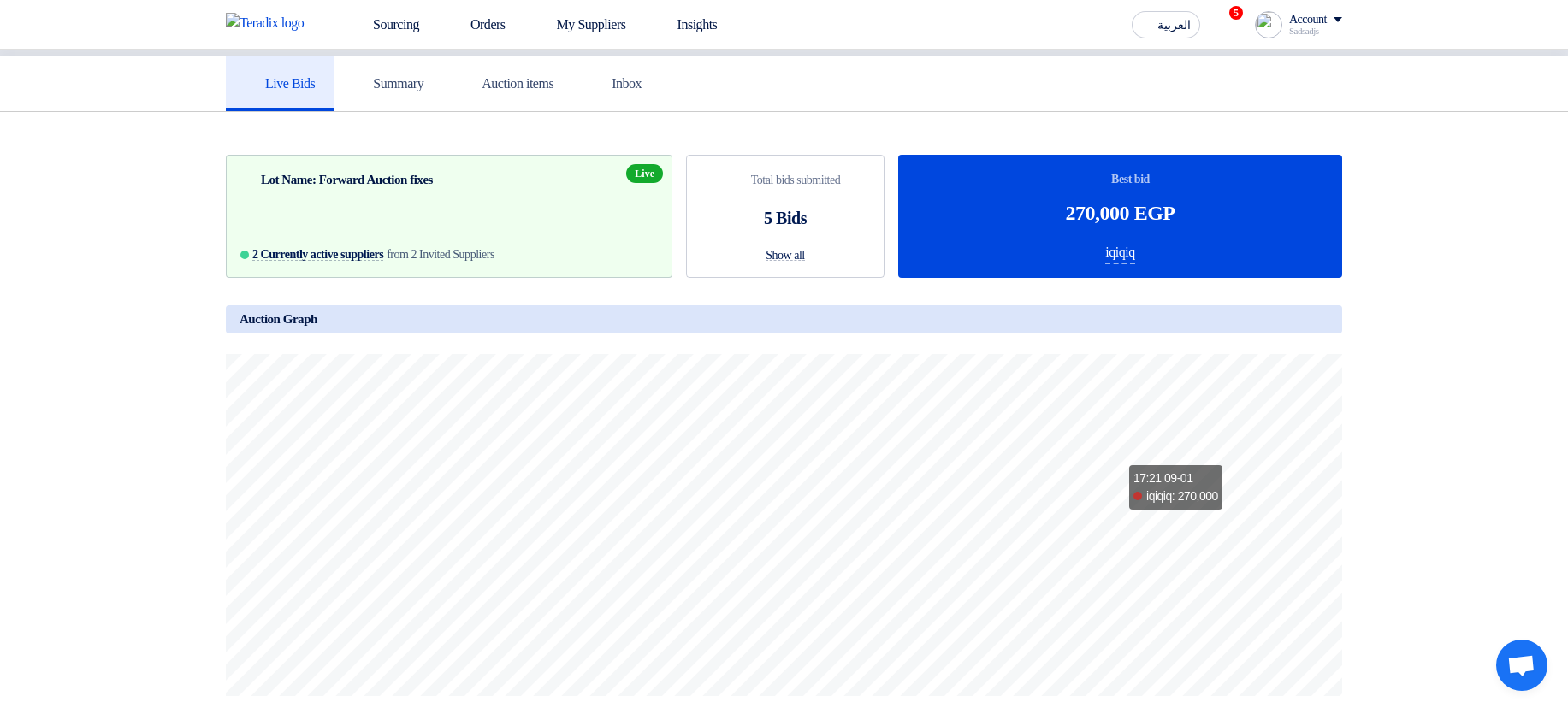
click at [1072, 707] on html "Sourcing Orders My Suppliers Insights العربية ع 5 Congratulations! "(Duplicate)…" at bounding box center [784, 616] width 1568 height 1436
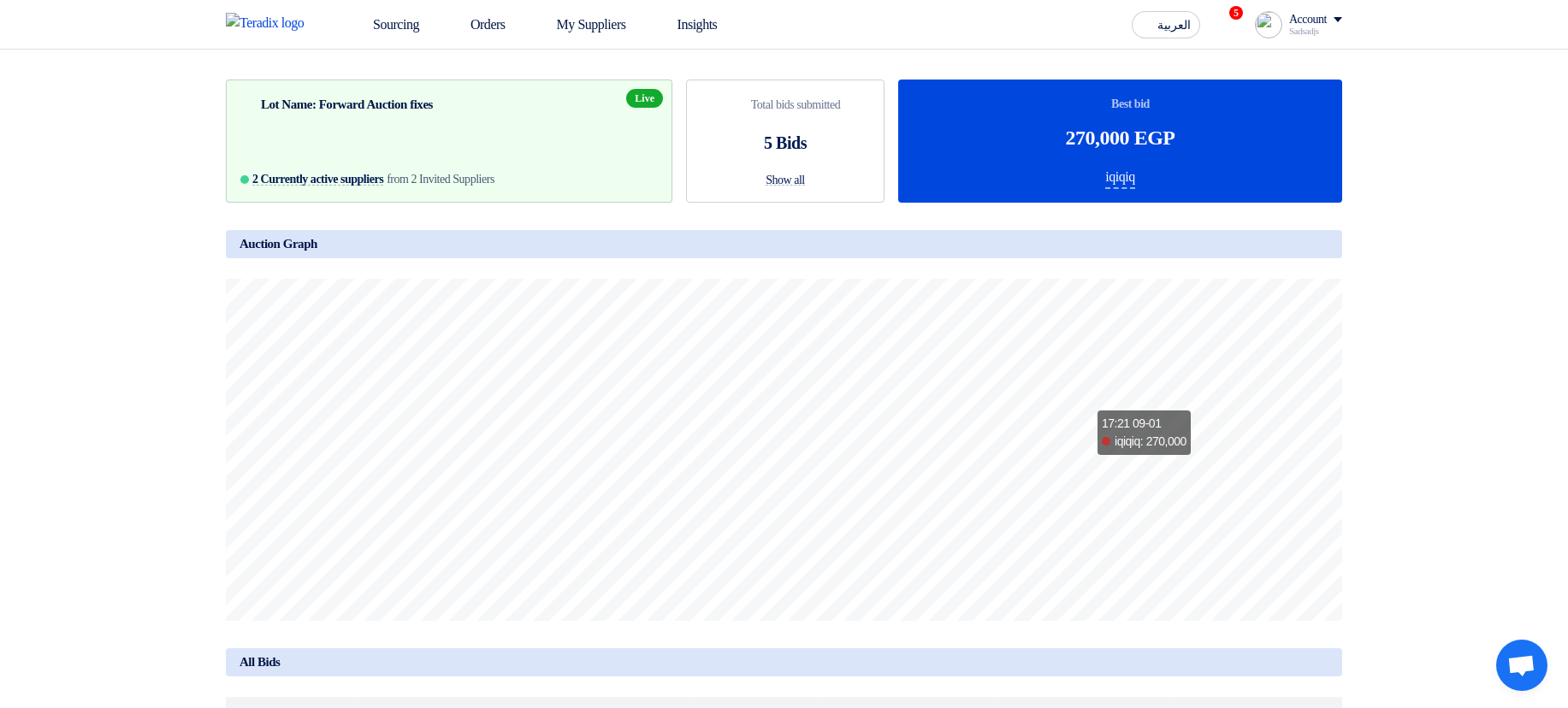
scroll to position [0, 0]
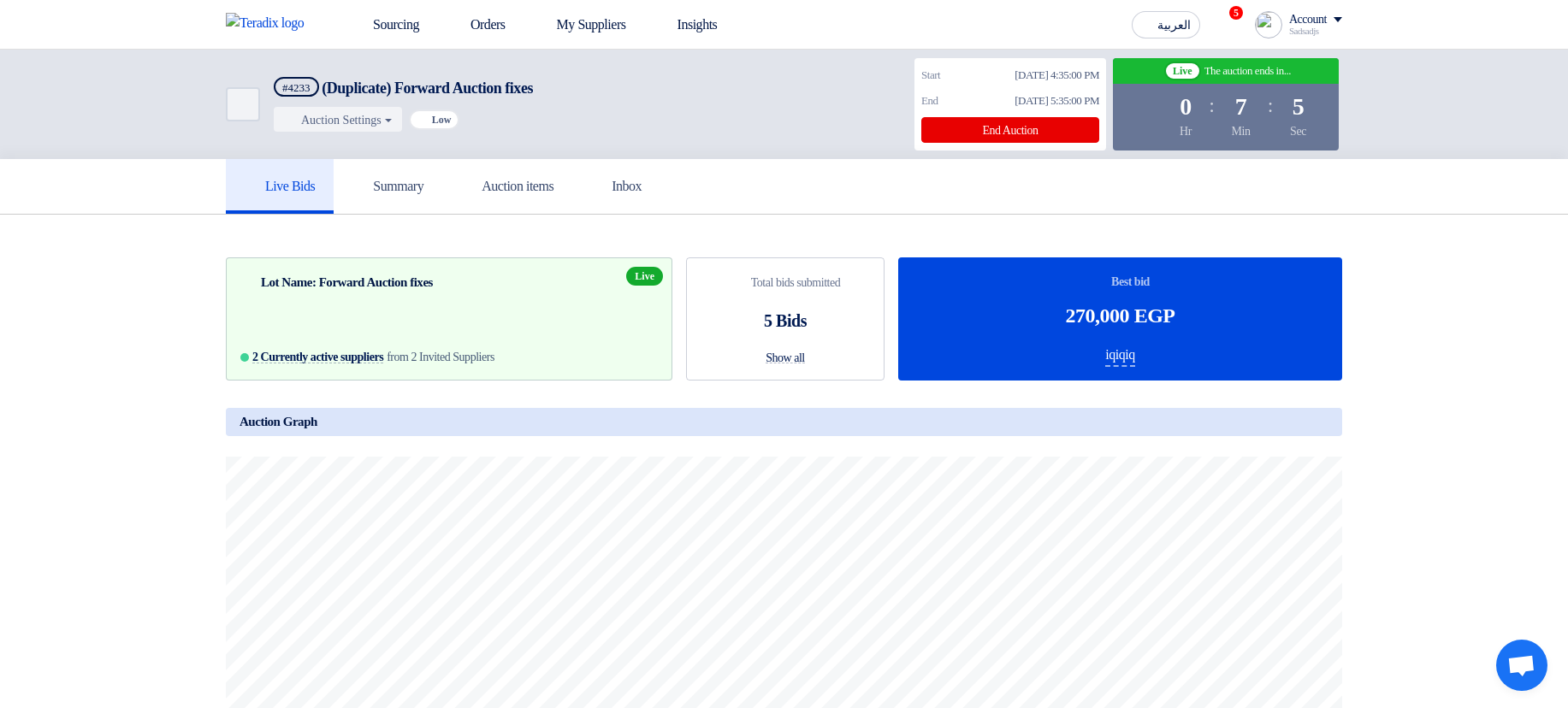
click at [382, 101] on div "#4233 (Duplicate) Forward Auction fixes Auction Settings Extend Auction Change …" at bounding box center [402, 104] width 259 height 55
click at [378, 116] on button "Auction Settings" at bounding box center [337, 119] width 128 height 25
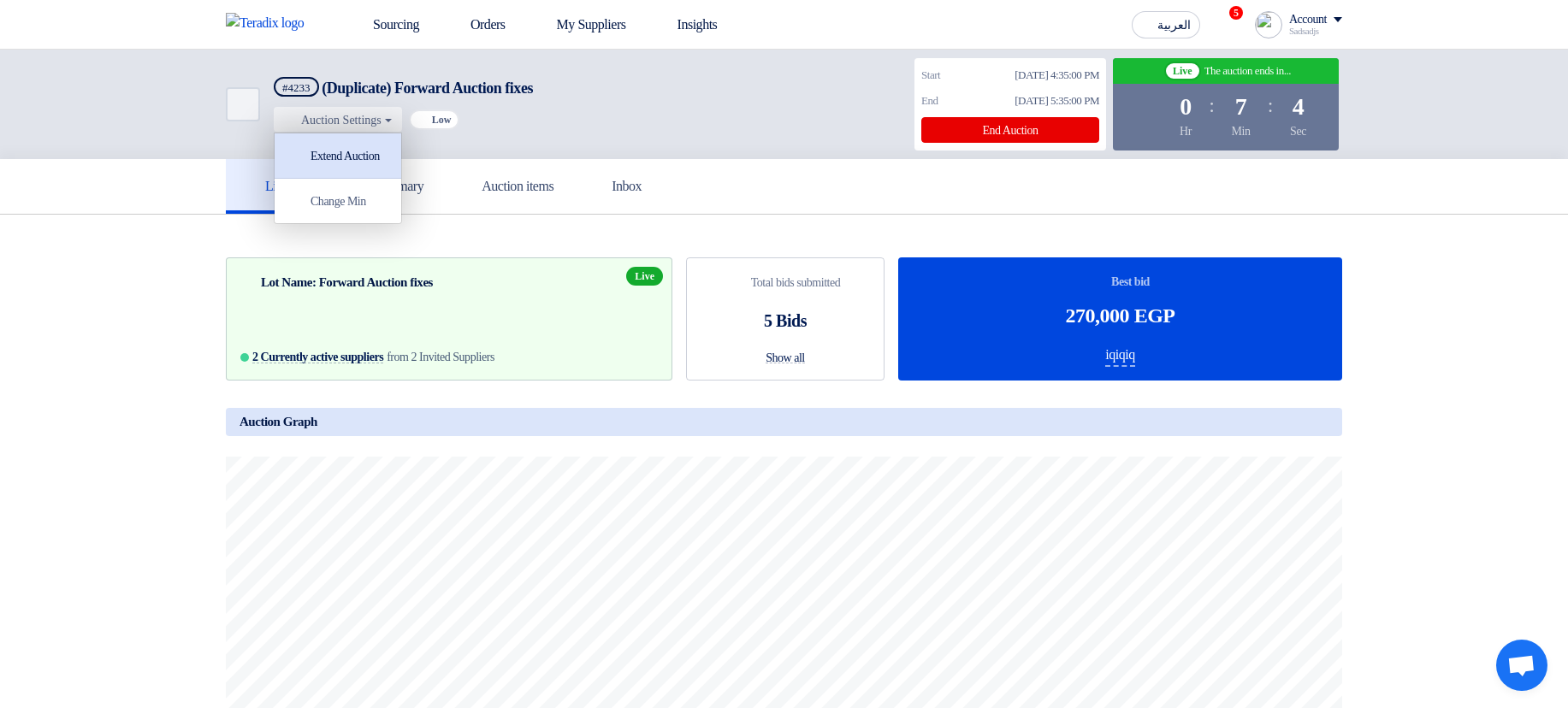
click at [369, 155] on div "Extend Auction" at bounding box center [337, 155] width 109 height 28
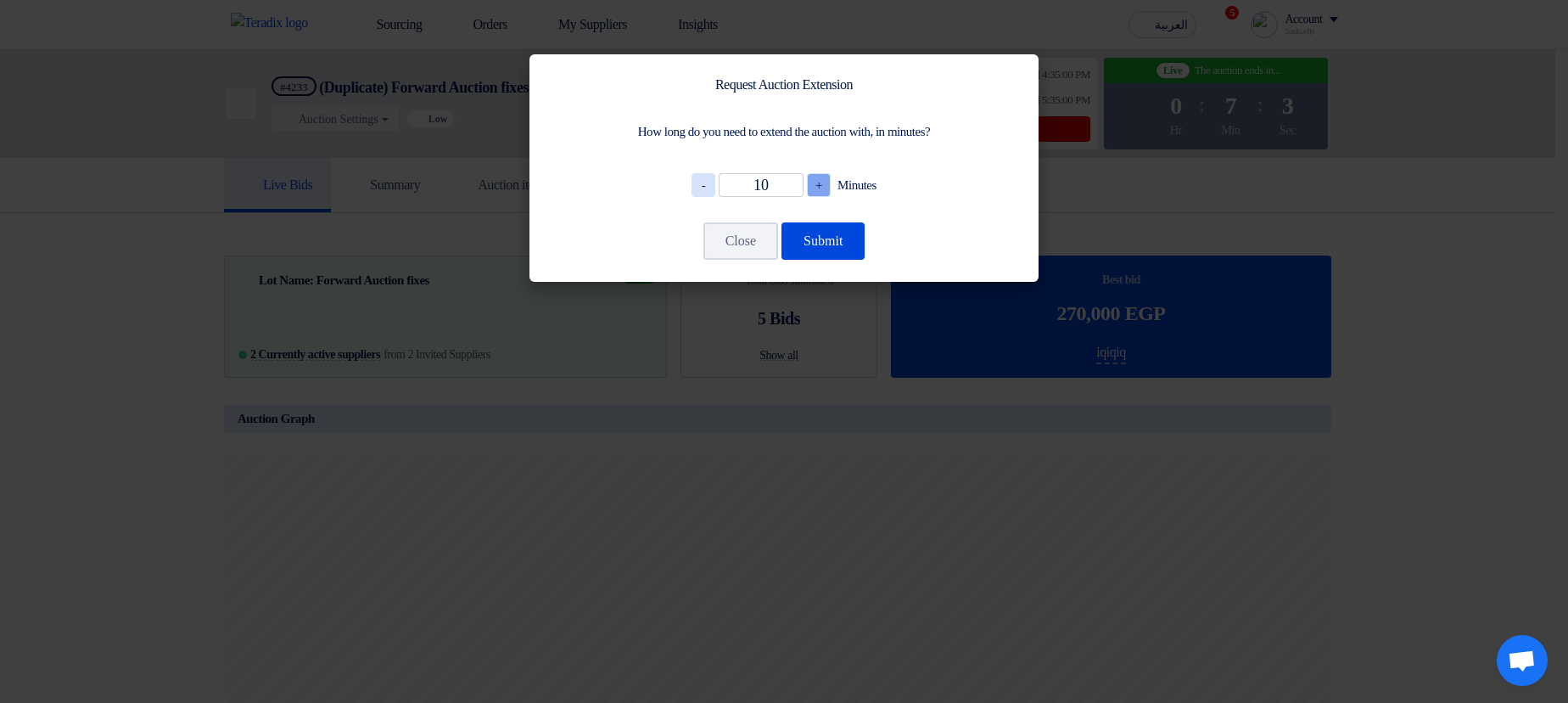
click at [807, 184] on span "+" at bounding box center [819, 185] width 23 height 23
click at [756, 183] on input "11" at bounding box center [760, 185] width 85 height 23
type input "30"
click at [846, 235] on button "Submit" at bounding box center [823, 241] width 83 height 37
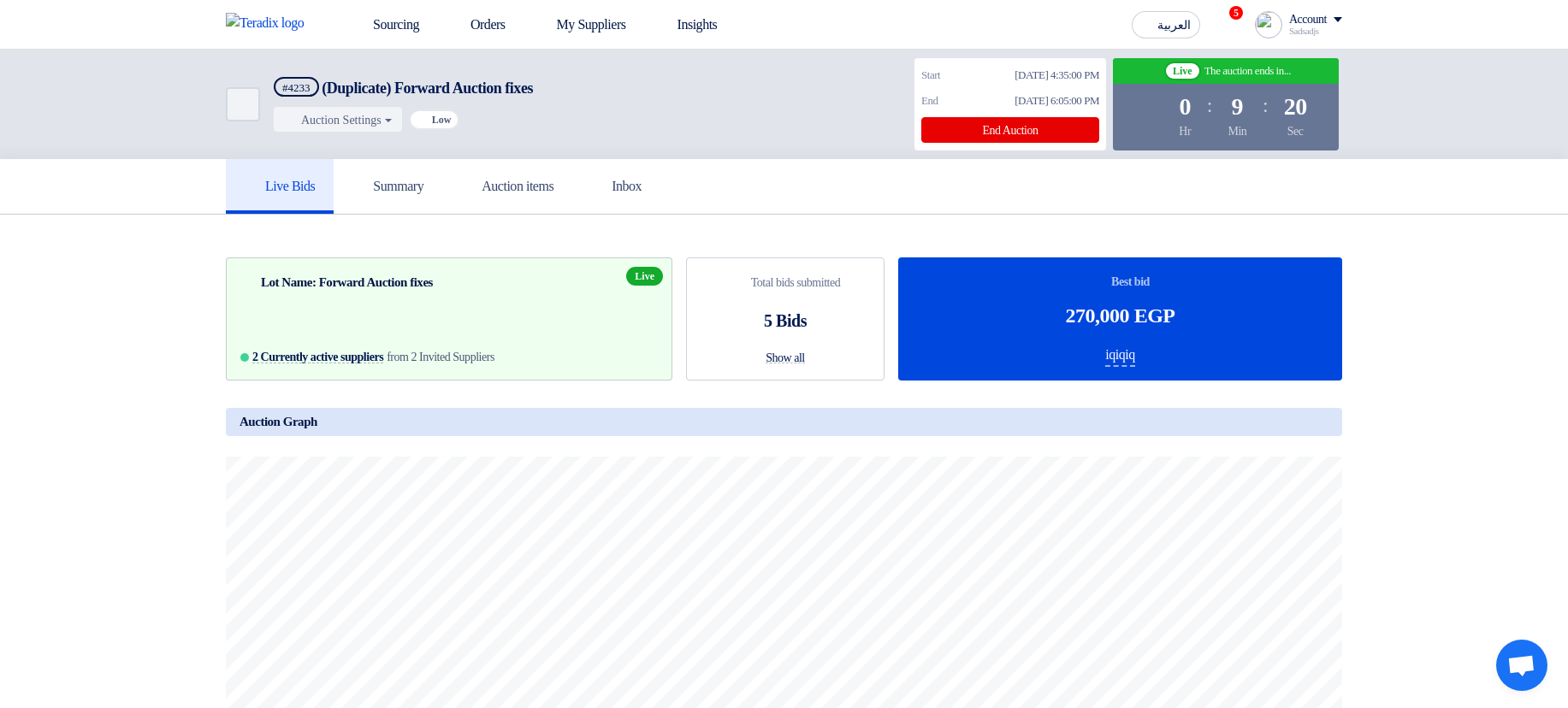
click at [1495, 253] on section "Auction Lot Lot Name: Forward Auction fixes 2 Currently active suppliers from 2…" at bounding box center [784, 631] width 1568 height 835
click at [354, 121] on button "Auction Settings" at bounding box center [337, 119] width 128 height 25
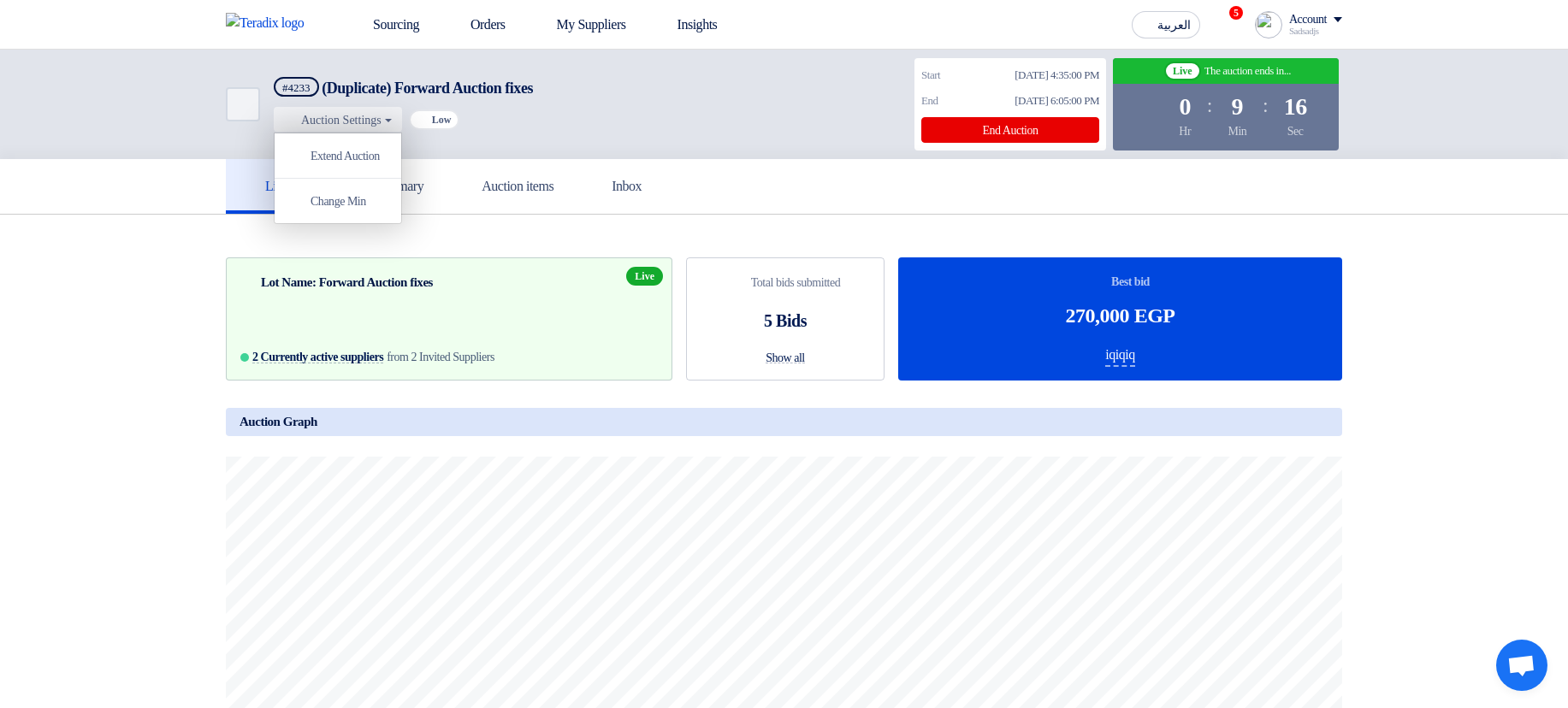
click at [592, 109] on div "Back #4233 (Duplicate) Forward Auction fixes Auction Settings Extend Auction Ch…" at bounding box center [449, 103] width 445 height 95
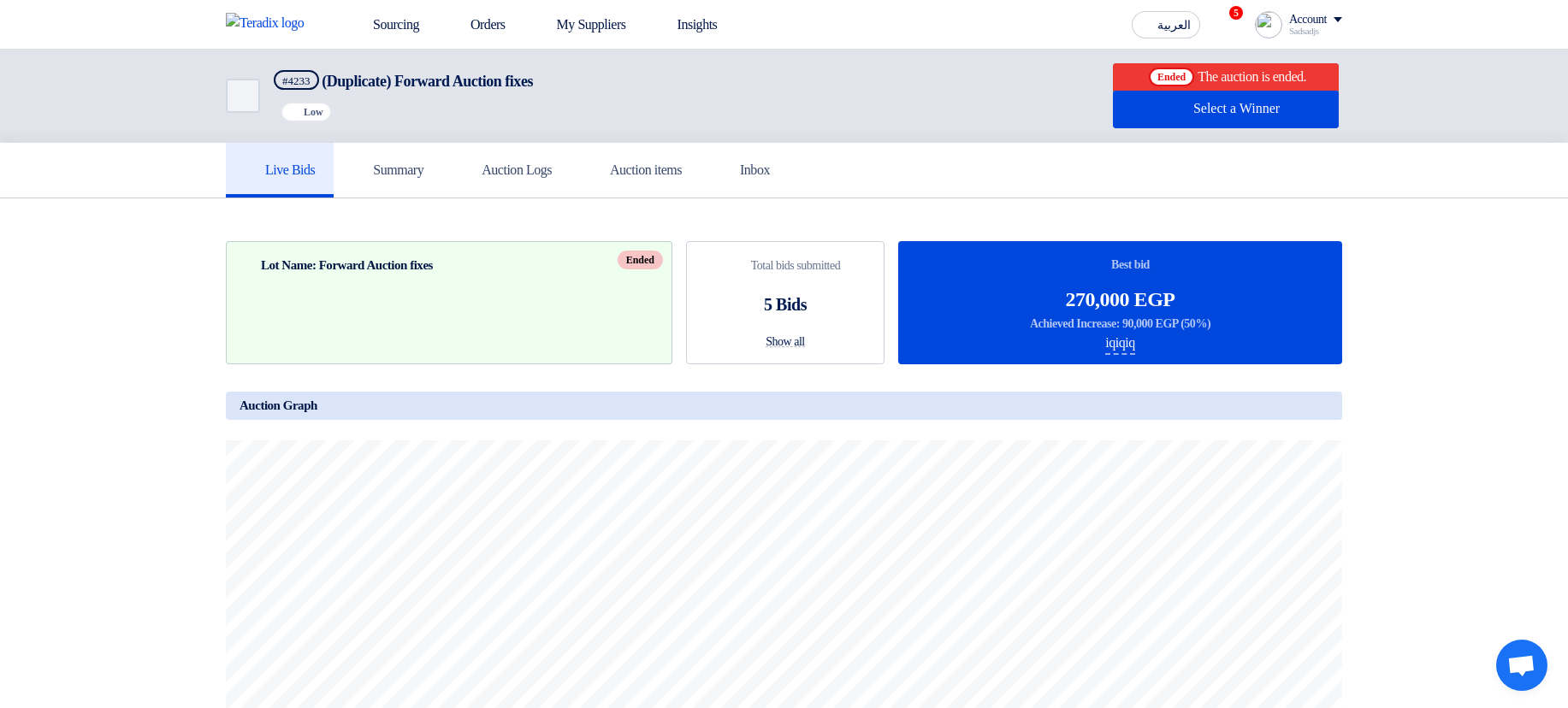
click at [1457, 396] on section "Auction Lot Lot Name: Forward Auction fixes Ended Bids submitted Total bids sub…" at bounding box center [784, 616] width 1568 height 835
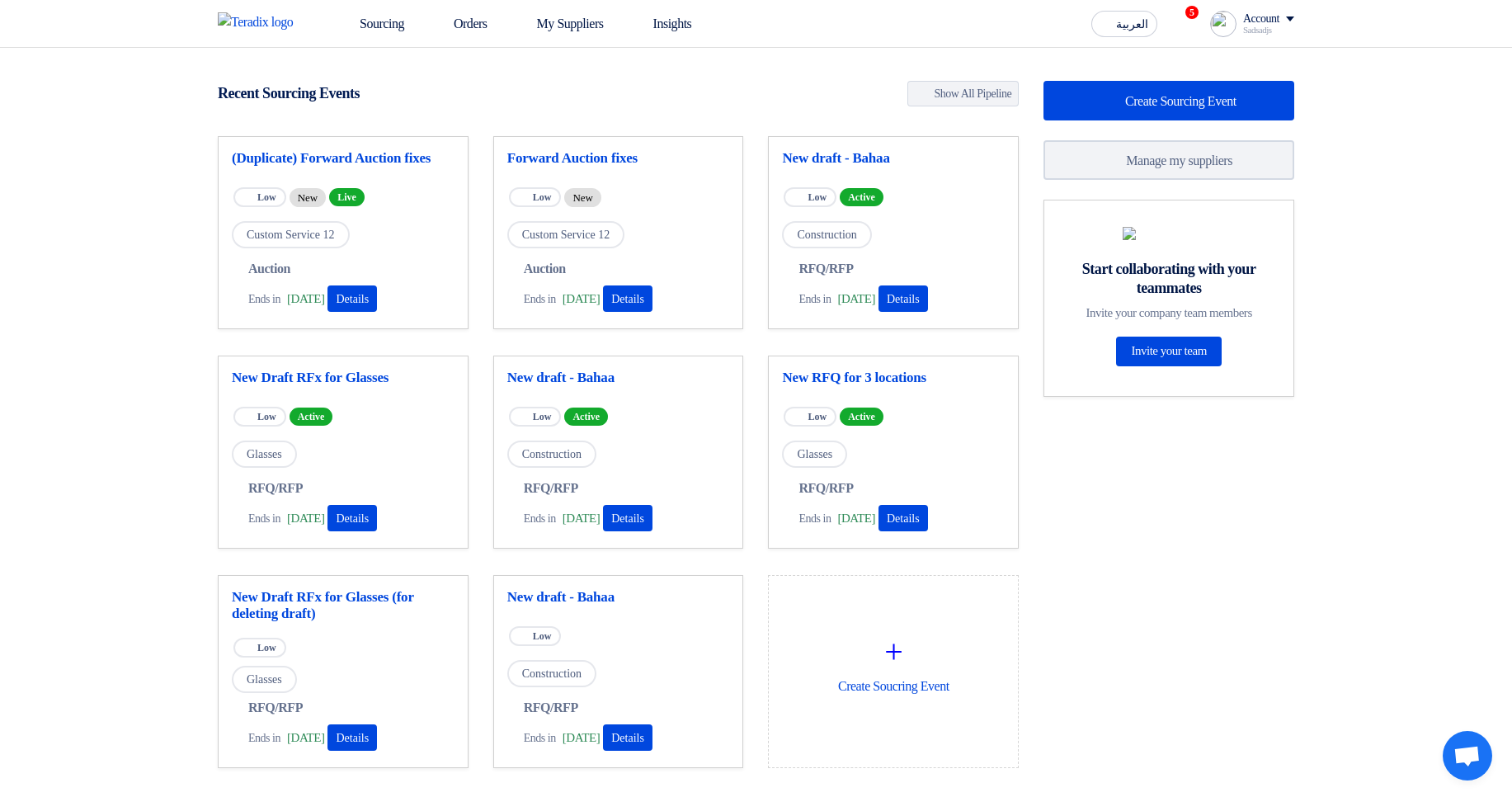
drag, startPoint x: 1397, startPoint y: 121, endPoint x: 1263, endPoint y: 561, distance: 460.0
click at [1263, 561] on section "50 RFx remaining 72 Auctions remaining Create Sourcing Event" at bounding box center [756, 463] width 1512 height 832
click at [1263, 561] on div "Create Sourcing Event Manage my suppliers Start collaborating with your teammat…" at bounding box center [1169, 457] width 275 height 753
drag, startPoint x: 1285, startPoint y: 565, endPoint x: 223, endPoint y: 41, distance: 1184.2
click at [223, 47] on app-shell "Sourcing Orders My Suppliers Insights العربية ع 5 Congratulations! "(Duplicate)…" at bounding box center [756, 663] width 1512 height 1233
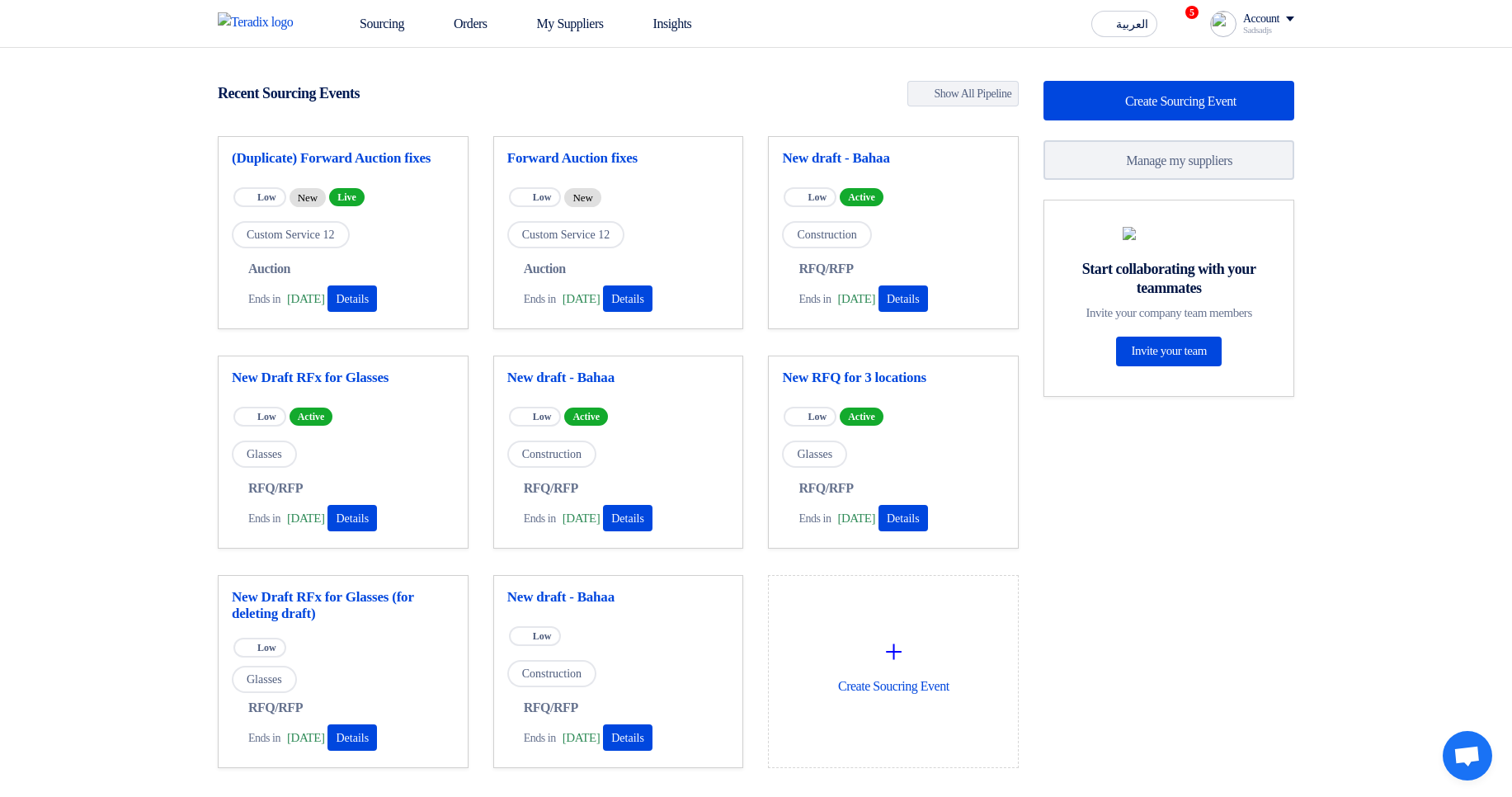
click at [194, 53] on section "50 RFx remaining 72 Auctions remaining Create Sourcing Event" at bounding box center [756, 463] width 1512 height 832
drag, startPoint x: 196, startPoint y: 59, endPoint x: 1255, endPoint y: 724, distance: 1250.5
click at [1255, 724] on app-shell "Sourcing Orders My Suppliers Insights العربية ع 5 Congratulations! "(Duplicate)…" at bounding box center [756, 663] width 1512 height 1233
click at [1263, 723] on div "Create Sourcing Event Manage my suppliers Start collaborating with your teammat…" at bounding box center [1169, 457] width 275 height 753
drag, startPoint x: 1326, startPoint y: 714, endPoint x: 177, endPoint y: 3, distance: 1351.2
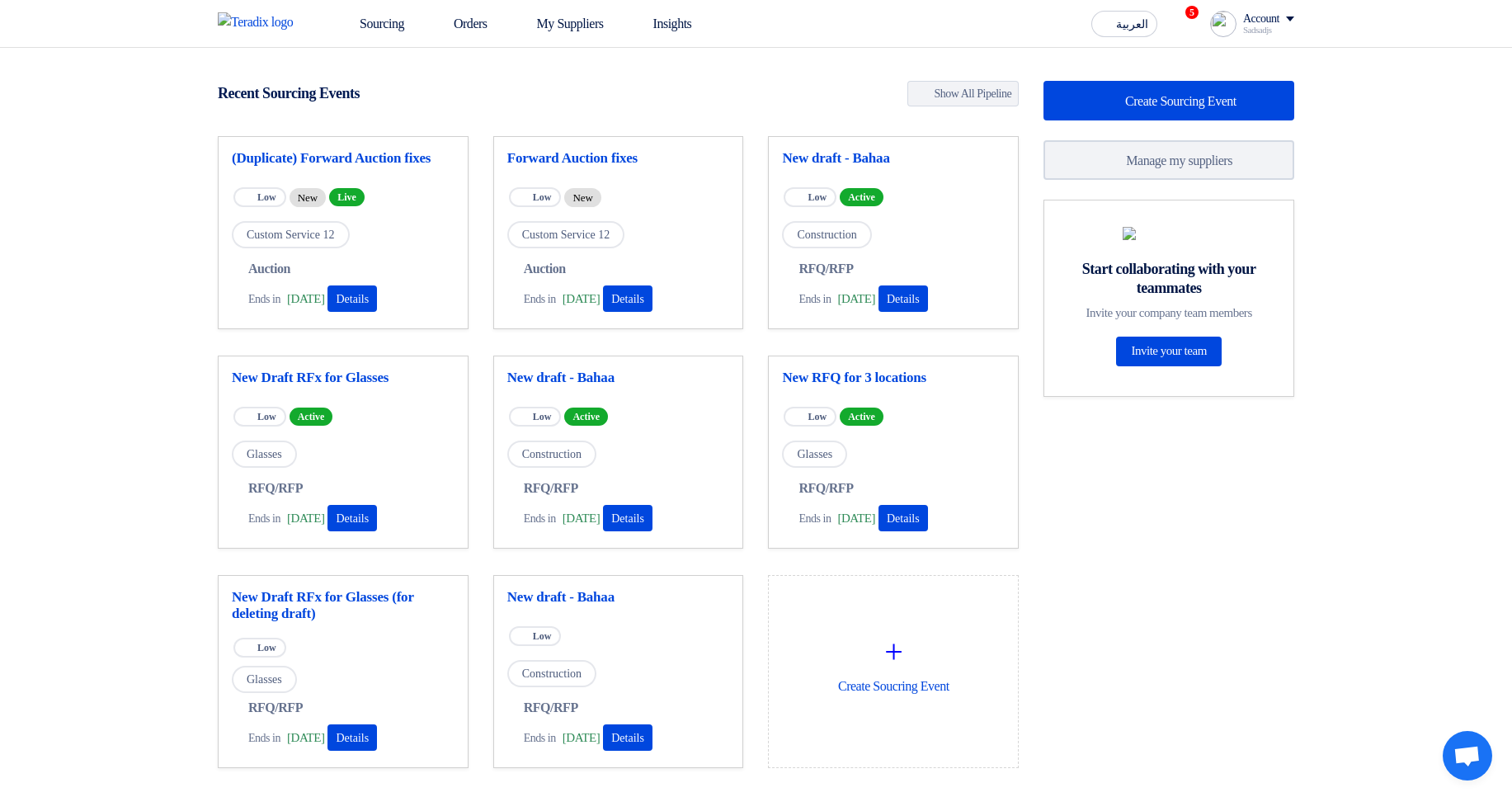
click at [177, 47] on app-shell "Sourcing Orders My Suppliers Insights العربية ع 5 Congratulations! "(Duplicate)…" at bounding box center [756, 663] width 1512 height 1233
click at [177, 10] on nav "Sourcing Orders My Suppliers Insights العربية ع 5 Congratulations! "(Duplicate)…" at bounding box center [756, 24] width 1512 height 47
drag, startPoint x: 174, startPoint y: 11, endPoint x: 1216, endPoint y: 743, distance: 1273.4
click at [1216, 743] on app-shell "Sourcing Orders My Suppliers Insights العربية ع 5 Congratulations! "(Duplicate)…" at bounding box center [756, 663] width 1512 height 1233
click at [1208, 694] on div "Create Sourcing Event Manage my suppliers Start collaborating with your teammat…" at bounding box center [1169, 457] width 275 height 753
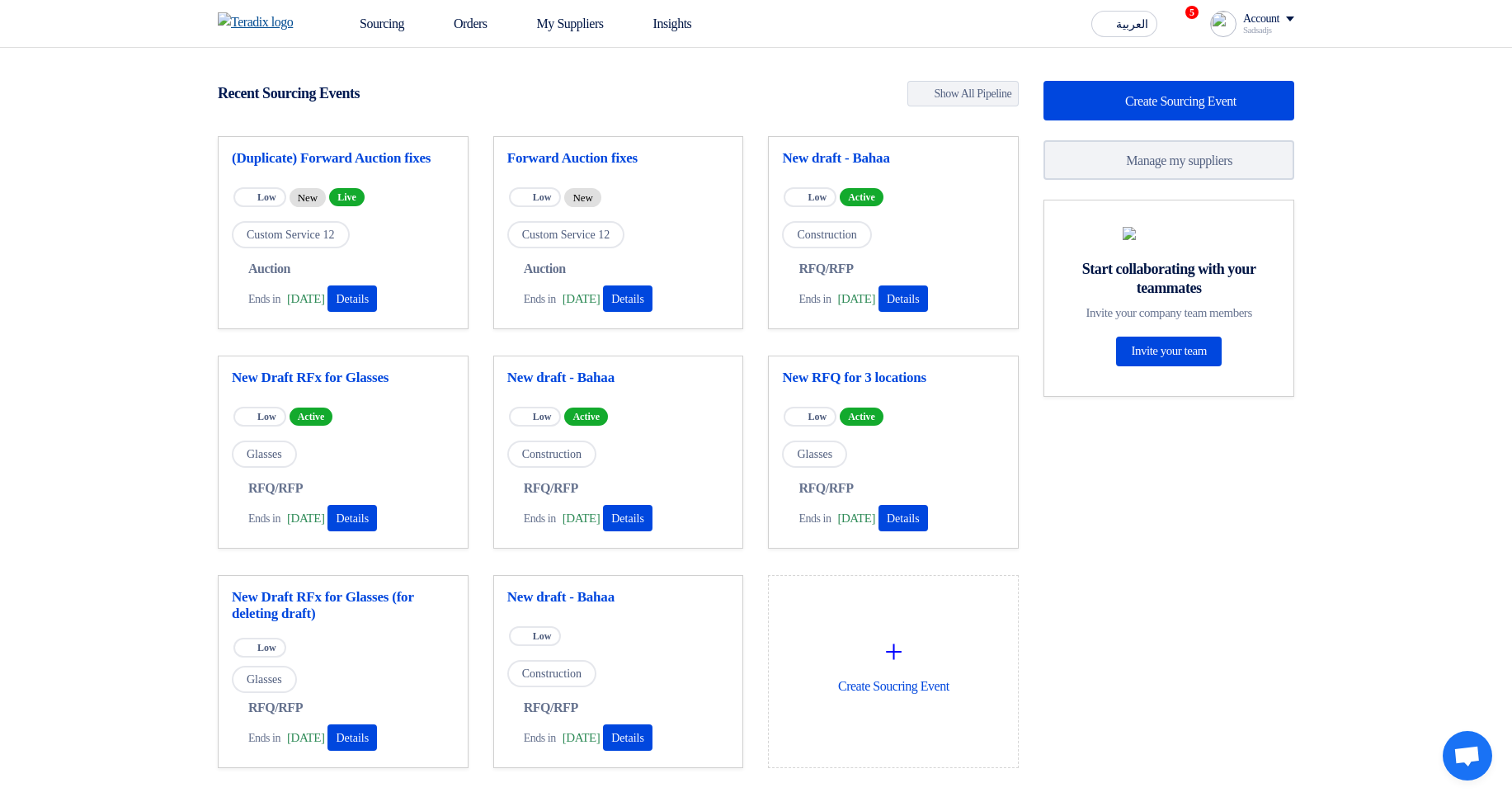
drag, startPoint x: 1288, startPoint y: 729, endPoint x: 233, endPoint y: 16, distance: 1273.3
click at [233, 47] on app-shell "Sourcing Orders My Suppliers Insights العربية ع 5 Congratulations! "(Duplicate)…" at bounding box center [756, 663] width 1512 height 1233
click at [194, 14] on nav "Sourcing Orders My Suppliers Insights العربية ع 5 Congratulations! "(Duplicate)…" at bounding box center [756, 24] width 1512 height 47
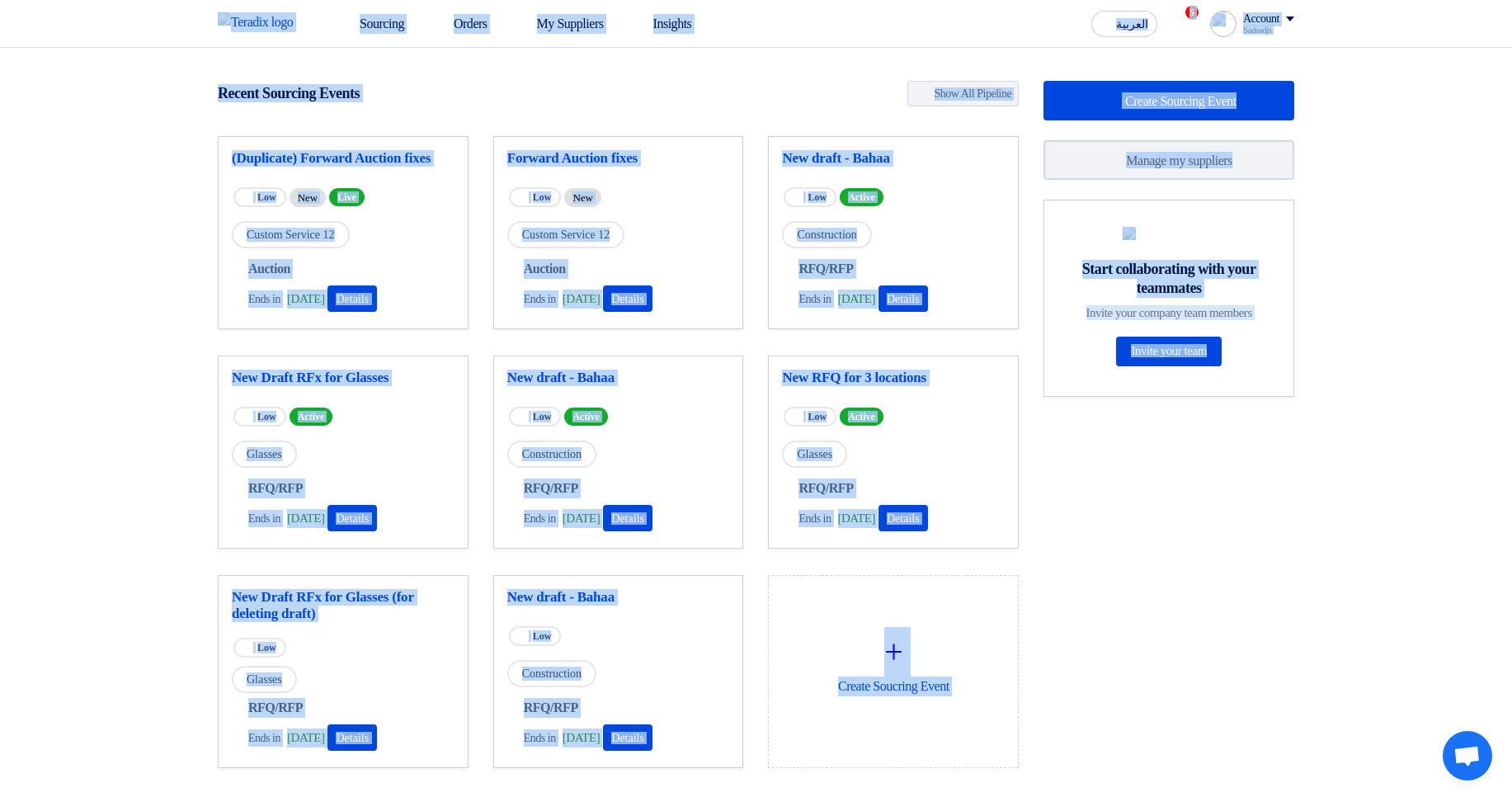
drag, startPoint x: 193, startPoint y: 14, endPoint x: 1239, endPoint y: 754, distance: 1281.3
click at [1239, 754] on app-shell "Sourcing Orders My Suppliers Insights العربية ع 5 Congratulations! "(Duplicate)…" at bounding box center [756, 663] width 1512 height 1233
click at [1245, 751] on div "Create Sourcing Event Manage my suppliers Start collaborating with your teammat…" at bounding box center [1169, 457] width 275 height 753
drag, startPoint x: 1243, startPoint y: 751, endPoint x: 67, endPoint y: -1, distance: 1395.9
click at [67, 0] on html "Sourcing Orders My Suppliers Insights العربية ع 5 Congratulations! "(Duplicate)…" at bounding box center [756, 639] width 1512 height 1280
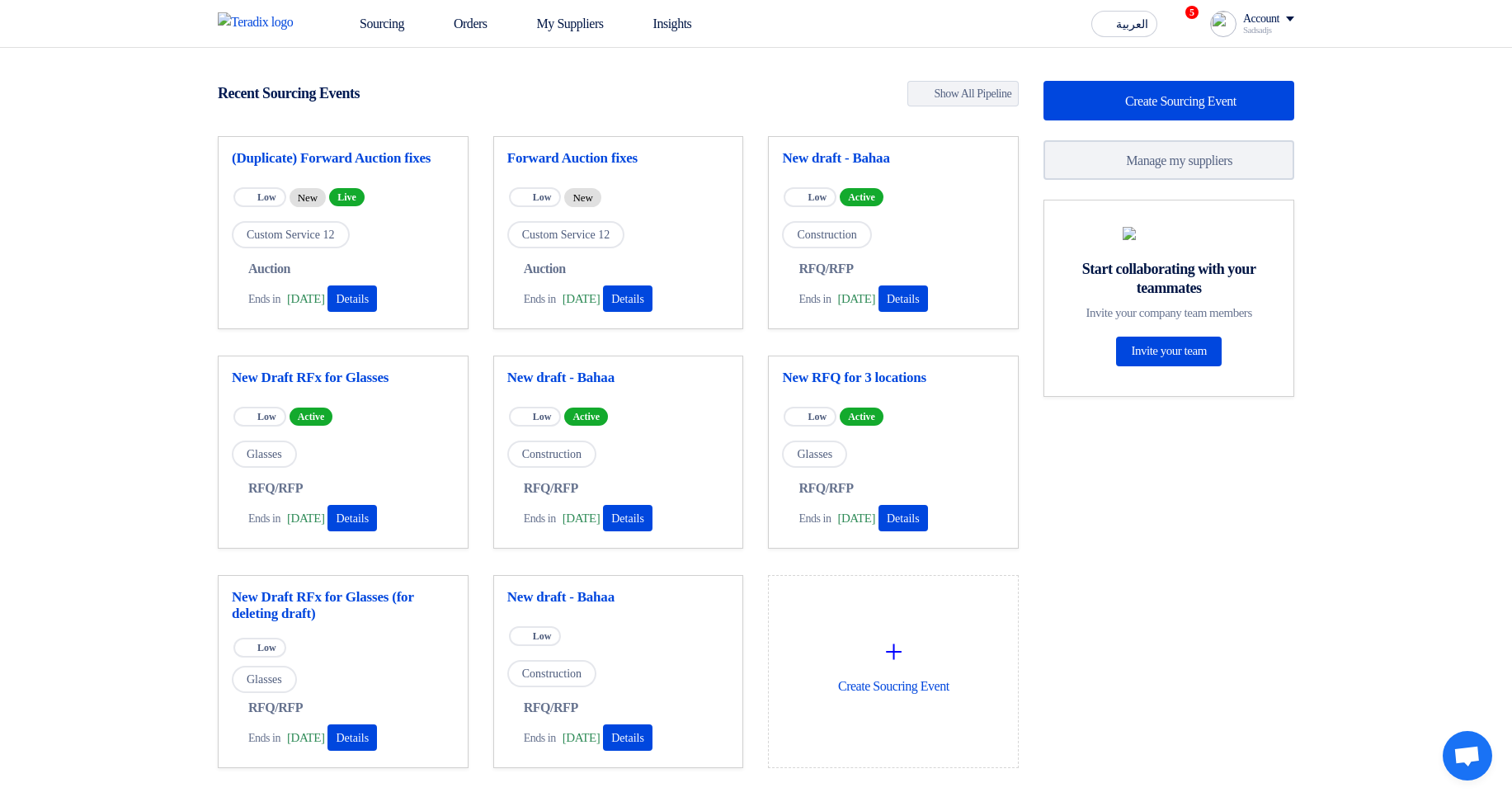
click at [158, 19] on nav "Sourcing Orders My Suppliers Insights العربية ع 5 Congratulations! "(Duplicate)…" at bounding box center [756, 24] width 1512 height 47
drag, startPoint x: 179, startPoint y: 6, endPoint x: 1049, endPoint y: 732, distance: 1133.1
click at [1049, 732] on app-shell "Sourcing Orders My Suppliers Insights العربية ع 5 Congratulations! "(Duplicate)…" at bounding box center [756, 663] width 1512 height 1233
click at [1210, 702] on div "Create Sourcing Event Manage my suppliers Start collaborating with your teammat…" at bounding box center [1169, 457] width 275 height 753
